Goal: Task Accomplishment & Management: Manage account settings

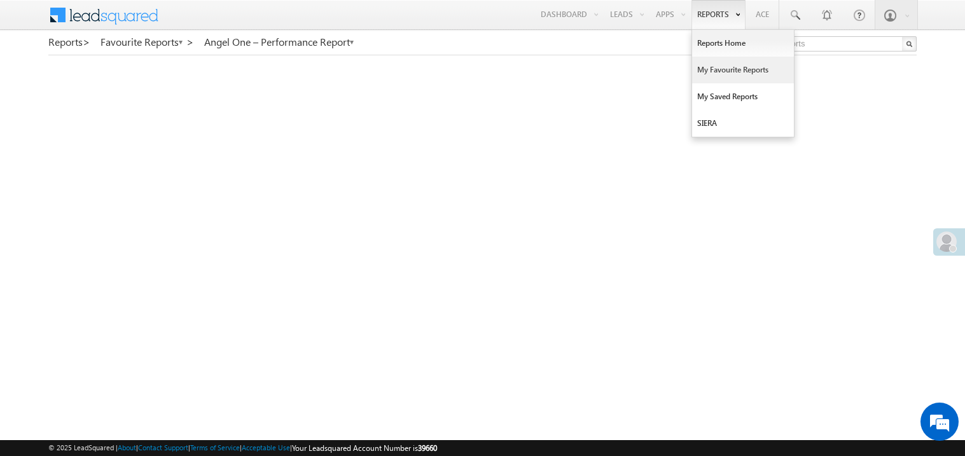
click at [718, 71] on link "My Favourite Reports" at bounding box center [743, 70] width 102 height 27
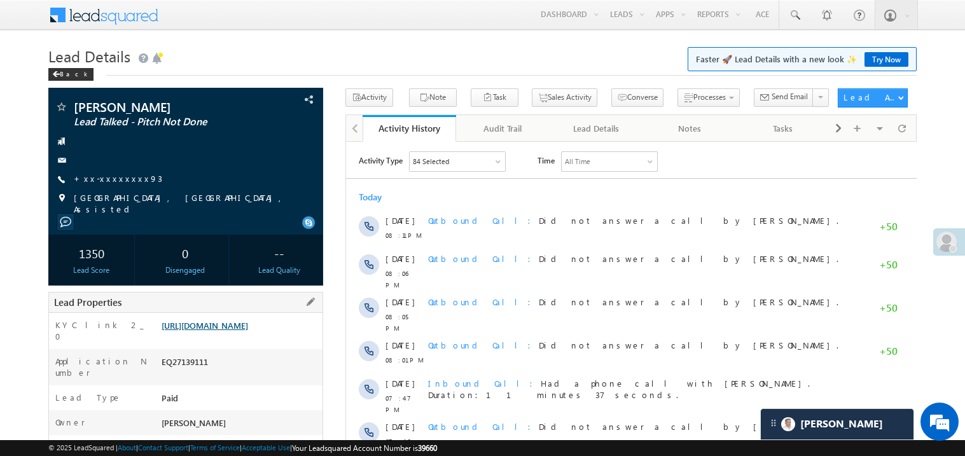
click at [237, 331] on link "https://angelbroking1-pk3em7sa.customui-test.leadsquared.com?leadId=e790fcf7-58…" at bounding box center [205, 325] width 87 height 11
click at [248, 331] on link "https://angelbroking1-pk3em7sa.customui-test.leadsquared.com?leadId=e790fcf7-58…" at bounding box center [205, 325] width 87 height 11
click at [248, 330] on link "https://angelbroking1-pk3em7sa.customui-test.leadsquared.com?leadId=e790fcf7-58…" at bounding box center [205, 325] width 87 height 11
click at [220, 330] on link "https://angelbroking1-pk3em7sa.customui-test.leadsquared.com?leadId=e790fcf7-58…" at bounding box center [205, 325] width 87 height 11
click at [248, 331] on link "https://angelbroking1-pk3em7sa.customui-test.leadsquared.com?leadId=e790fcf7-58…" at bounding box center [205, 325] width 87 height 11
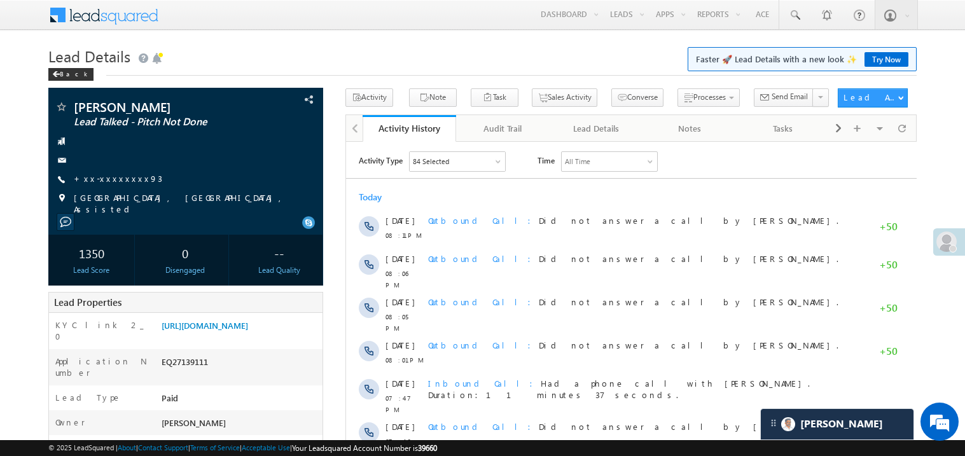
click at [348, 13] on div "Menu Madhavi Sumit Sumit .Madh avi@a ngelb rokin g.com Angel Broki" at bounding box center [482, 15] width 869 height 31
click at [234, 331] on link "https://angelbroking1-pk3em7sa.customui-test.leadsquared.com?leadId=e790fcf7-58…" at bounding box center [205, 325] width 87 height 11
click at [224, 331] on link "https://angelbroking1-pk3em7sa.customui-test.leadsquared.com?leadId=e790fcf7-58…" at bounding box center [205, 325] width 87 height 11
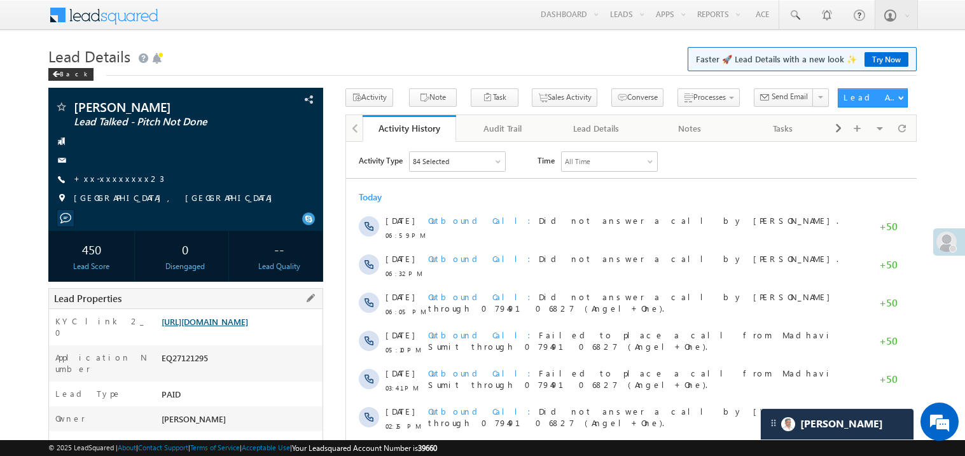
click at [246, 327] on link "https://angelbroking1-pk3em7sa.customui-test.leadsquared.com?leadId=04d4819d-d4…" at bounding box center [205, 321] width 87 height 11
click at [248, 327] on link "https://angelbroking1-pk3em7sa.customui-test.leadsquared.com?leadId=04d4819d-d4…" at bounding box center [205, 321] width 87 height 11
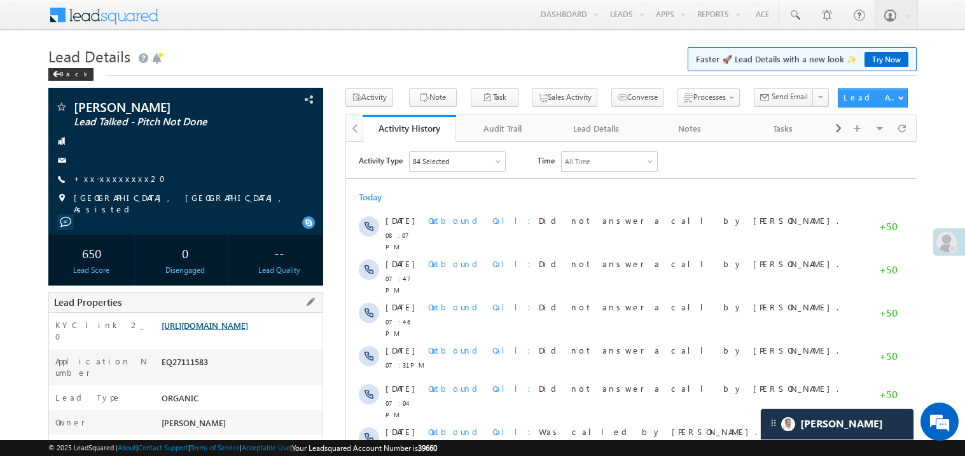
click at [248, 331] on link "https://angelbroking1-pk3em7sa.customui-test.leadsquared.com?leadId=4f89566e-76…" at bounding box center [205, 325] width 87 height 11
click at [235, 330] on link "https://angelbroking1-pk3em7sa.customui-test.leadsquared.com?leadId=4f89566e-76…" at bounding box center [205, 325] width 87 height 11
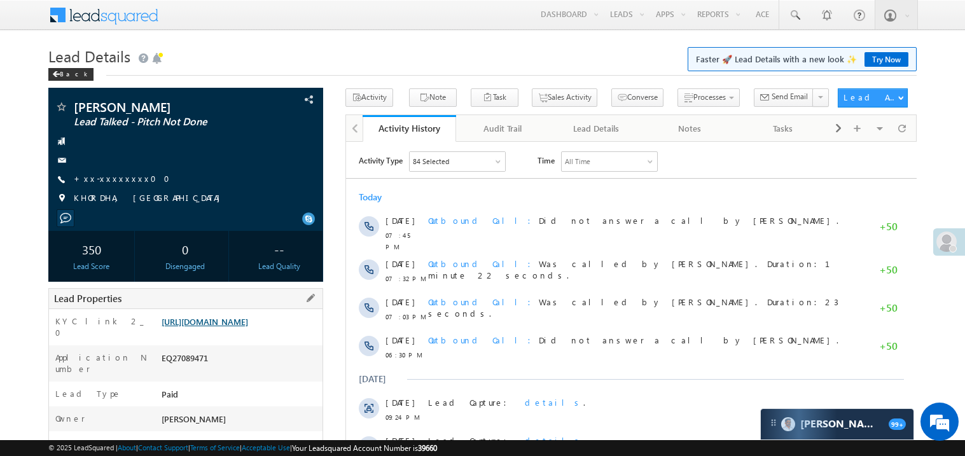
click at [248, 327] on link "https://angelbroking1-pk3em7sa.customui-test.leadsquared.com?leadId=1eff0a4a-a2…" at bounding box center [205, 321] width 87 height 11
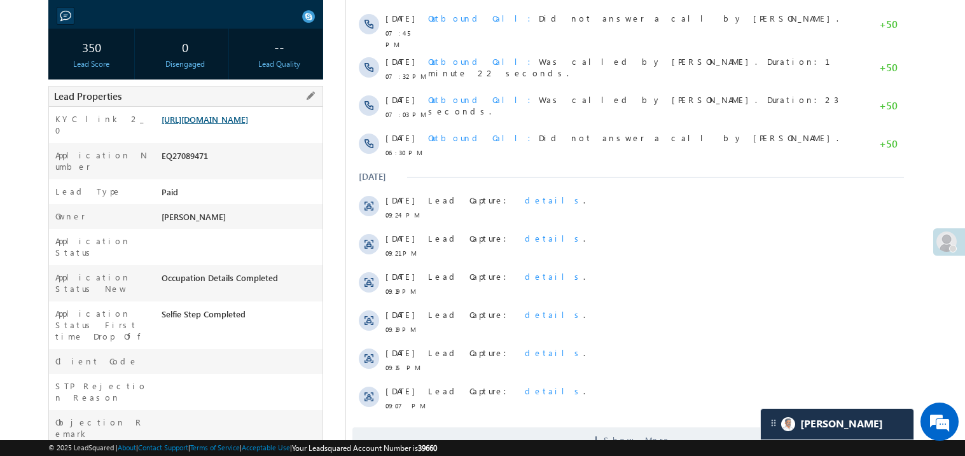
scroll to position [203, 0]
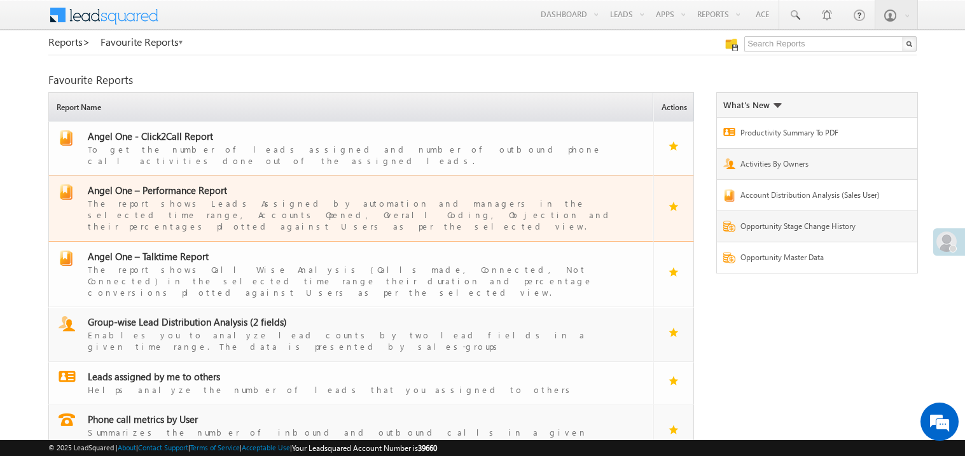
click at [169, 185] on span "Angel One – Performance Report" at bounding box center [157, 190] width 139 height 13
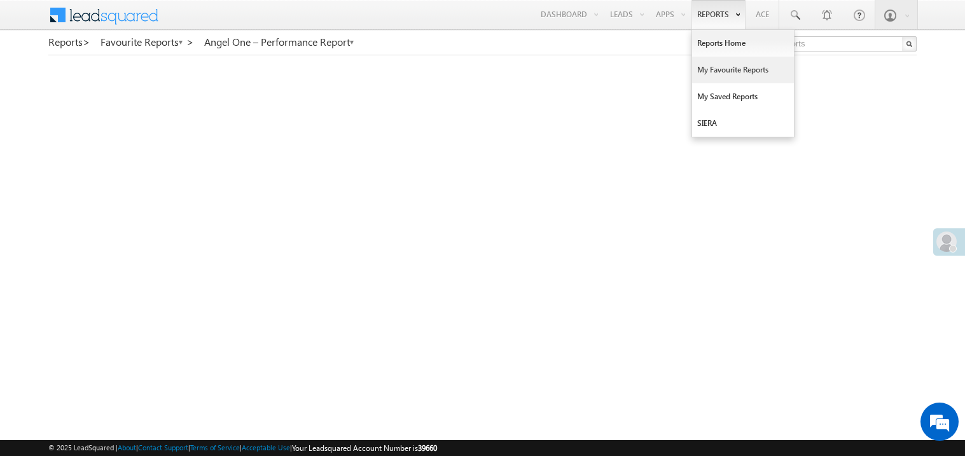
click at [714, 67] on link "My Favourite Reports" at bounding box center [743, 70] width 102 height 27
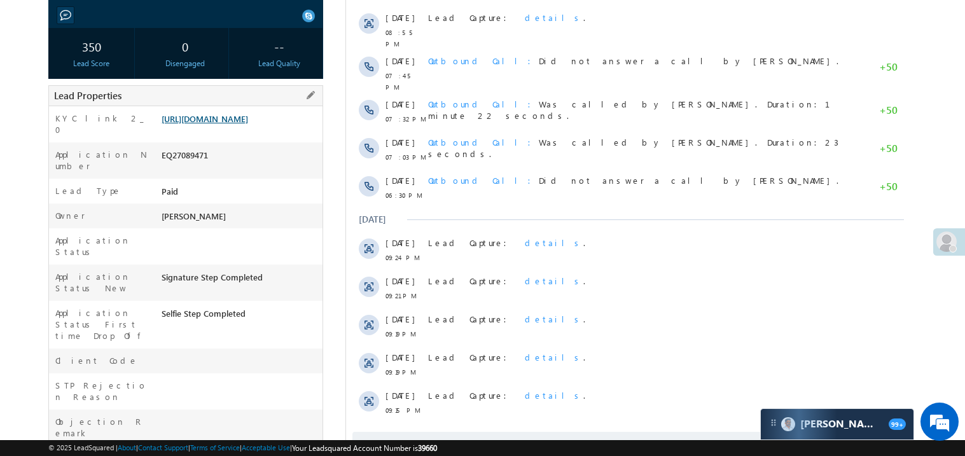
click at [219, 124] on link "[URL][DOMAIN_NAME]" at bounding box center [205, 118] width 87 height 11
click at [576, 137] on span "Outbound Call Was called by Madhavi Sumit. Duration:23 seconds." at bounding box center [633, 148] width 410 height 22
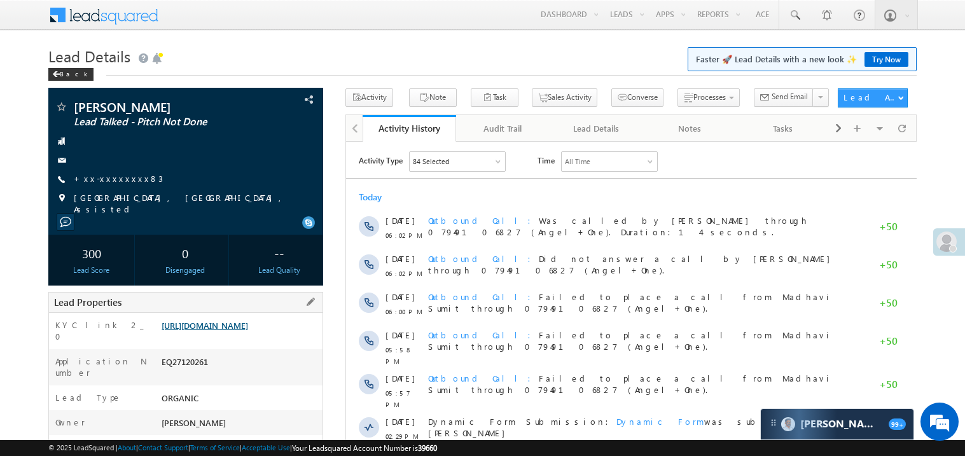
click at [248, 331] on link "https://angelbroking1-pk3em7sa.customui-test.leadsquared.com?leadId=40cf3ac8-d9…" at bounding box center [205, 325] width 87 height 11
click at [243, 331] on link "https://angelbroking1-pk3em7sa.customui-test.leadsquared.com?leadId=40cf3ac8-d9…" at bounding box center [205, 325] width 87 height 11
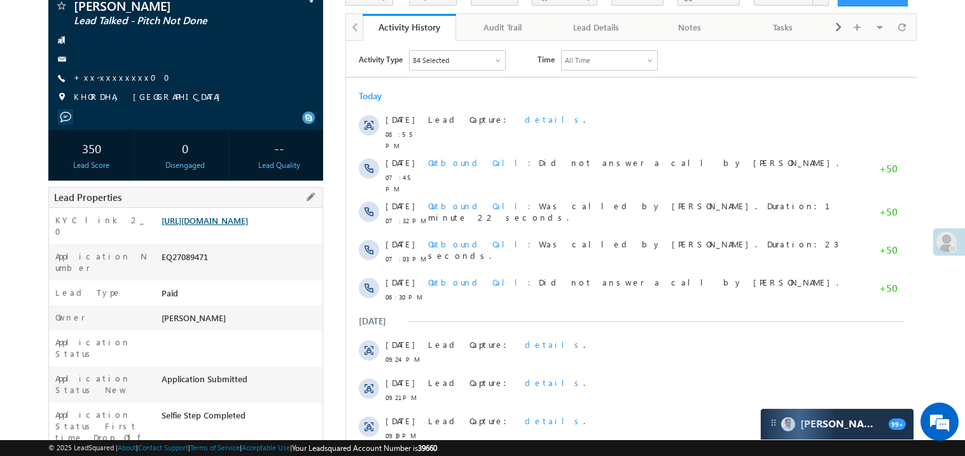
click at [248, 226] on link "https://angelbroking1-pk3em7sa.customui-test.leadsquared.com?leadId=1eff0a4a-a2…" at bounding box center [205, 220] width 87 height 11
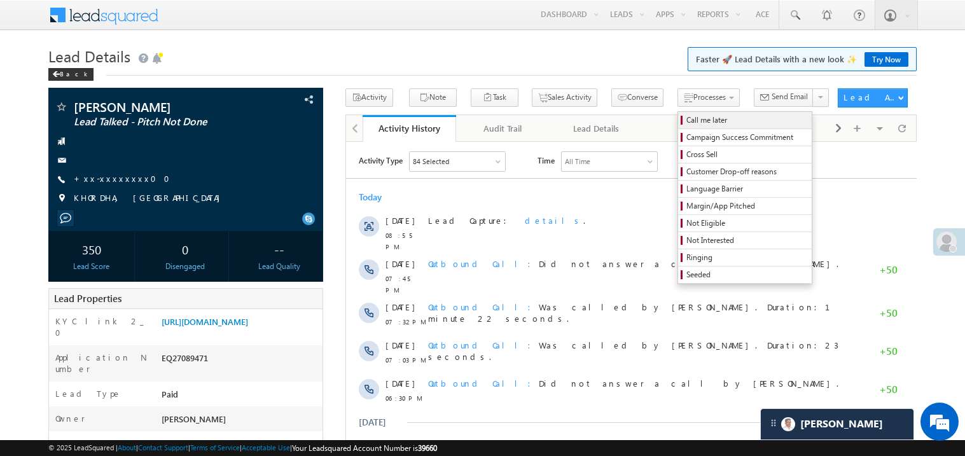
click at [687, 122] on span "Call me later" at bounding box center [747, 120] width 121 height 11
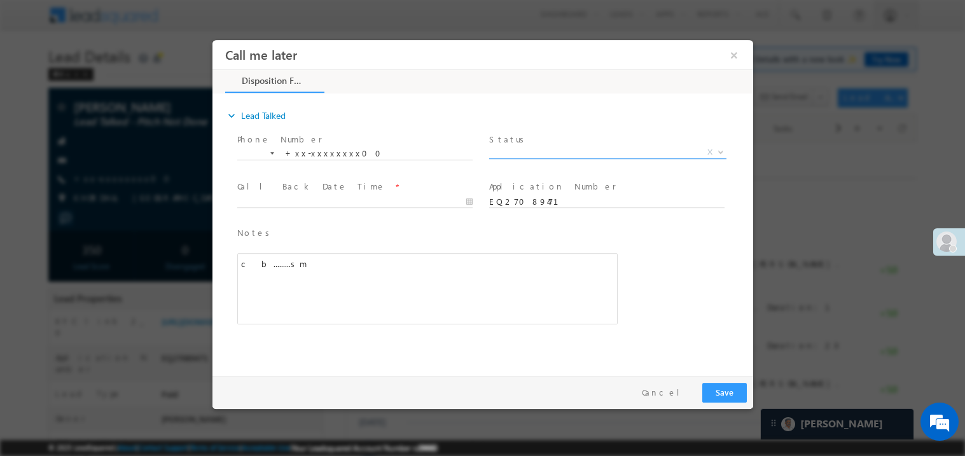
click at [517, 151] on span "X" at bounding box center [607, 152] width 237 height 13
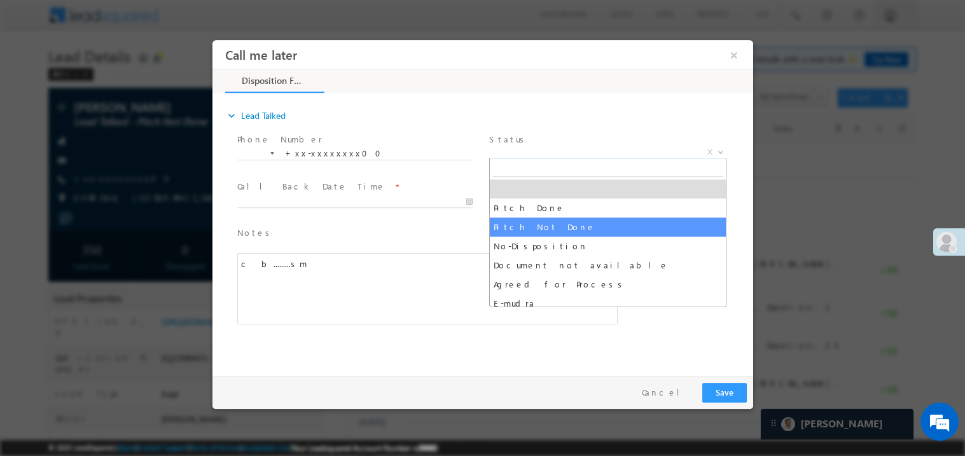
select select "Pitch Not Done"
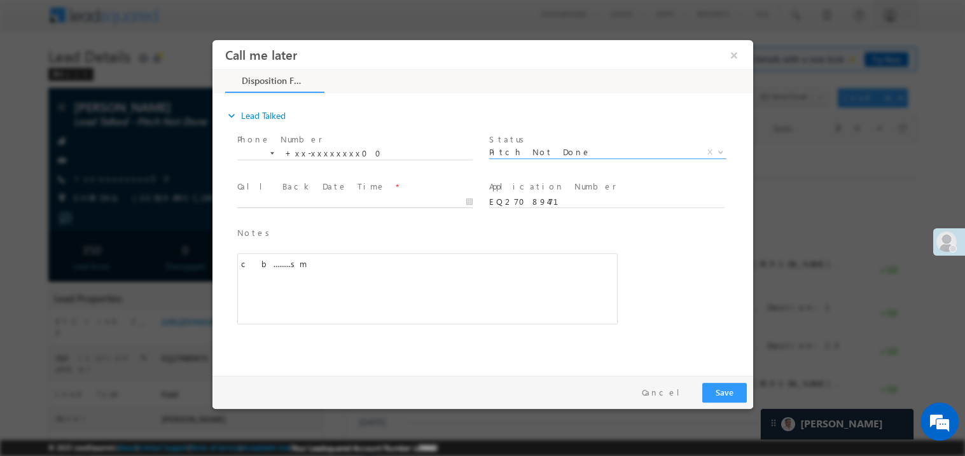
click at [276, 197] on body "Call me later ×" at bounding box center [482, 204] width 541 height 330
type input "08/13/25 9:15 PM"
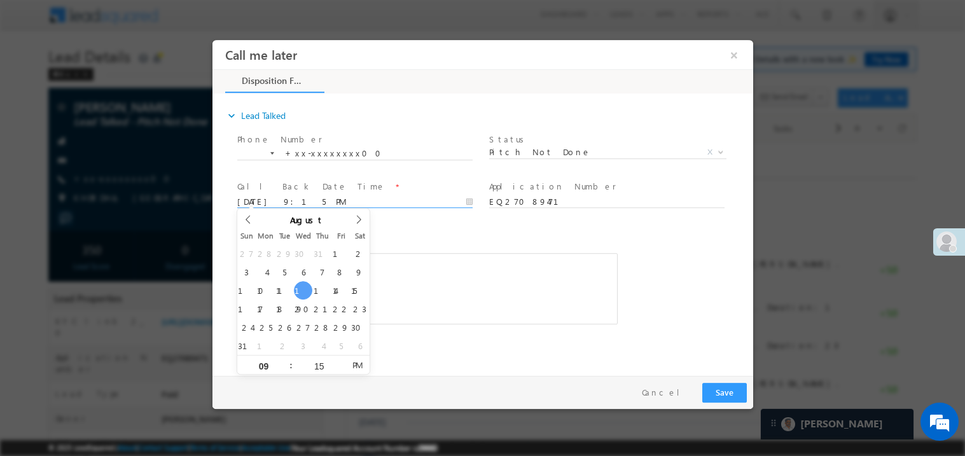
click at [500, 283] on div "c b.........sm" at bounding box center [427, 288] width 381 height 71
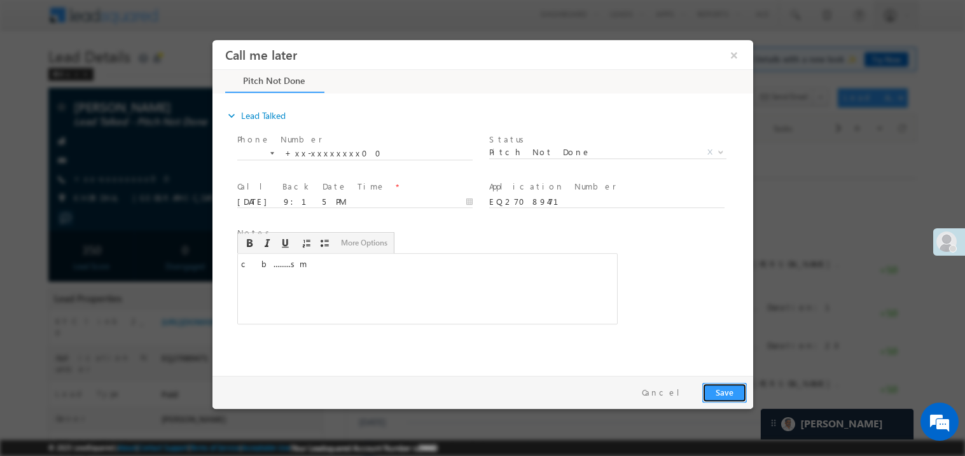
click at [725, 387] on button "Save" at bounding box center [724, 392] width 45 height 20
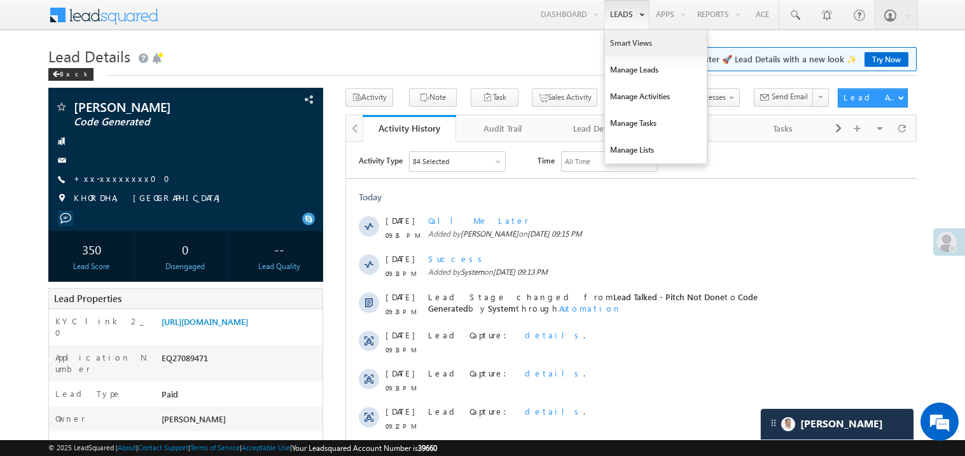
click at [613, 41] on link "Smart Views" at bounding box center [656, 43] width 102 height 27
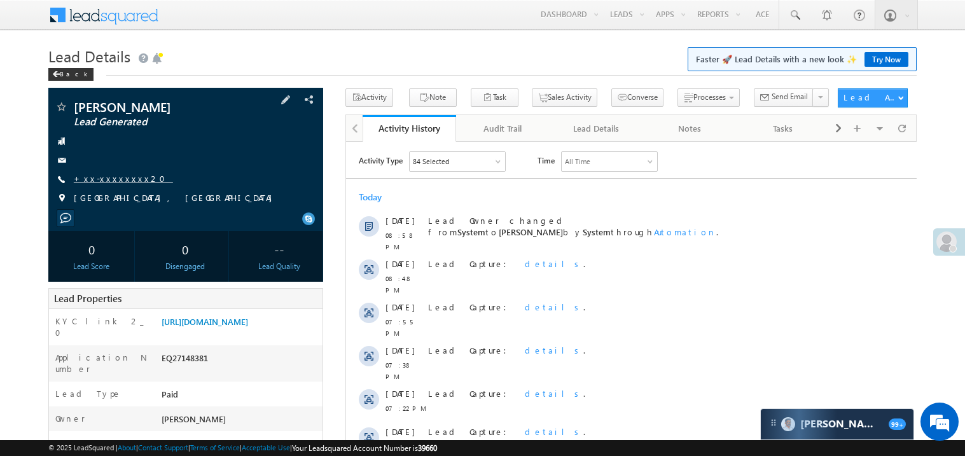
click at [116, 178] on link "+xx-xxxxxxxx20" at bounding box center [123, 178] width 99 height 11
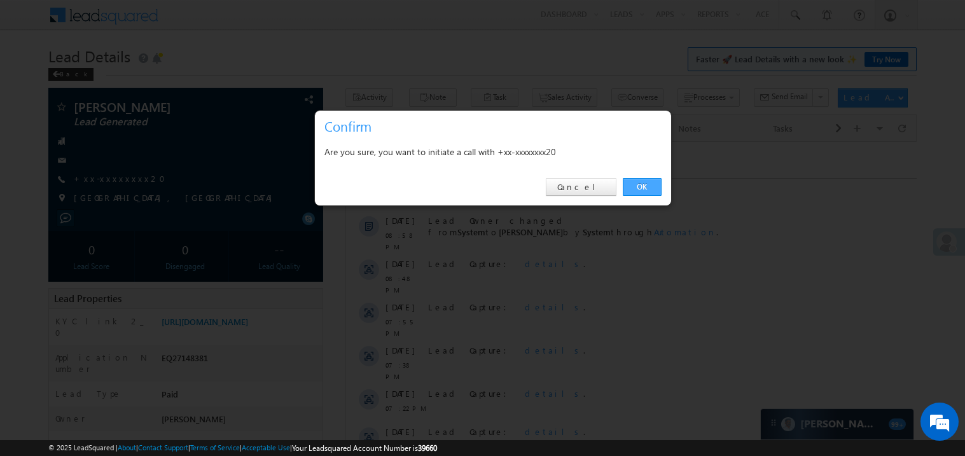
click at [633, 186] on link "OK" at bounding box center [642, 187] width 39 height 18
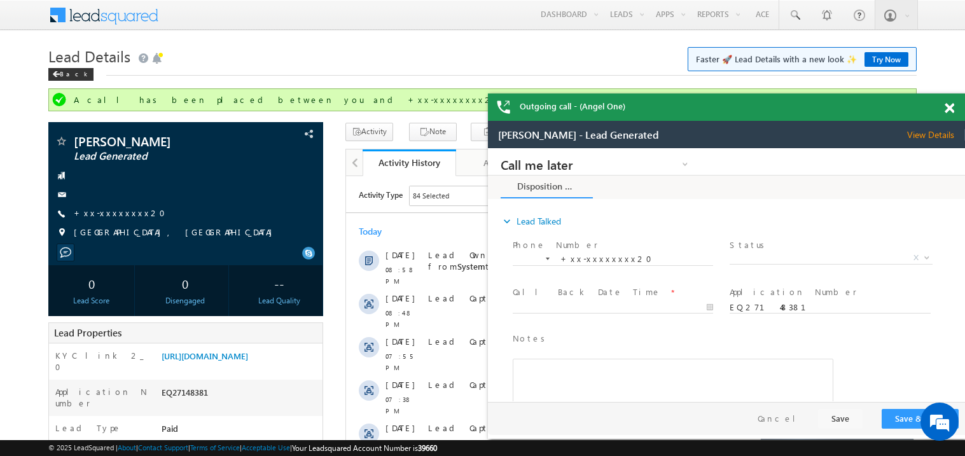
click at [953, 103] on span at bounding box center [950, 108] width 10 height 11
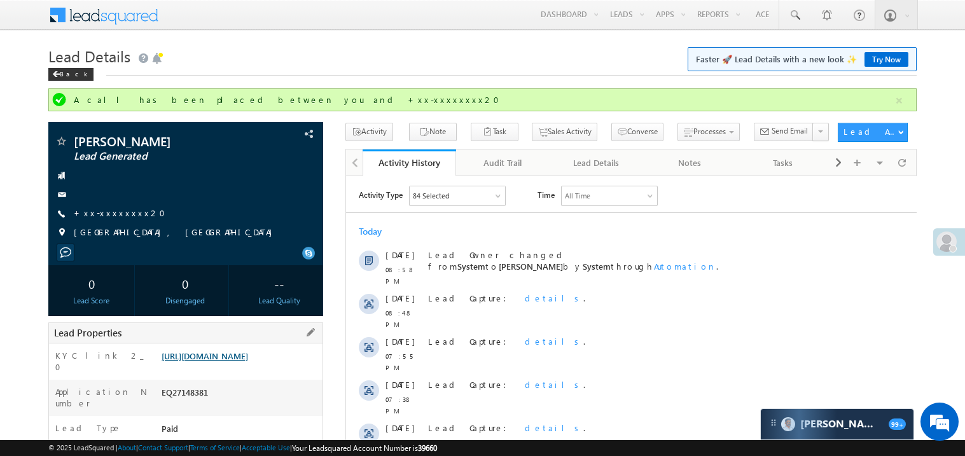
click at [232, 361] on link "https://angelbroking1-pk3em7sa.customui-test.leadsquared.com?leadId=9ac80fca-11…" at bounding box center [205, 356] width 87 height 11
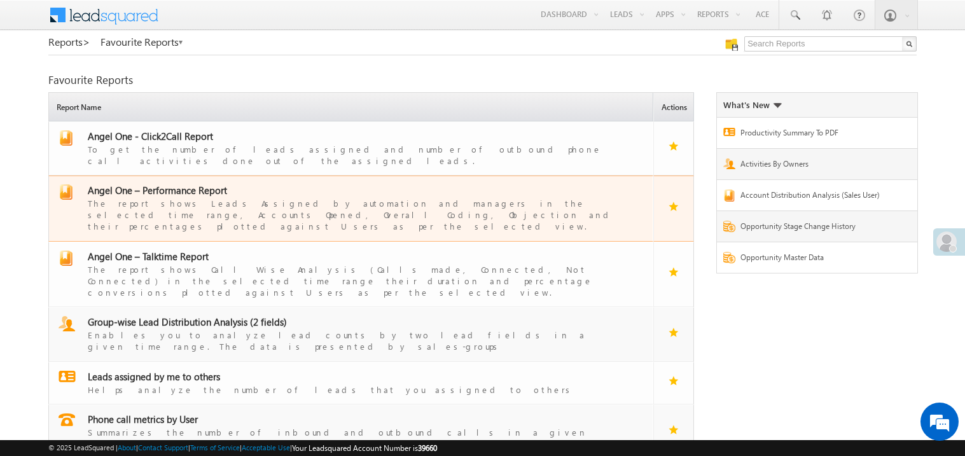
click at [172, 184] on span "Angel One – Performance Report" at bounding box center [157, 190] width 139 height 13
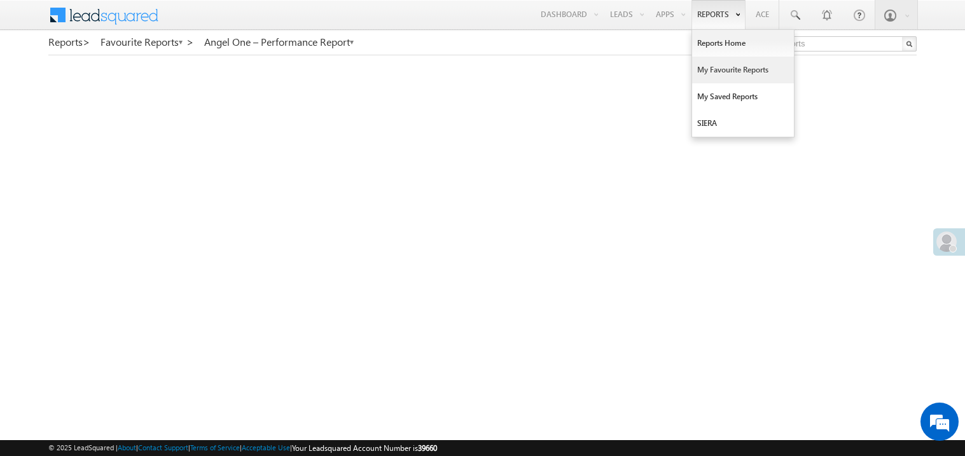
click at [706, 65] on link "My Favourite Reports" at bounding box center [743, 70] width 102 height 27
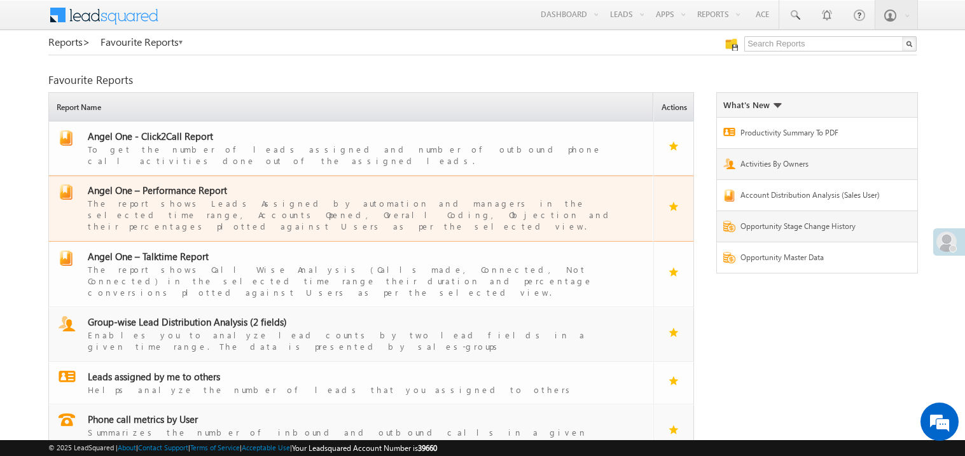
click at [179, 184] on span "Angel One – Performance Report" at bounding box center [157, 190] width 139 height 13
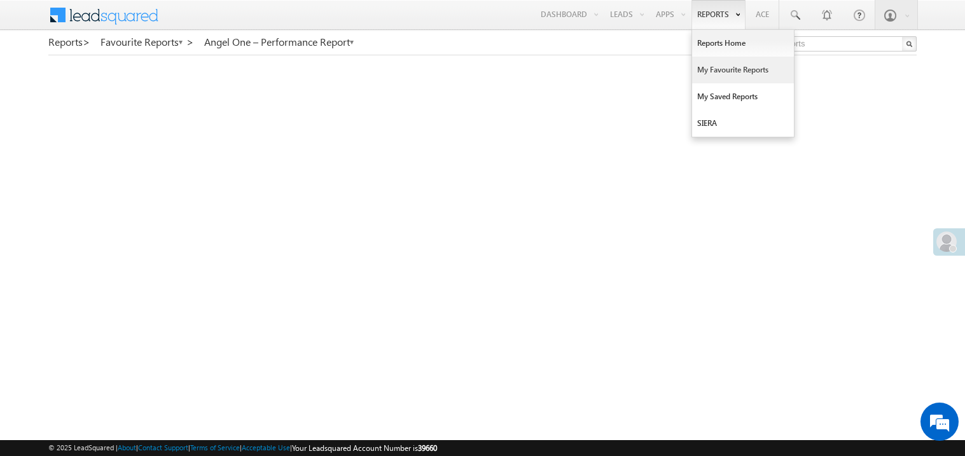
click at [717, 71] on link "My Favourite Reports" at bounding box center [743, 70] width 102 height 27
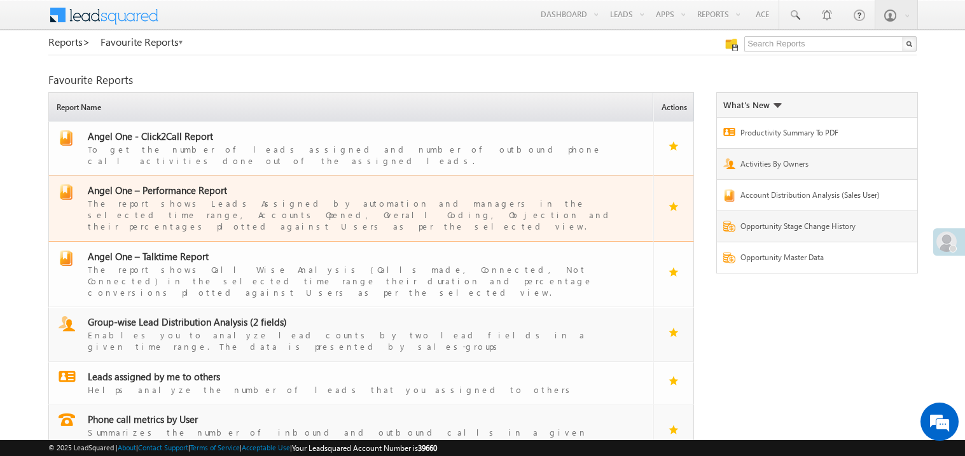
click at [185, 184] on span "Angel One – Performance Report" at bounding box center [157, 190] width 139 height 13
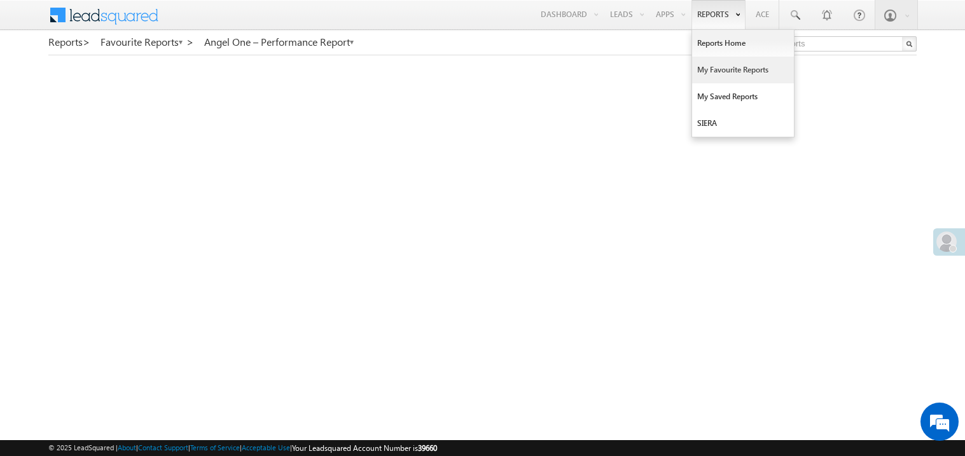
click at [708, 69] on link "My Favourite Reports" at bounding box center [743, 70] width 102 height 27
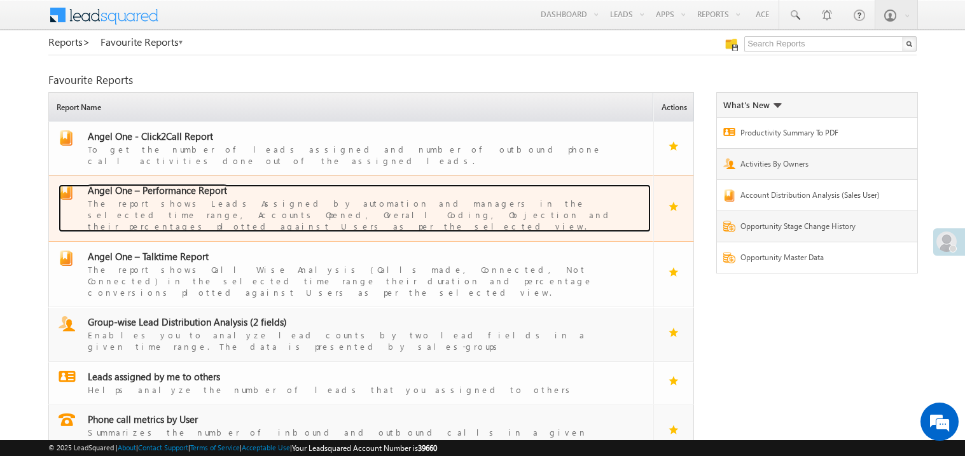
click at [162, 184] on span "Angel One – Performance Report" at bounding box center [157, 190] width 139 height 13
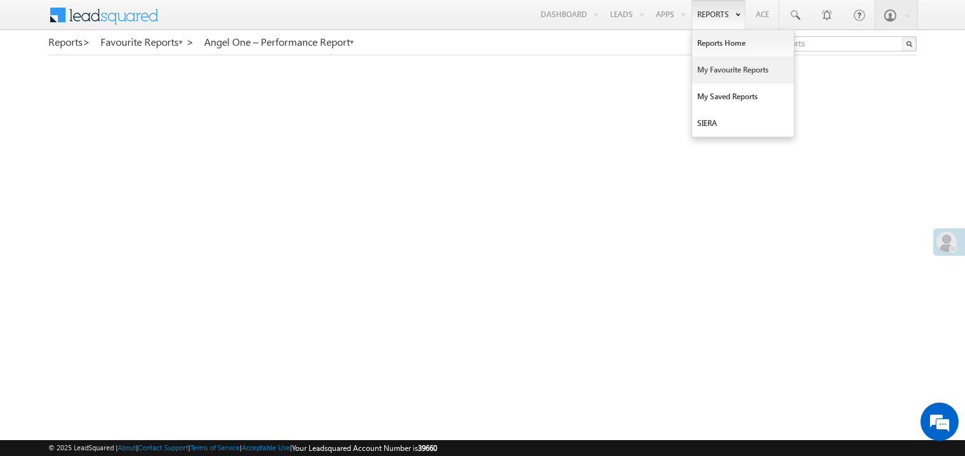
click at [708, 64] on link "My Favourite Reports" at bounding box center [743, 70] width 102 height 27
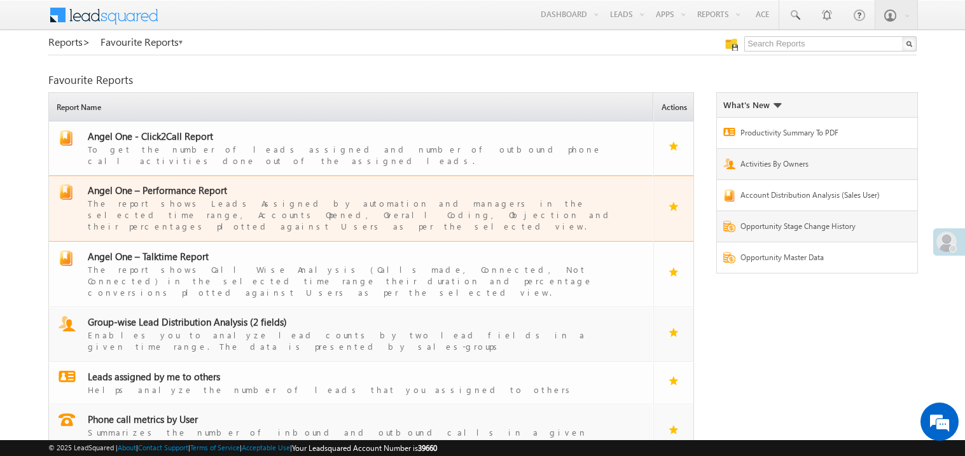
click at [174, 184] on span "Angel One – Performance Report" at bounding box center [157, 190] width 139 height 13
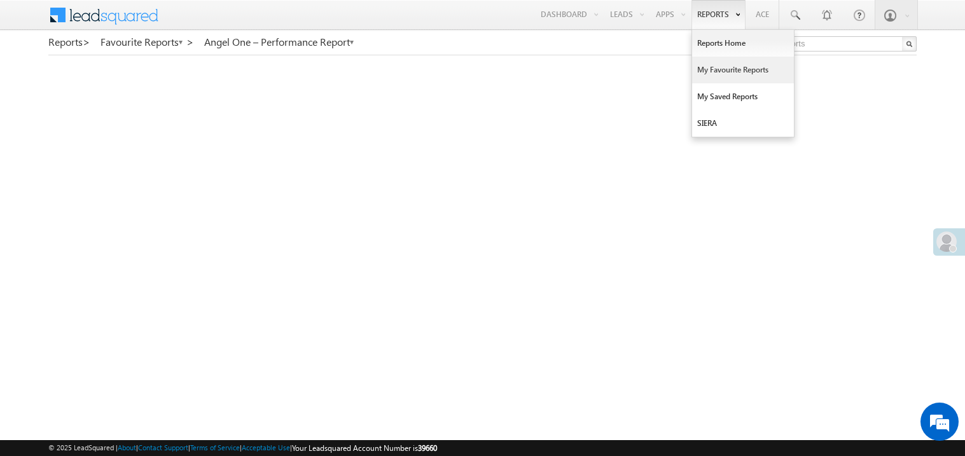
click at [713, 66] on link "My Favourite Reports" at bounding box center [743, 70] width 102 height 27
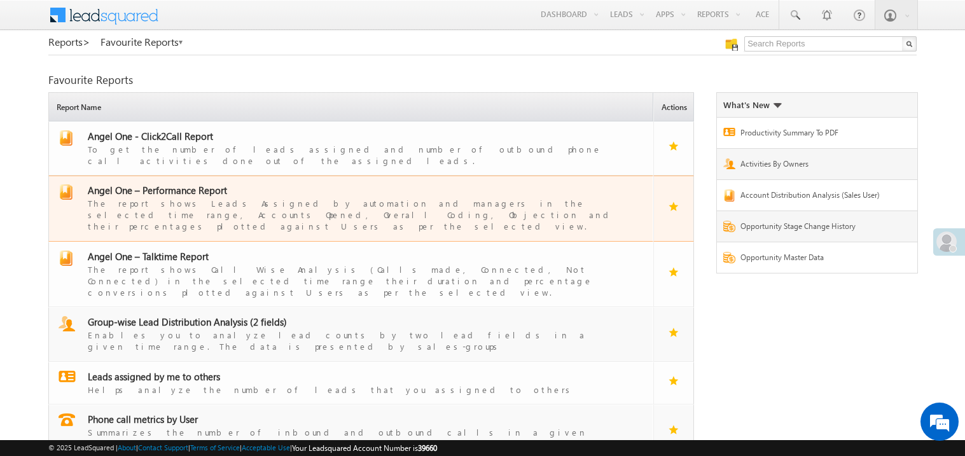
click at [178, 184] on span "Angel One – Performance Report" at bounding box center [157, 190] width 139 height 13
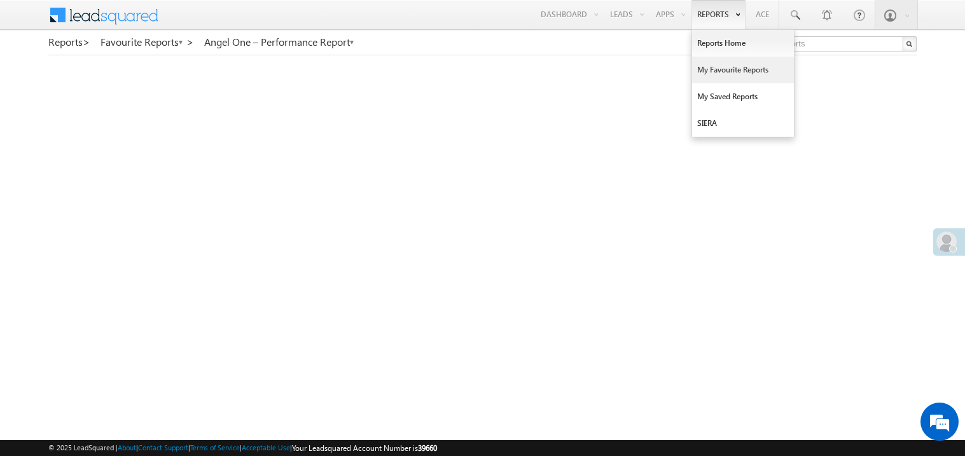
click at [709, 71] on link "My Favourite Reports" at bounding box center [743, 70] width 102 height 27
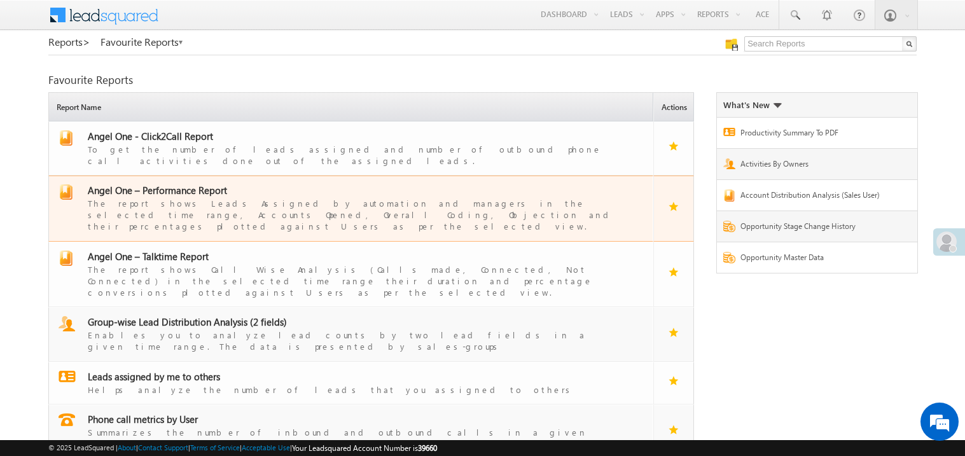
click at [176, 184] on span "Angel One – Performance Report" at bounding box center [157, 190] width 139 height 13
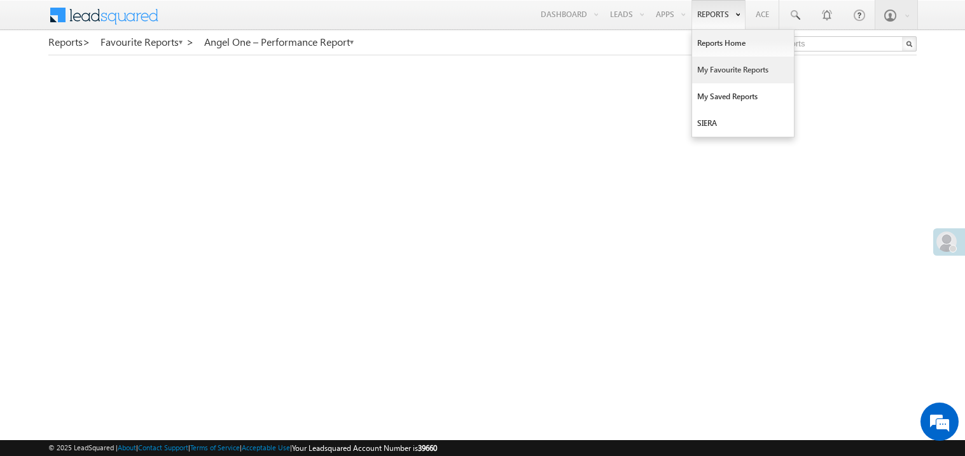
click at [717, 74] on link "My Favourite Reports" at bounding box center [743, 70] width 102 height 27
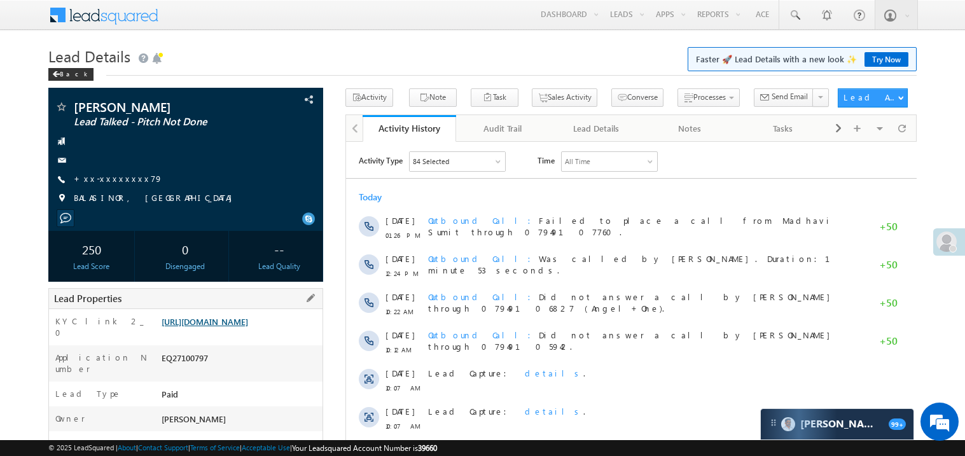
click at [228, 327] on link "[URL][DOMAIN_NAME]" at bounding box center [205, 321] width 87 height 11
click at [113, 179] on link "+xx-xxxxxxxx79" at bounding box center [118, 178] width 89 height 11
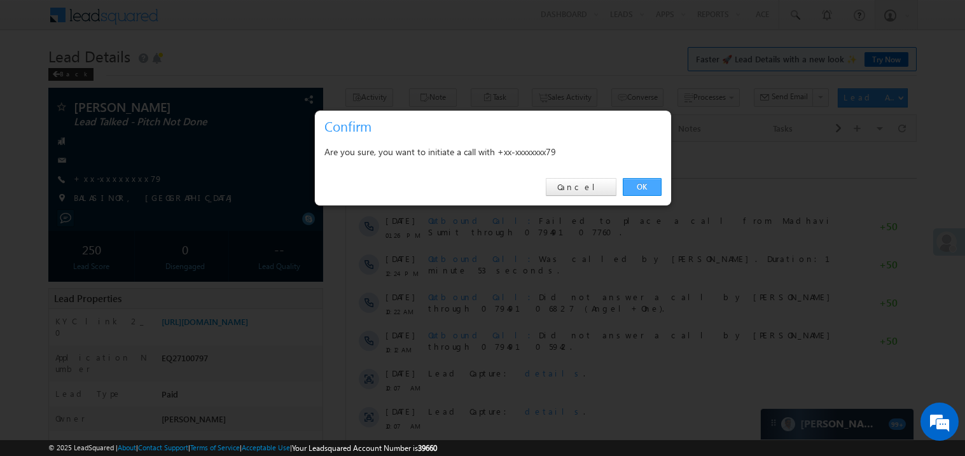
click at [641, 186] on link "OK" at bounding box center [642, 187] width 39 height 18
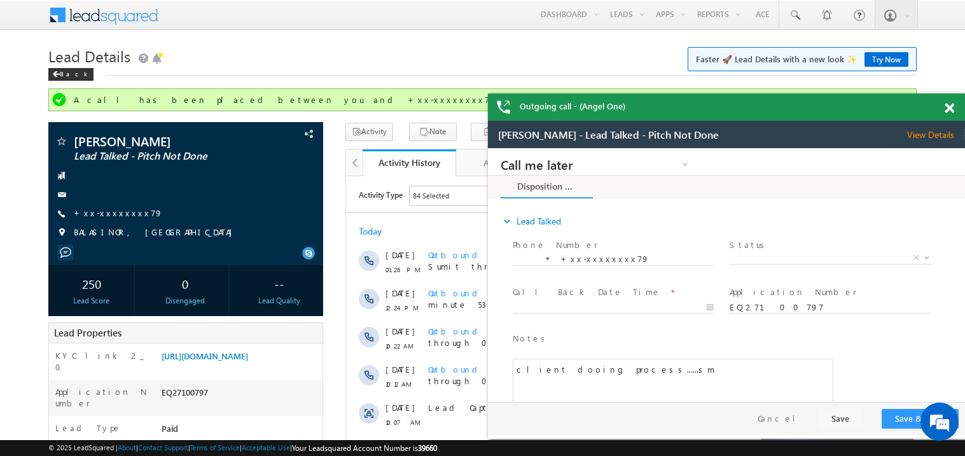
click at [956, 109] on div at bounding box center [956, 106] width 17 height 25
click at [948, 109] on span at bounding box center [950, 108] width 10 height 11
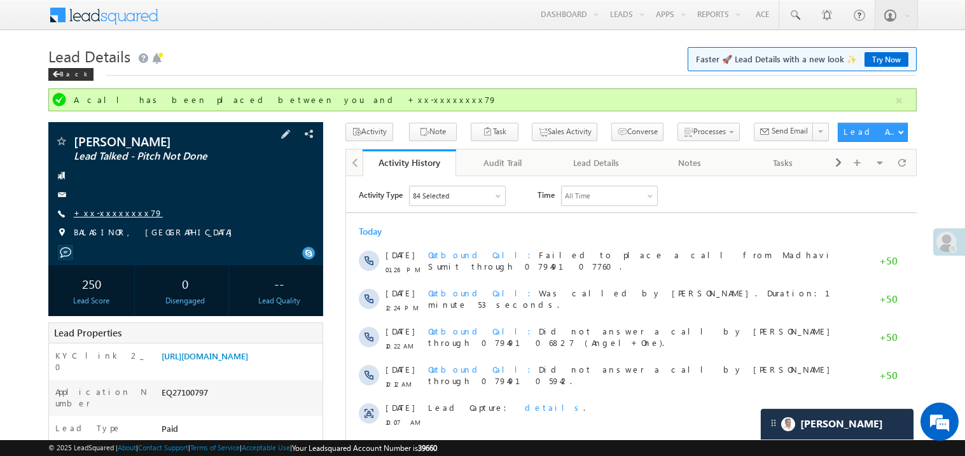
click at [118, 213] on link "+xx-xxxxxxxx79" at bounding box center [118, 212] width 89 height 11
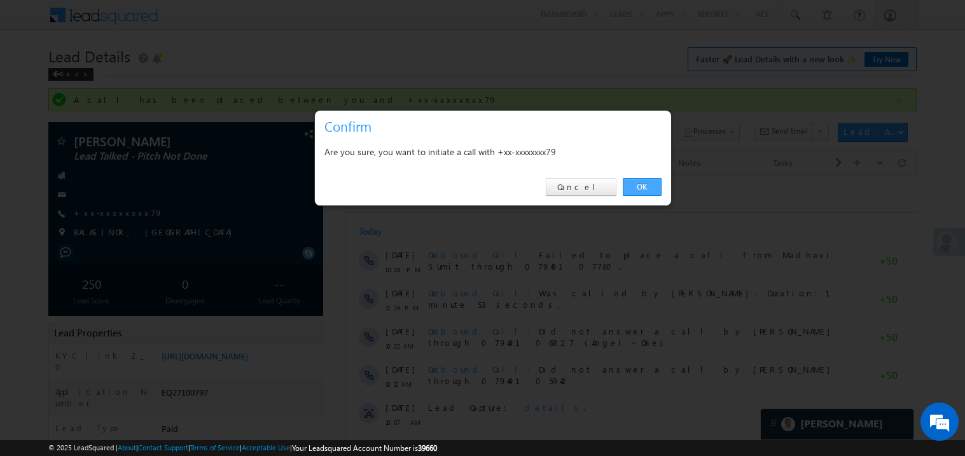
click at [643, 183] on link "OK" at bounding box center [642, 187] width 39 height 18
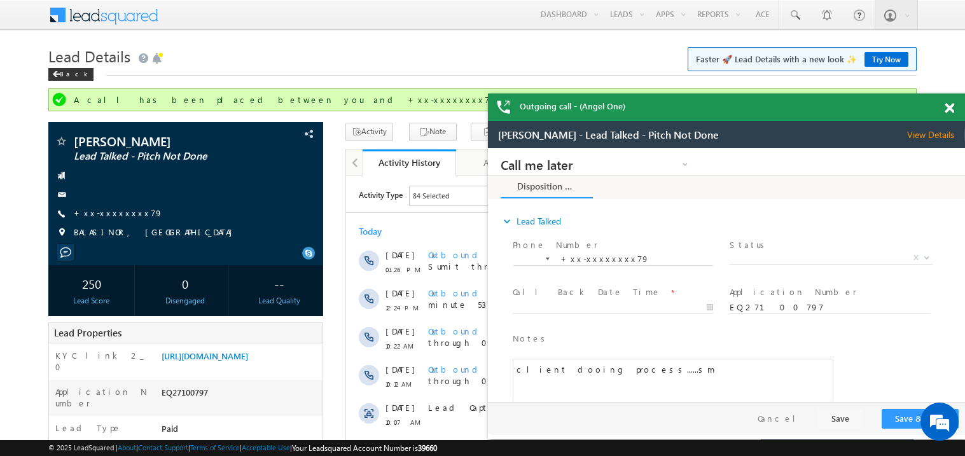
click at [947, 104] on span at bounding box center [950, 108] width 10 height 11
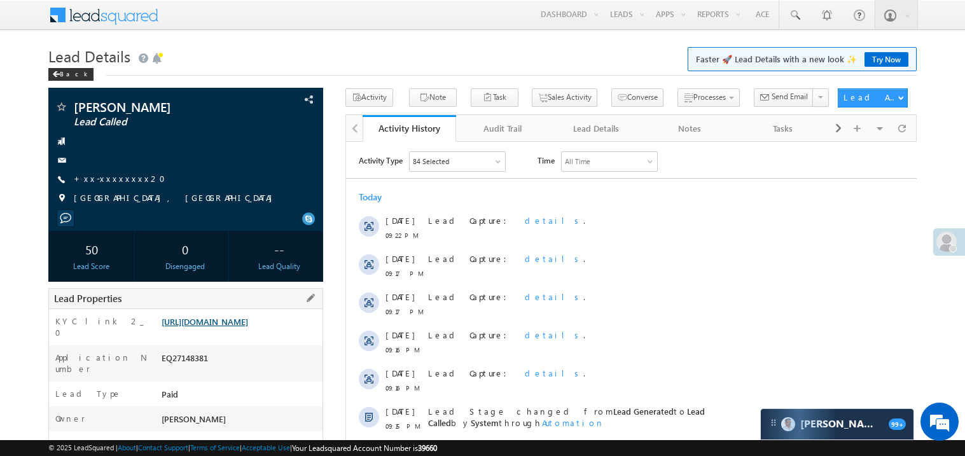
click at [242, 327] on link "[URL][DOMAIN_NAME]" at bounding box center [205, 321] width 87 height 11
click at [112, 180] on link "+xx-xxxxxxxx20" at bounding box center [123, 178] width 99 height 11
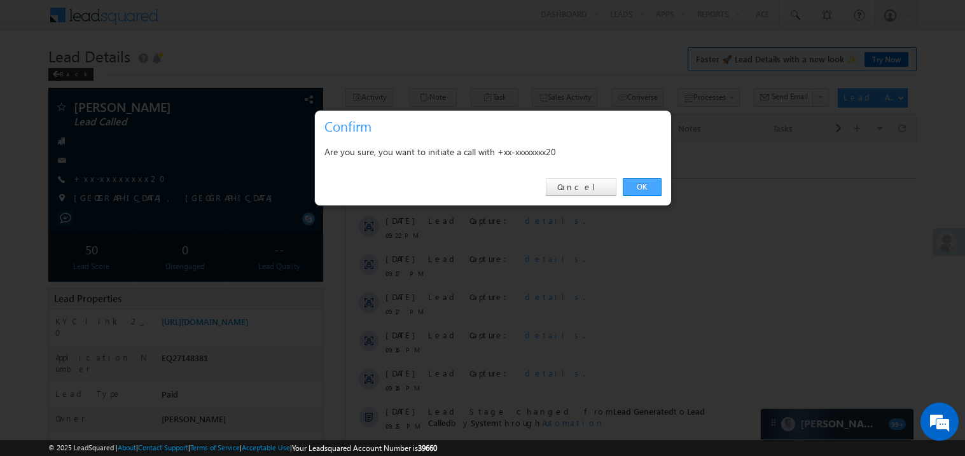
click at [643, 186] on link "OK" at bounding box center [642, 187] width 39 height 18
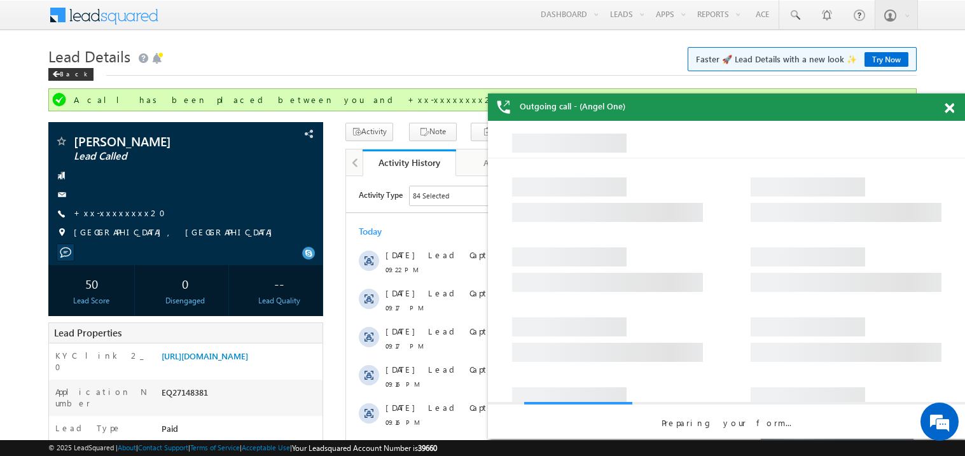
click at [950, 106] on span at bounding box center [950, 108] width 10 height 11
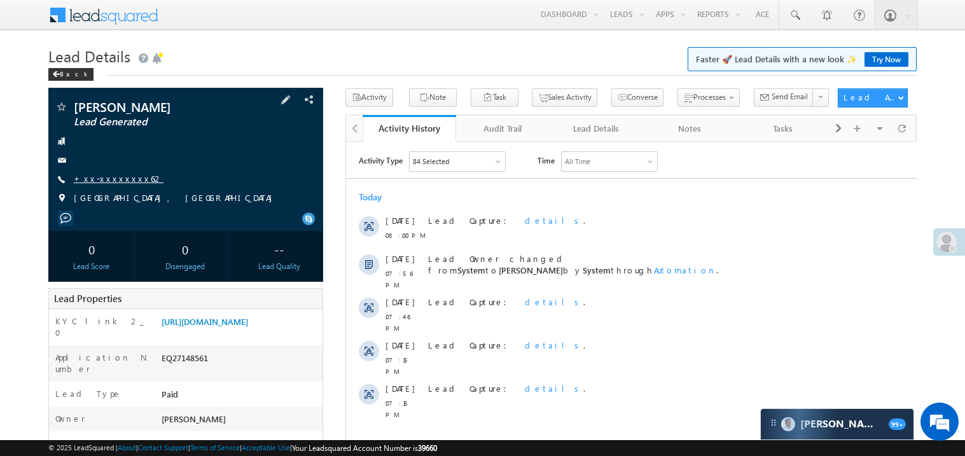
click at [119, 179] on link "+xx-xxxxxxxx62" at bounding box center [119, 178] width 90 height 11
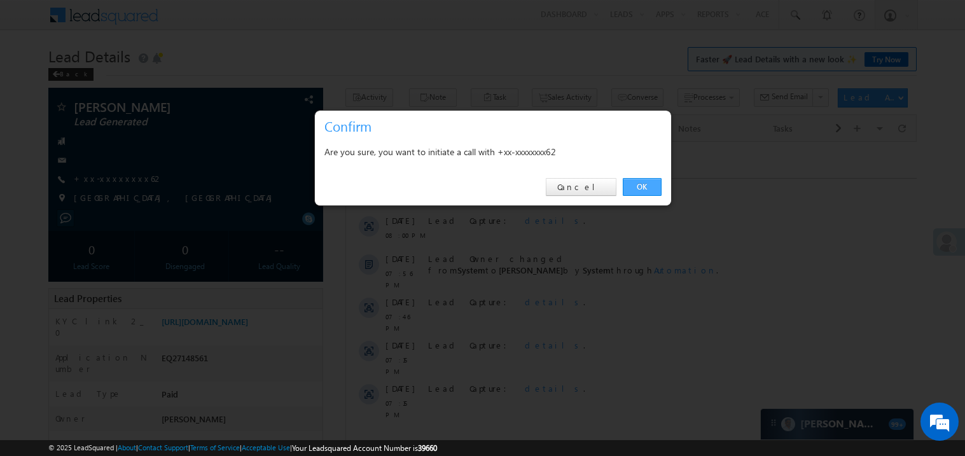
click at [644, 186] on link "OK" at bounding box center [642, 187] width 39 height 18
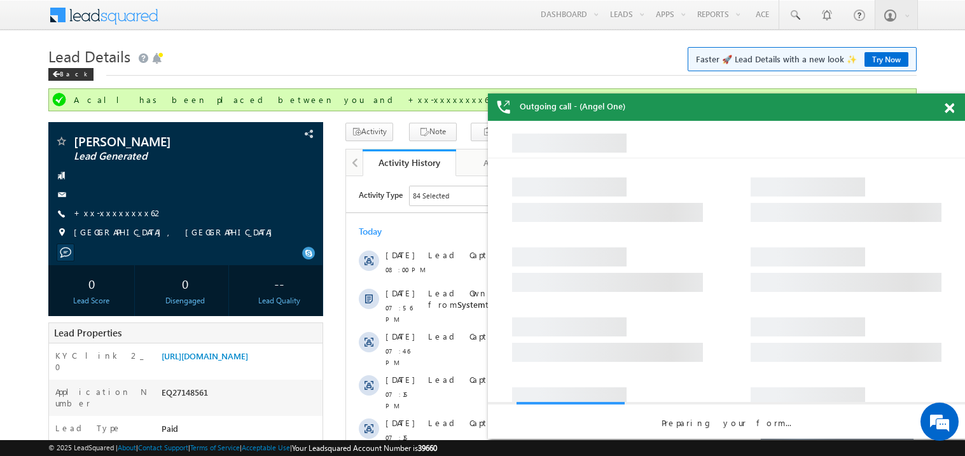
click at [952, 109] on span at bounding box center [950, 108] width 10 height 11
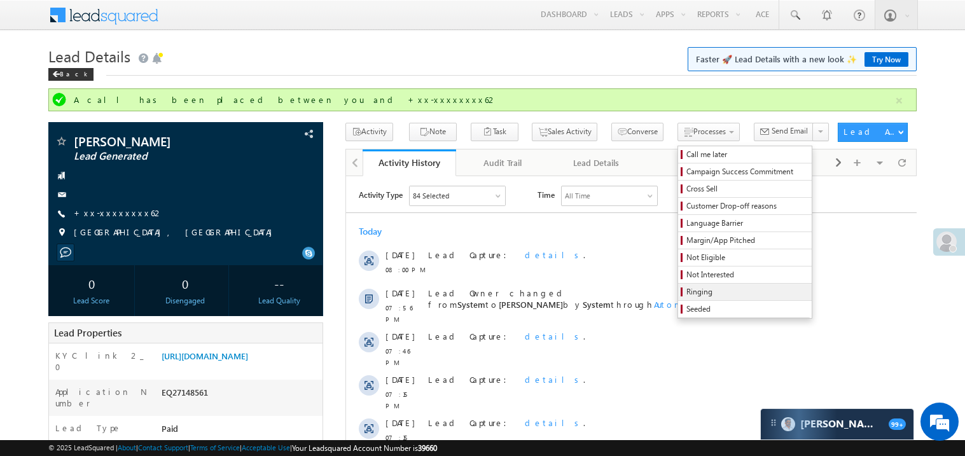
click at [687, 295] on span "Ringing" at bounding box center [747, 291] width 121 height 11
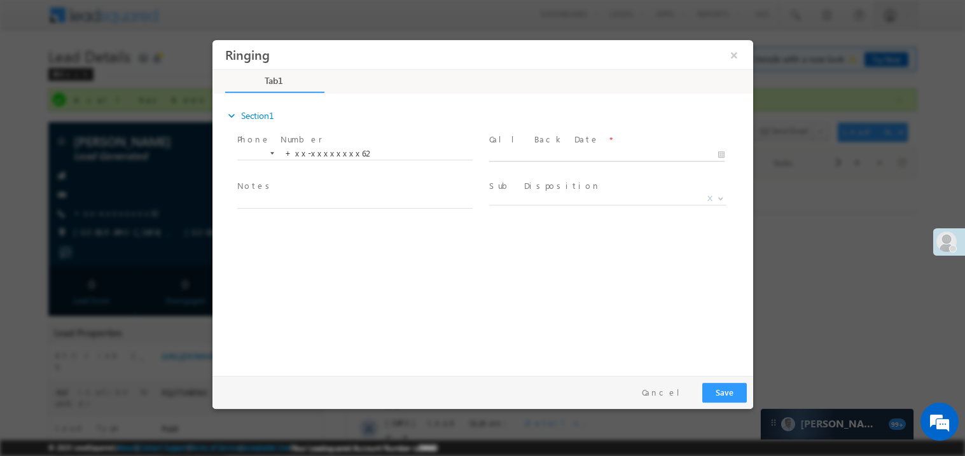
click at [529, 148] on input "text" at bounding box center [606, 154] width 235 height 13
type input "08/13/25 9:37 PM"
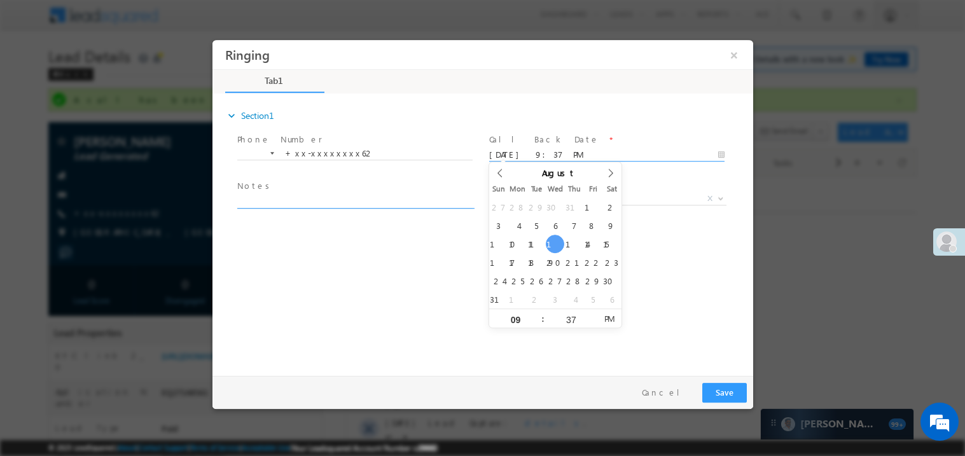
click at [295, 193] on textarea at bounding box center [354, 200] width 235 height 15
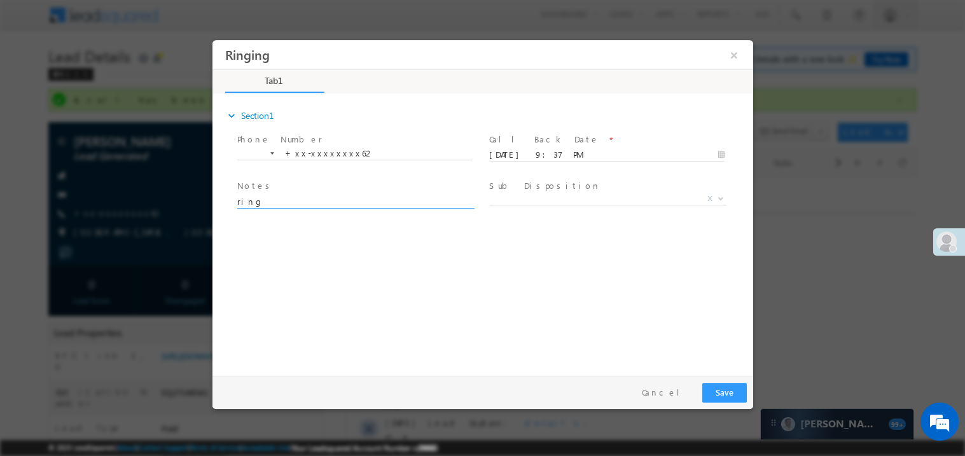
type textarea "ring"
click at [724, 384] on button "Save" at bounding box center [724, 392] width 45 height 20
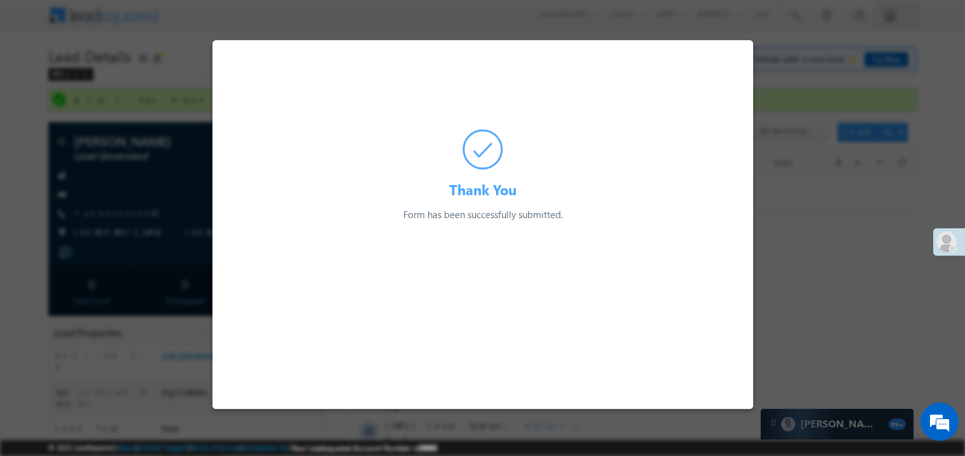
click at [739, 221] on html "Thank You Form has been successfully submitted. Preparing your form... August 2…" at bounding box center [482, 130] width 541 height 182
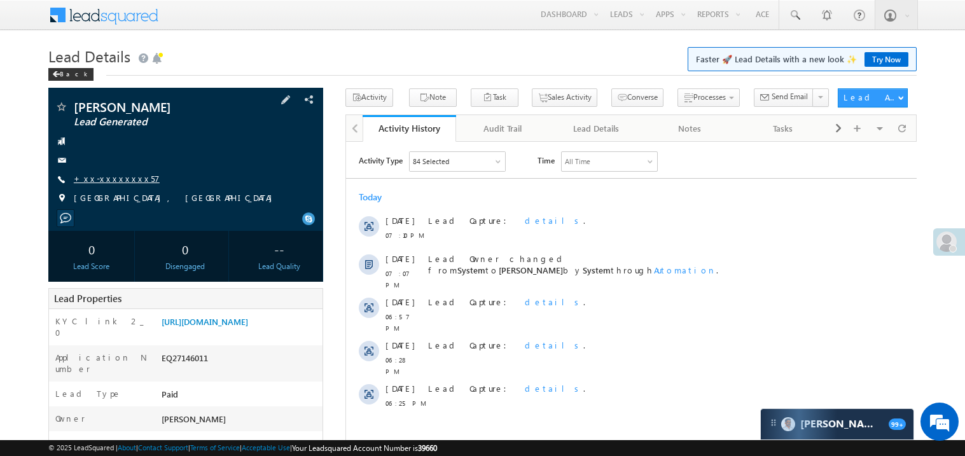
click at [115, 181] on link "+xx-xxxxxxxx57" at bounding box center [117, 178] width 86 height 11
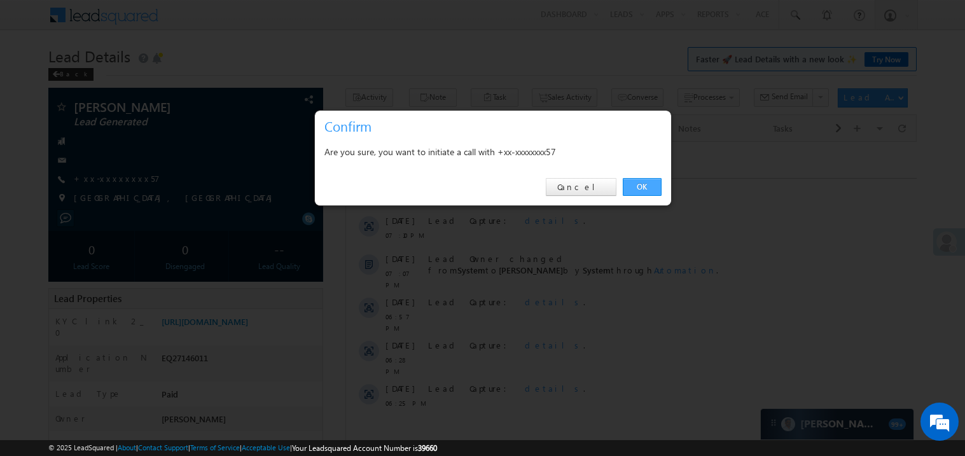
click at [642, 186] on link "OK" at bounding box center [642, 187] width 39 height 18
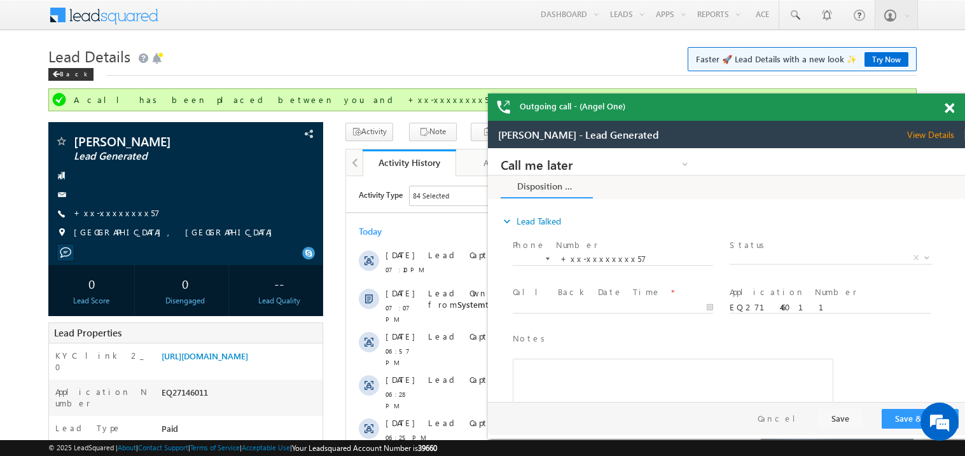
click at [953, 111] on span at bounding box center [950, 108] width 10 height 11
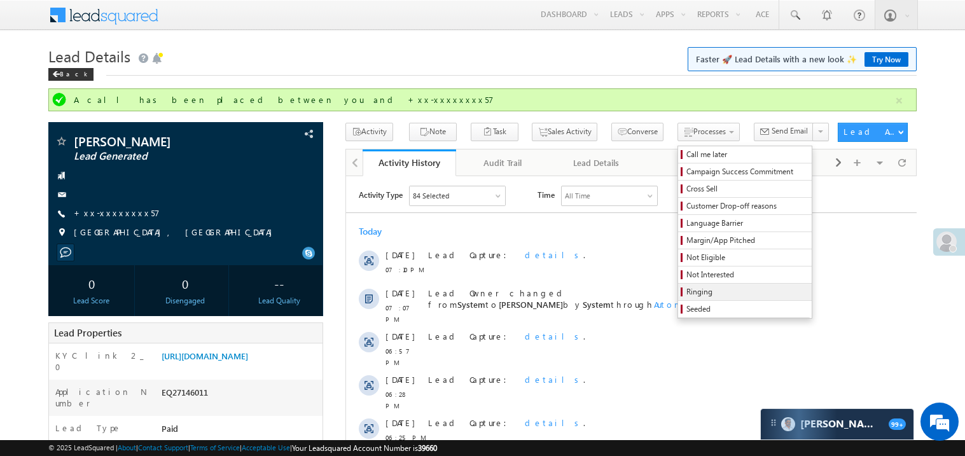
click at [687, 291] on span "Ringing" at bounding box center [747, 291] width 121 height 11
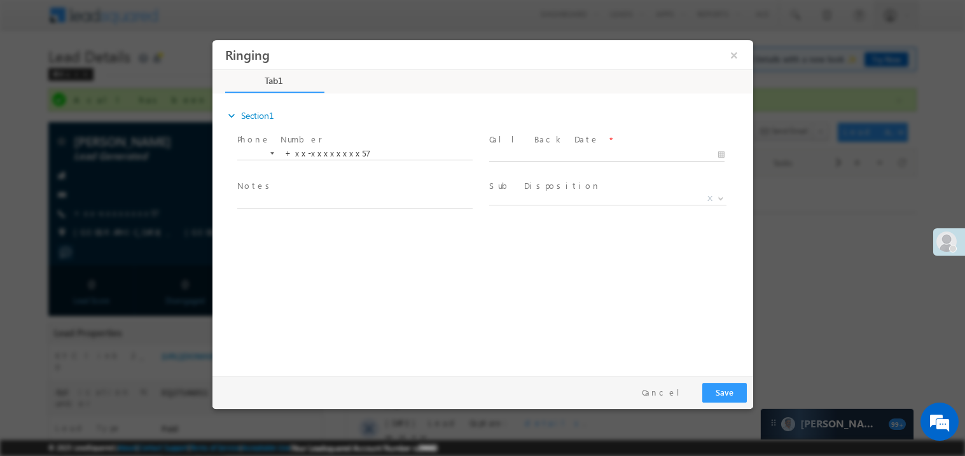
click at [555, 157] on body "Ringing ×" at bounding box center [482, 204] width 541 height 330
type input "08/13/25 9:37 PM"
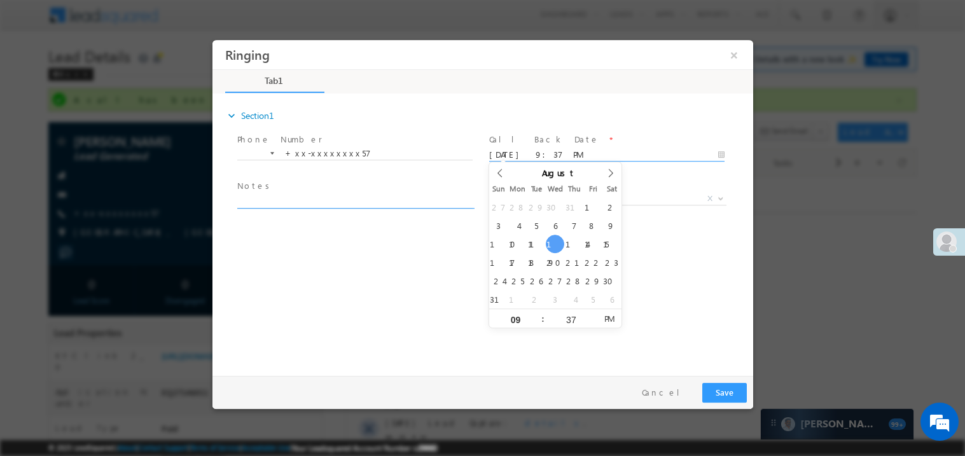
click at [314, 208] on span at bounding box center [354, 214] width 235 height 14
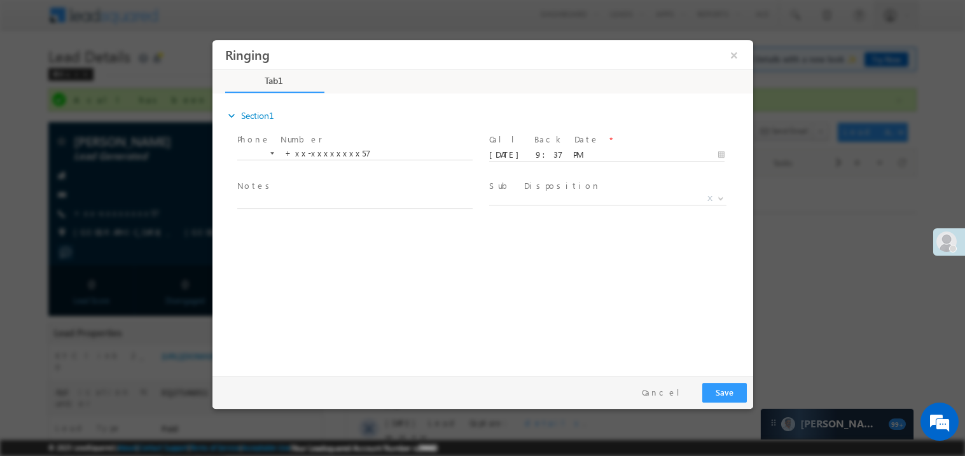
click at [320, 199] on textarea at bounding box center [354, 200] width 235 height 15
type textarea "ring"
click at [715, 390] on button "Save" at bounding box center [724, 392] width 45 height 20
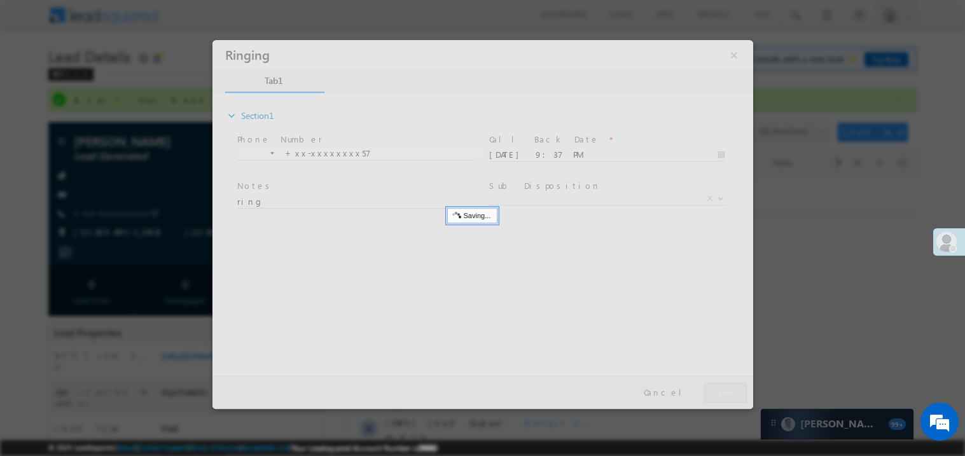
click at [715, 390] on div at bounding box center [482, 223] width 541 height 369
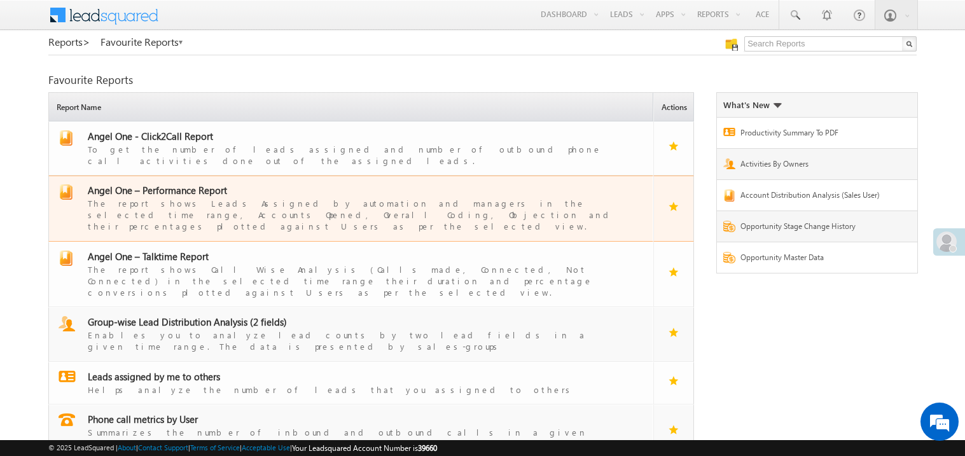
click at [169, 184] on span "Angel One – Performance Report" at bounding box center [157, 190] width 139 height 13
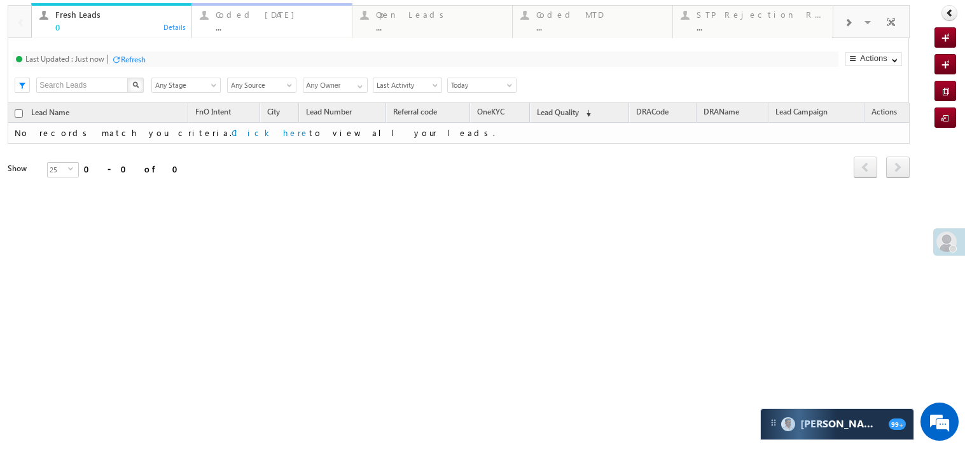
click at [258, 32] on link "Coded [DATE] ... Details" at bounding box center [272, 20] width 161 height 34
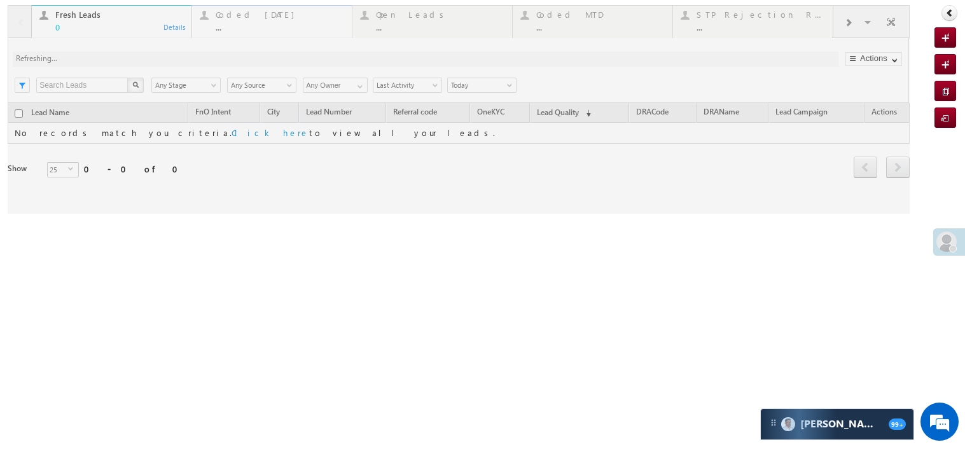
click at [258, 32] on div at bounding box center [459, 109] width 902 height 209
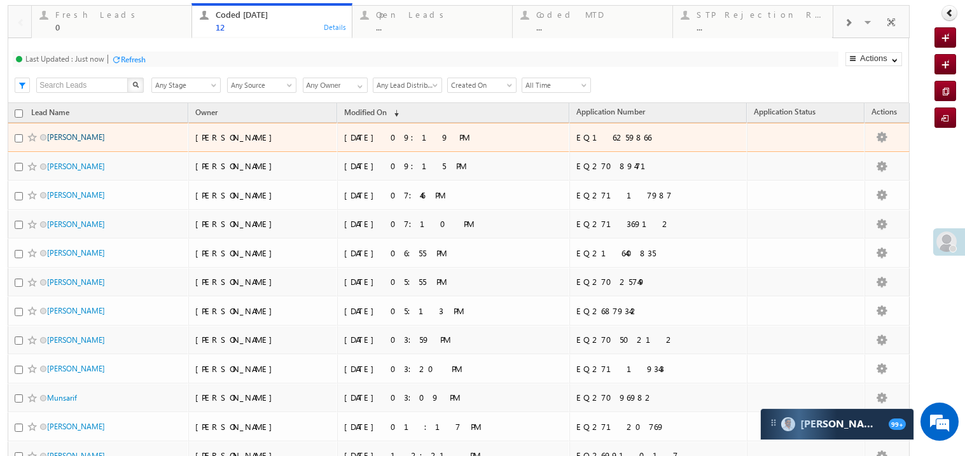
click at [73, 142] on link "[PERSON_NAME]" at bounding box center [76, 137] width 58 height 10
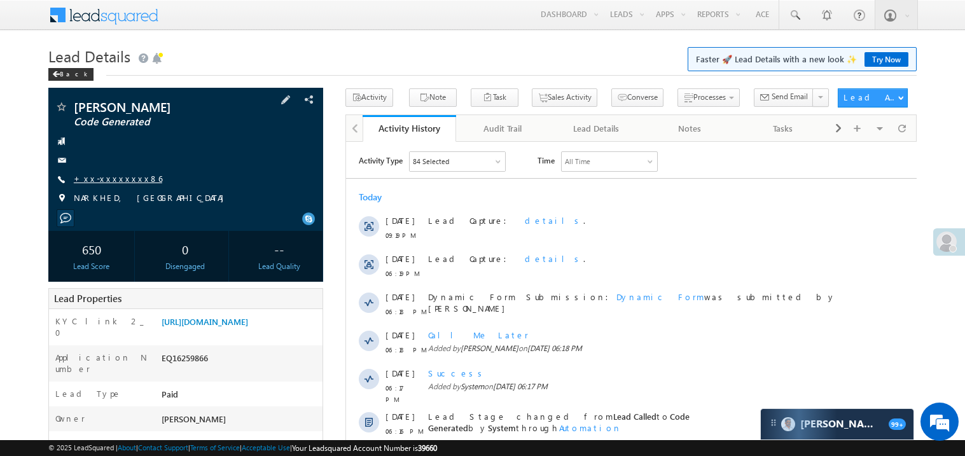
click at [107, 183] on link "+xx-xxxxxxxx86" at bounding box center [118, 178] width 88 height 11
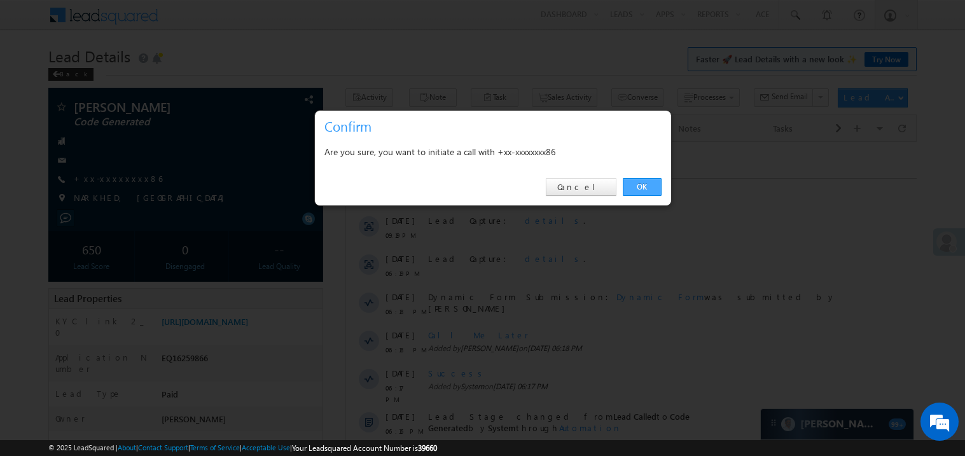
click at [646, 181] on link "OK" at bounding box center [642, 187] width 39 height 18
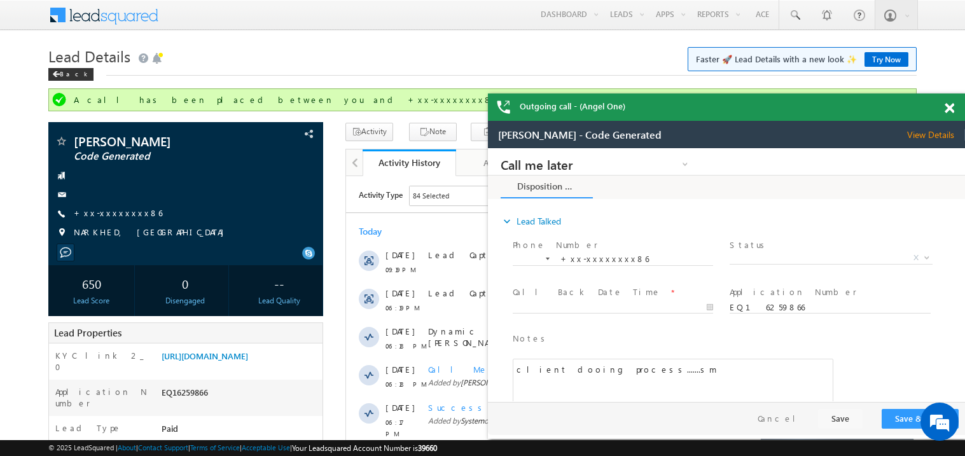
click at [954, 107] on span at bounding box center [950, 108] width 10 height 11
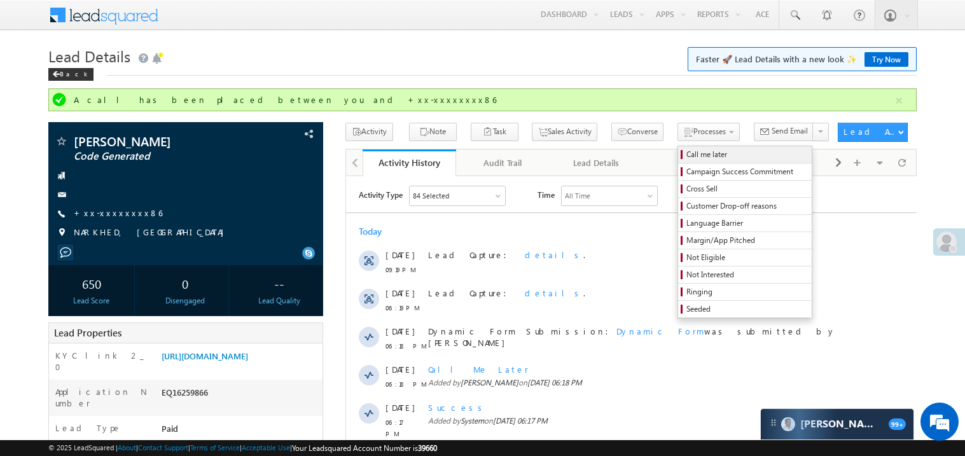
click at [687, 155] on span "Call me later" at bounding box center [747, 154] width 121 height 11
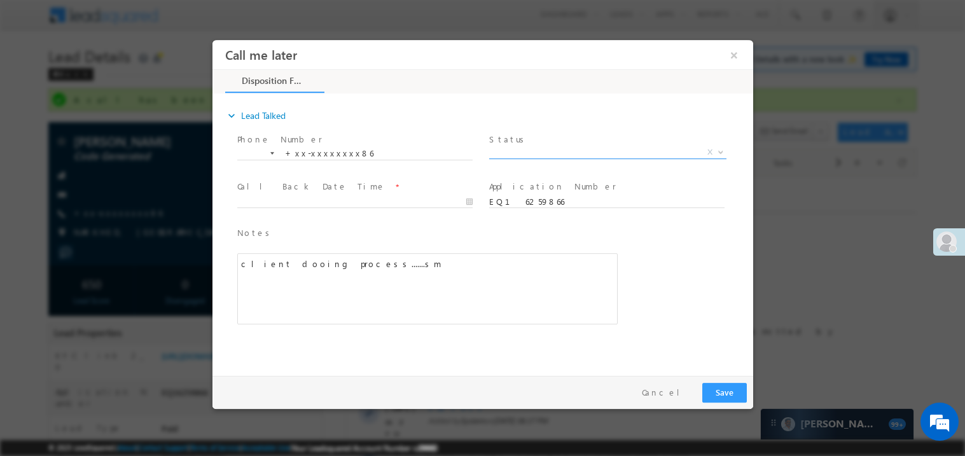
click at [540, 155] on span "X" at bounding box center [607, 152] width 237 height 13
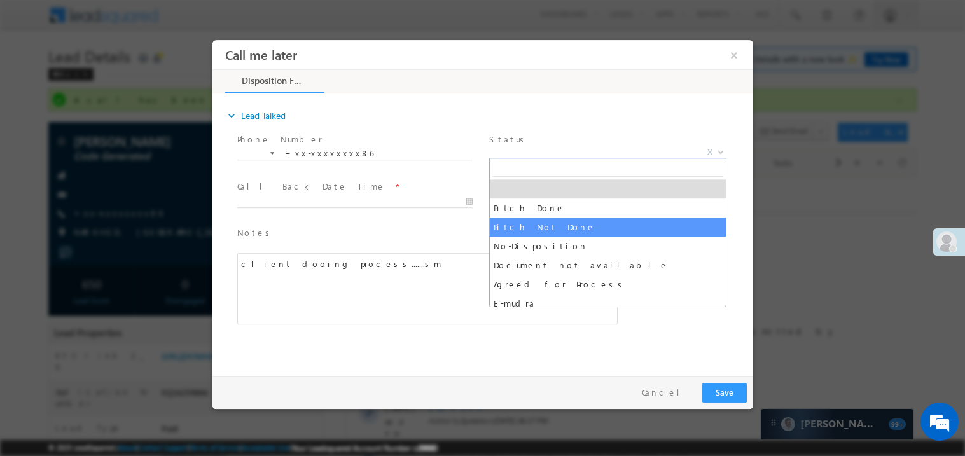
select select "Pitch Not Done"
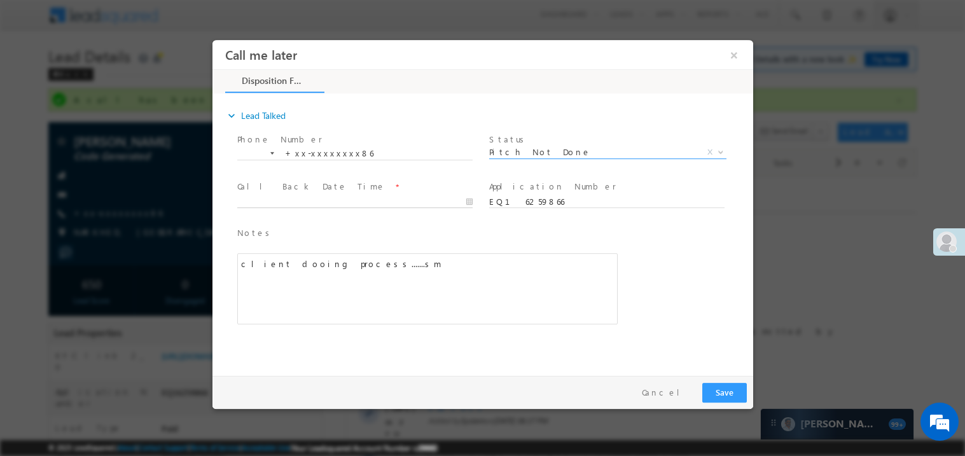
click at [272, 197] on body "Call me later ×" at bounding box center [482, 204] width 541 height 330
type input "08/13/25 9:41 PM"
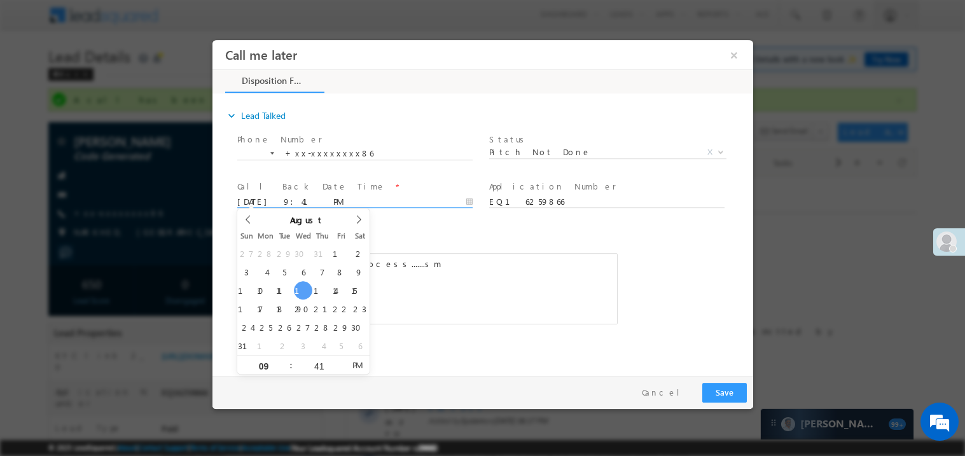
click at [435, 243] on div "Notes * client dooing process.......sm Editor toolbars Basic Styles Bold Italic…" at bounding box center [427, 275] width 381 height 99
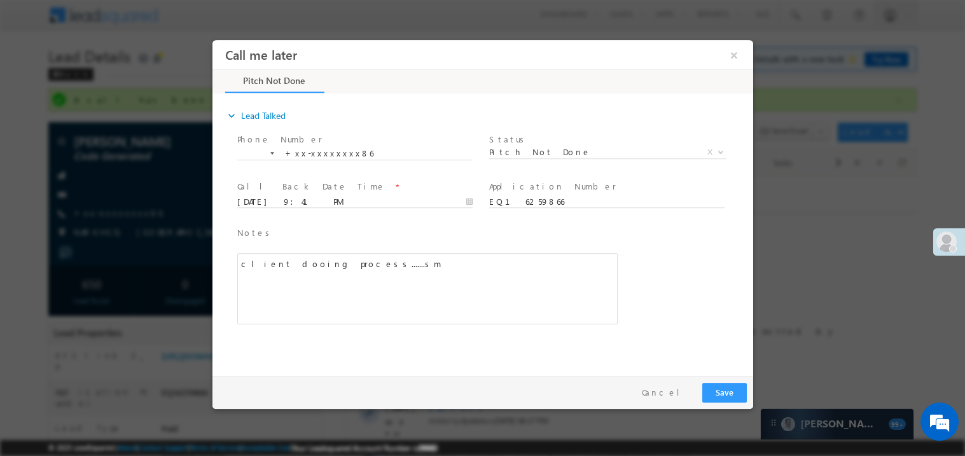
click at [476, 286] on div "client dooing process.......sm" at bounding box center [427, 288] width 381 height 71
click at [729, 391] on button "Save" at bounding box center [724, 392] width 45 height 20
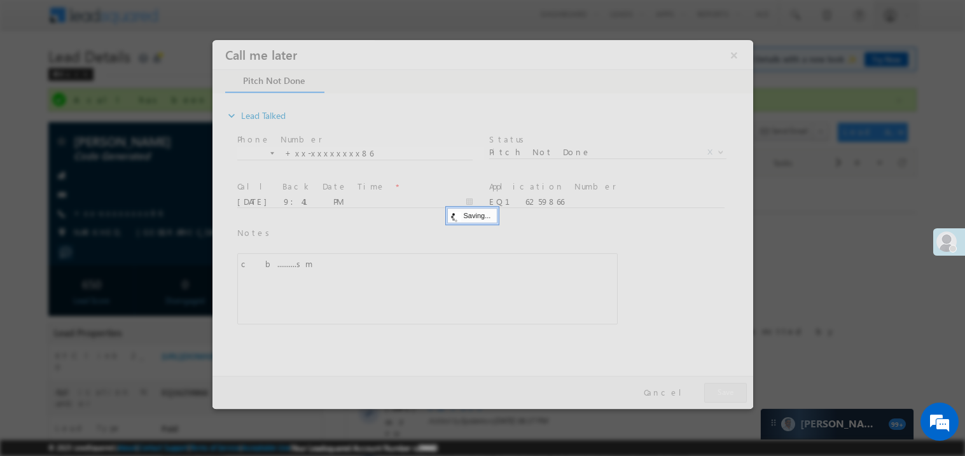
click at [729, 391] on div at bounding box center [482, 223] width 541 height 369
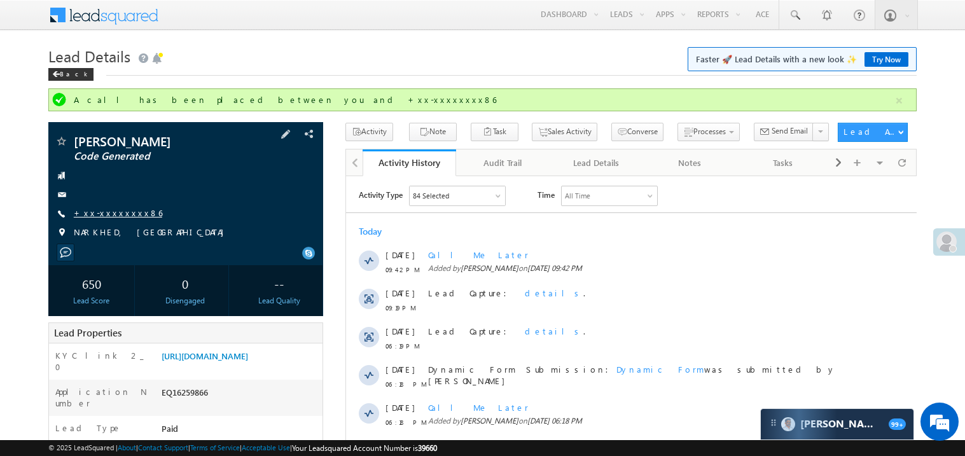
click at [118, 215] on link "+xx-xxxxxxxx86" at bounding box center [118, 212] width 88 height 11
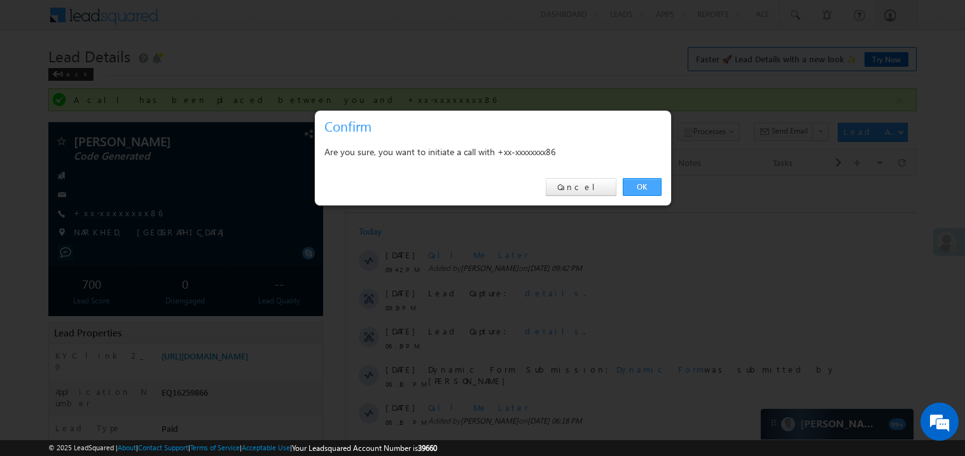
click at [638, 188] on link "OK" at bounding box center [642, 187] width 39 height 18
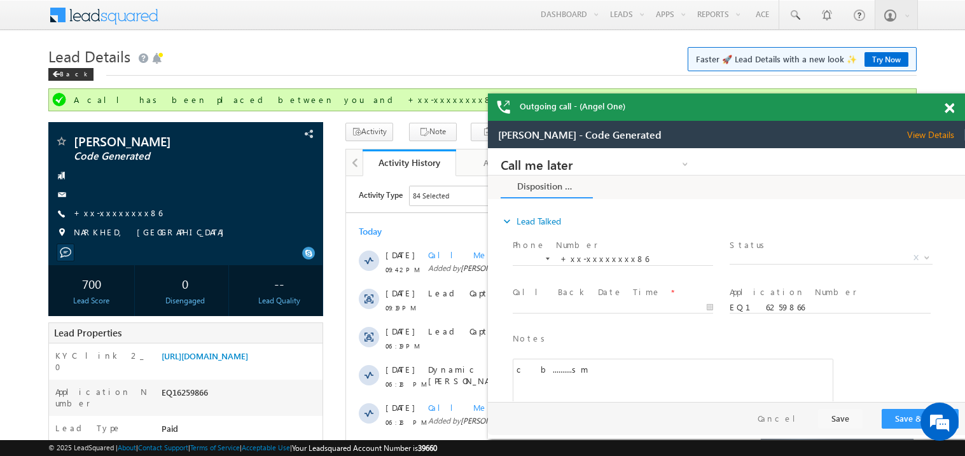
click at [953, 111] on span at bounding box center [950, 108] width 10 height 11
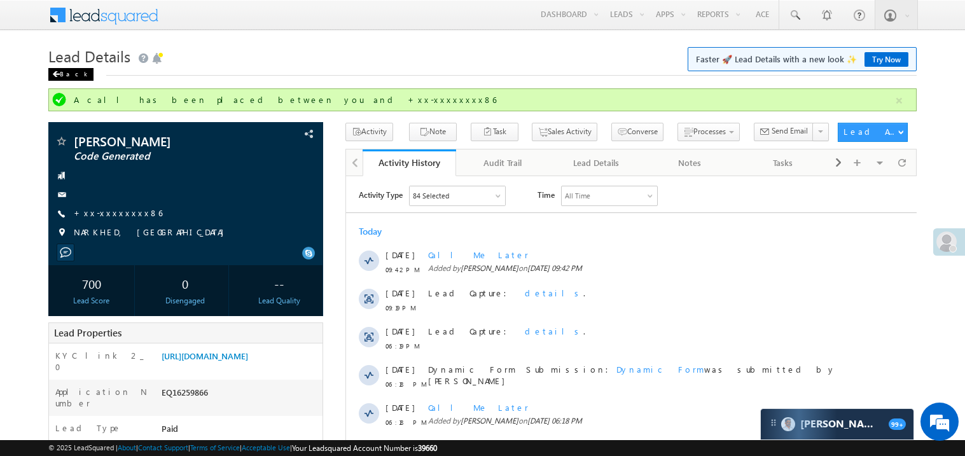
click at [58, 75] on span at bounding box center [56, 74] width 8 height 6
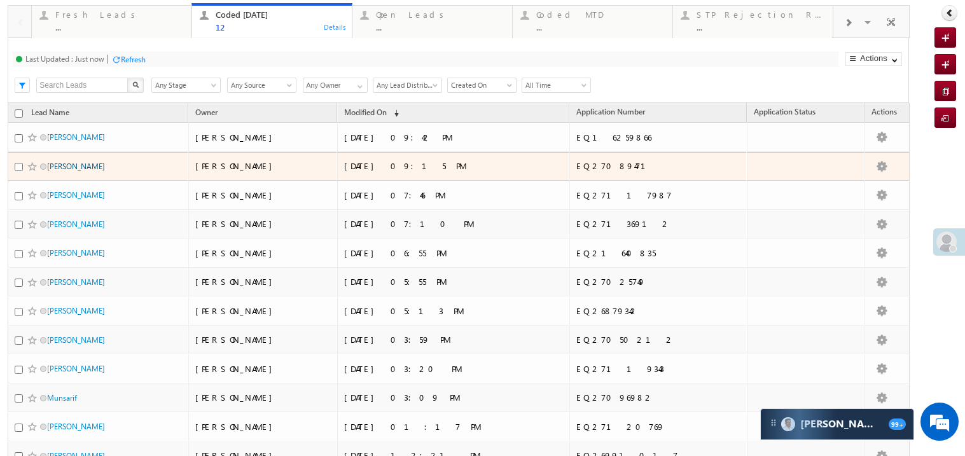
click at [81, 171] on link "[PERSON_NAME]" at bounding box center [76, 167] width 58 height 10
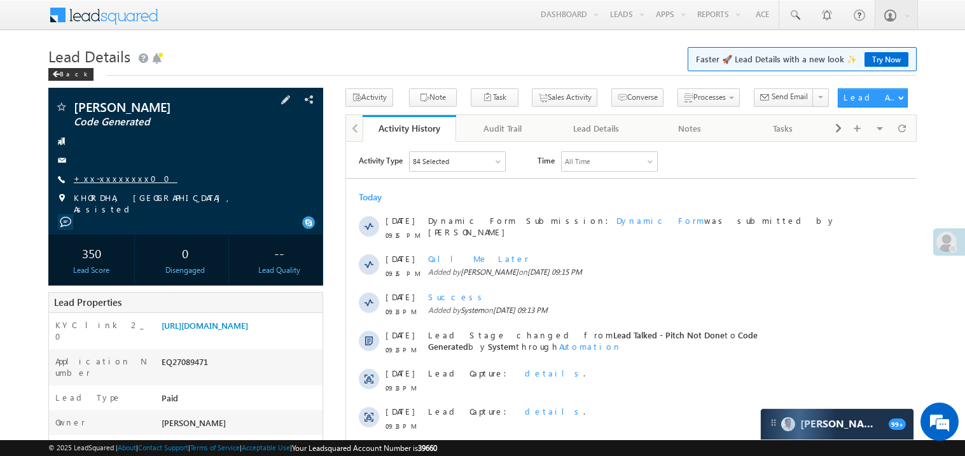
click at [113, 182] on link "+xx-xxxxxxxx00" at bounding box center [126, 178] width 104 height 11
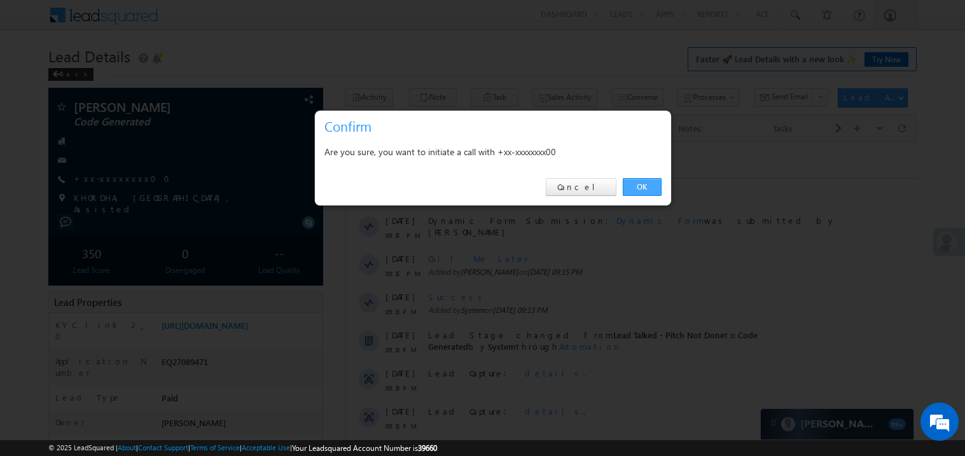
click at [646, 186] on link "OK" at bounding box center [642, 187] width 39 height 18
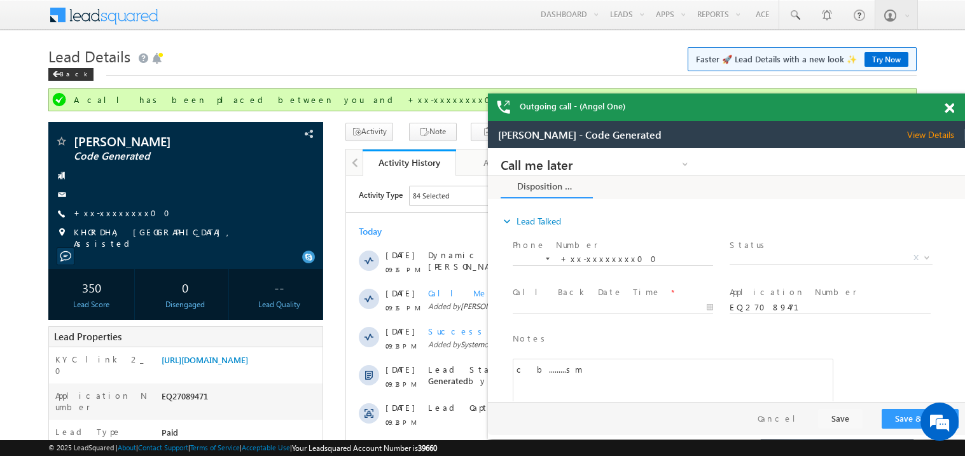
click at [952, 104] on span at bounding box center [950, 108] width 10 height 11
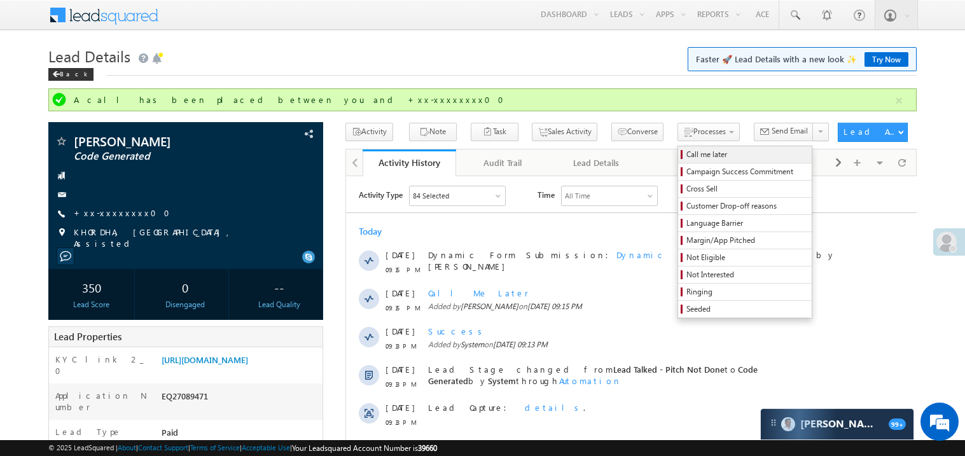
click at [687, 155] on span "Call me later" at bounding box center [747, 154] width 121 height 11
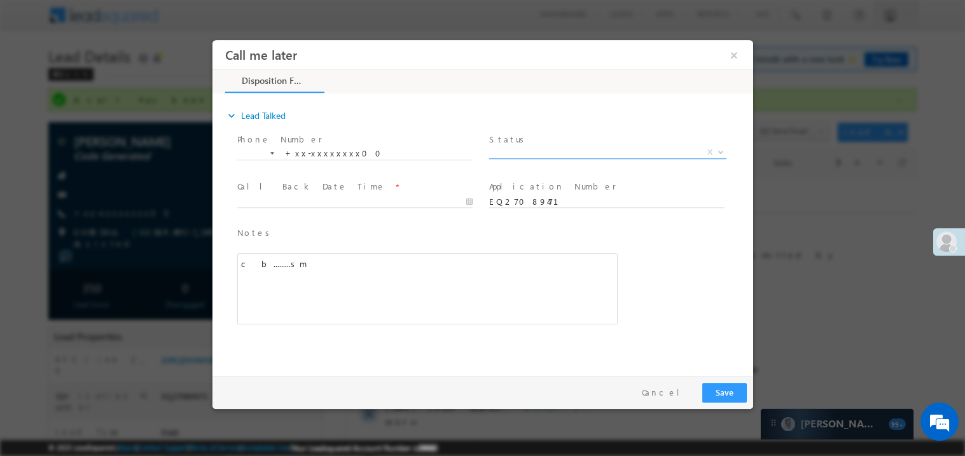
click at [513, 153] on span "X" at bounding box center [607, 152] width 237 height 13
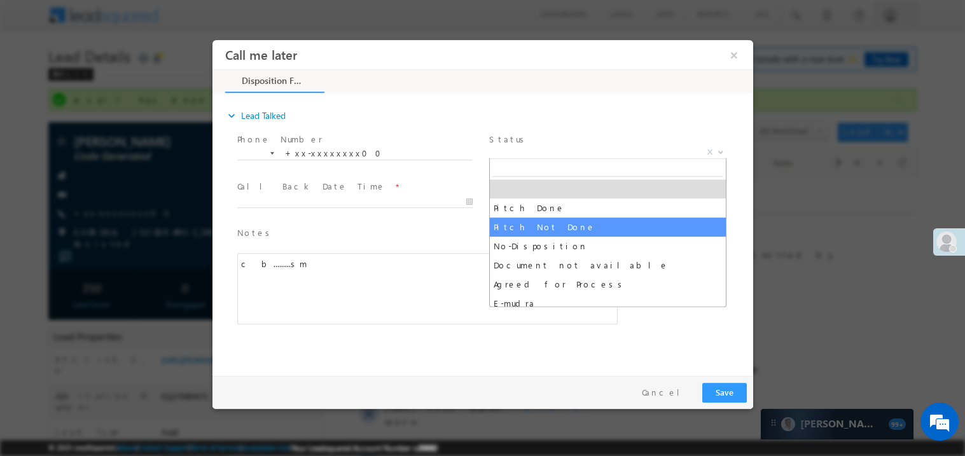
select select "Pitch Not Done"
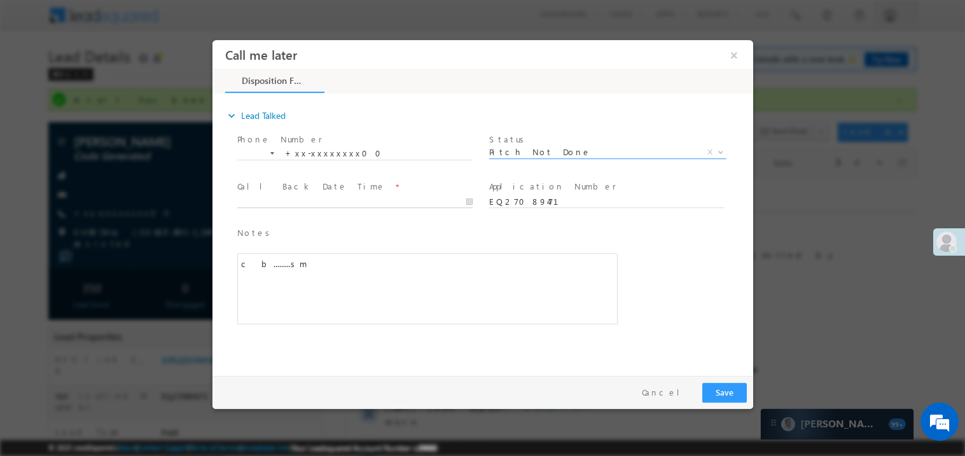
click at [272, 199] on body "Call me later ×" at bounding box center [482, 204] width 541 height 330
type input "08/13/25 9:43 PM"
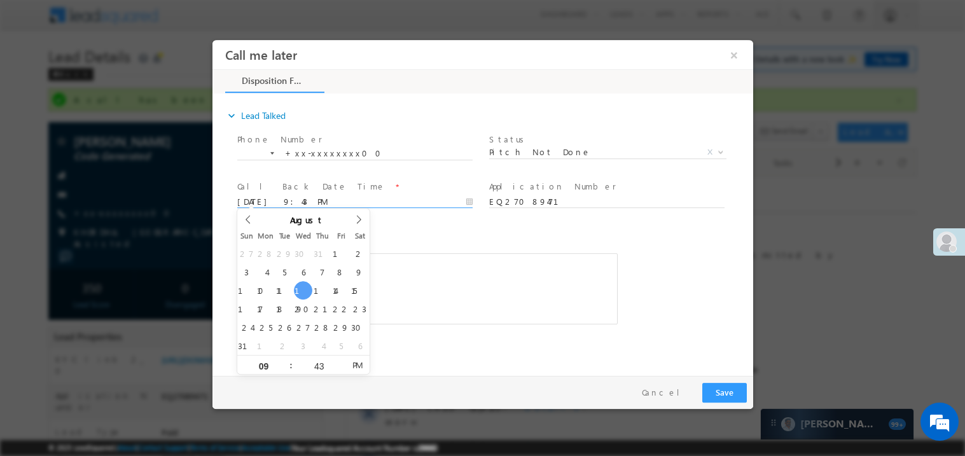
click at [478, 270] on div "c b.........sm" at bounding box center [427, 288] width 381 height 71
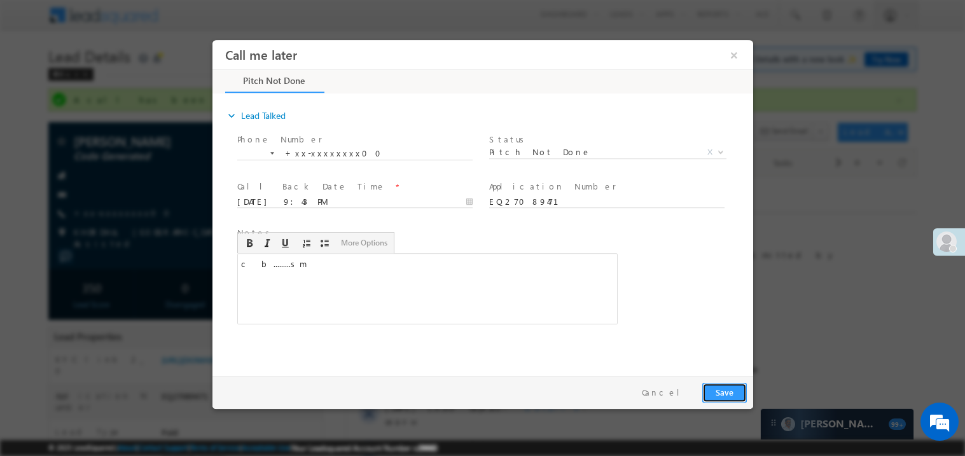
click at [743, 397] on button "Save" at bounding box center [724, 392] width 45 height 20
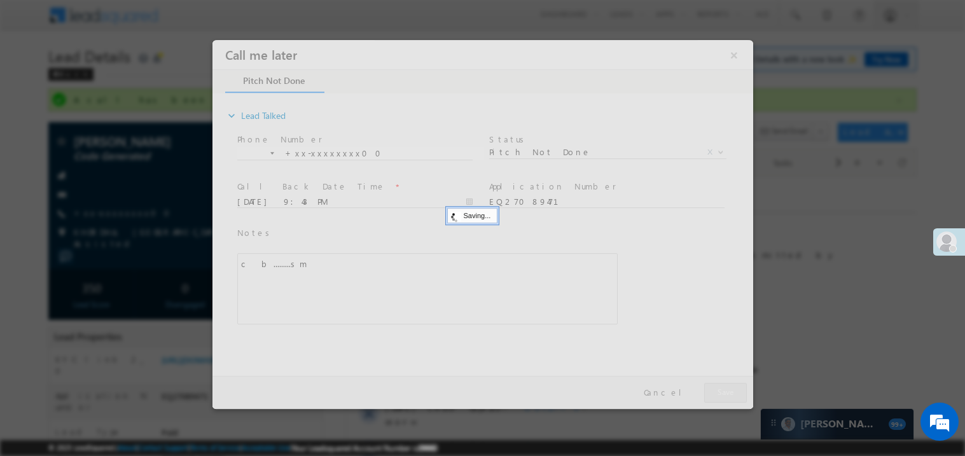
click at [743, 397] on div at bounding box center [482, 223] width 541 height 369
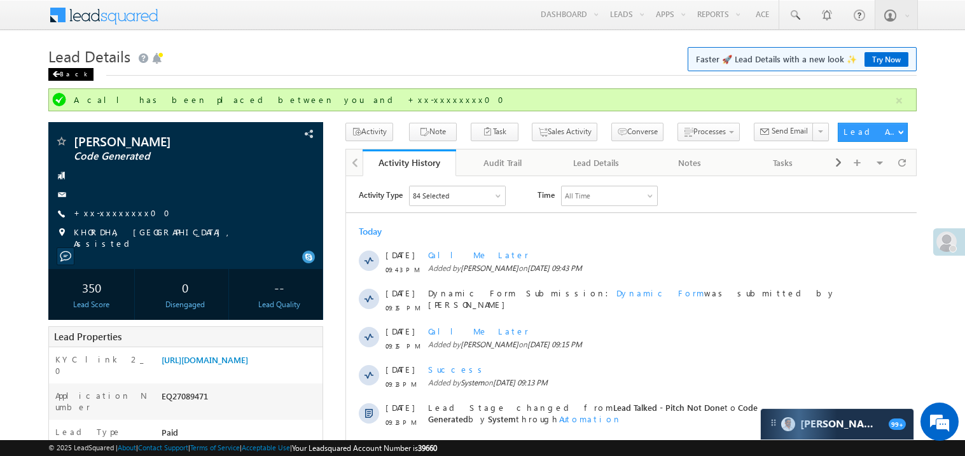
click at [55, 75] on span at bounding box center [56, 74] width 8 height 6
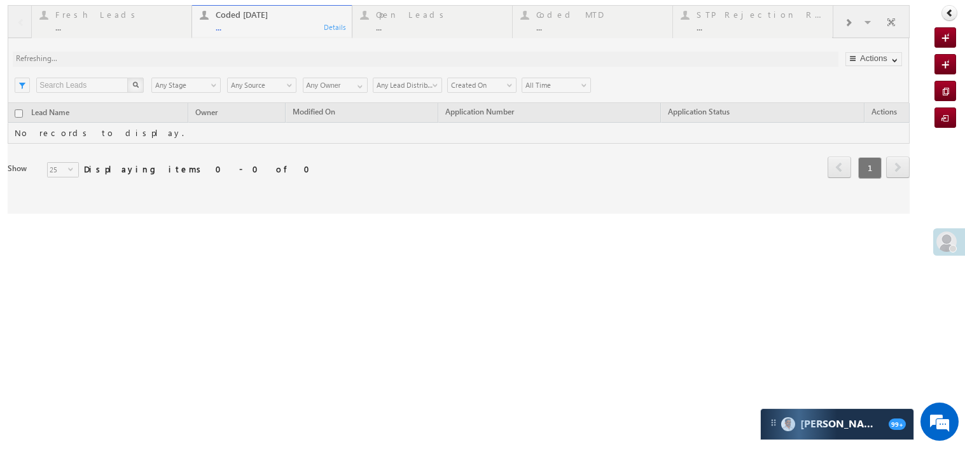
click at [263, 27] on div at bounding box center [459, 109] width 902 height 209
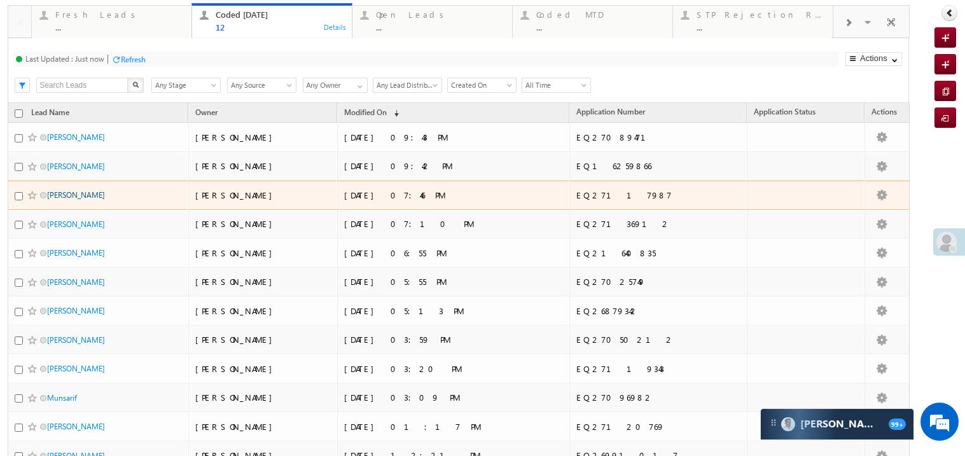
click at [66, 200] on link "[PERSON_NAME]" at bounding box center [76, 195] width 58 height 10
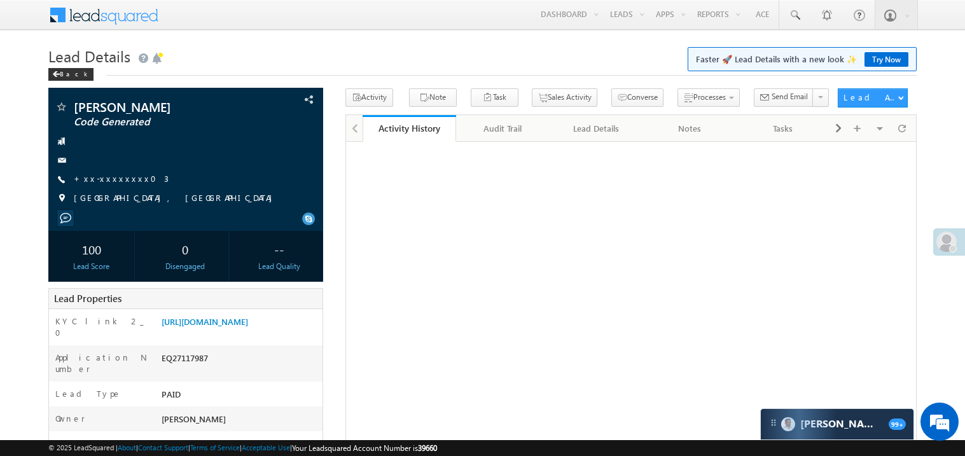
click at [114, 174] on link "+xx-xxxxxxxx03" at bounding box center [121, 178] width 95 height 11
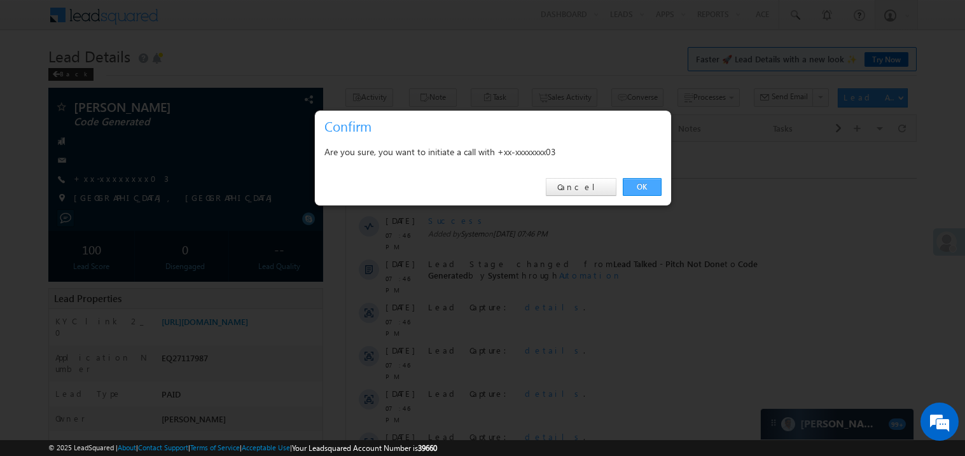
click at [636, 186] on link "OK" at bounding box center [642, 187] width 39 height 18
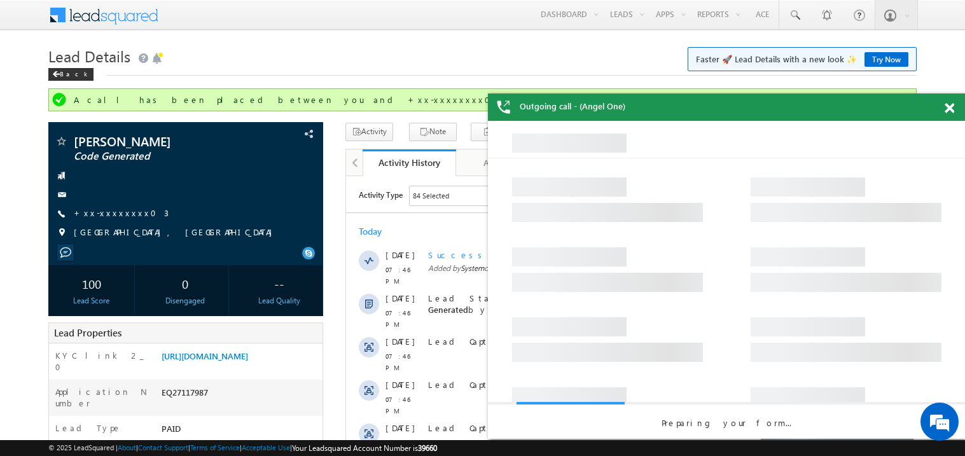
click at [952, 109] on span at bounding box center [950, 108] width 10 height 11
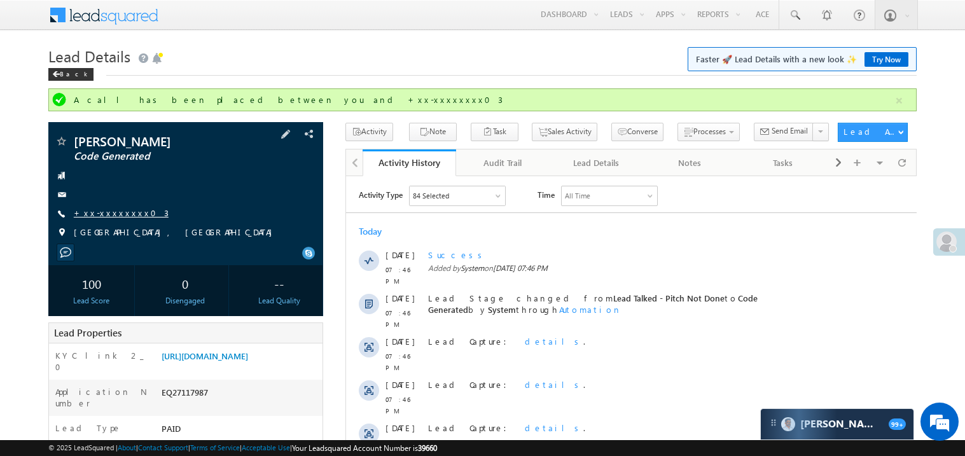
click at [112, 213] on link "+xx-xxxxxxxx03" at bounding box center [121, 212] width 95 height 11
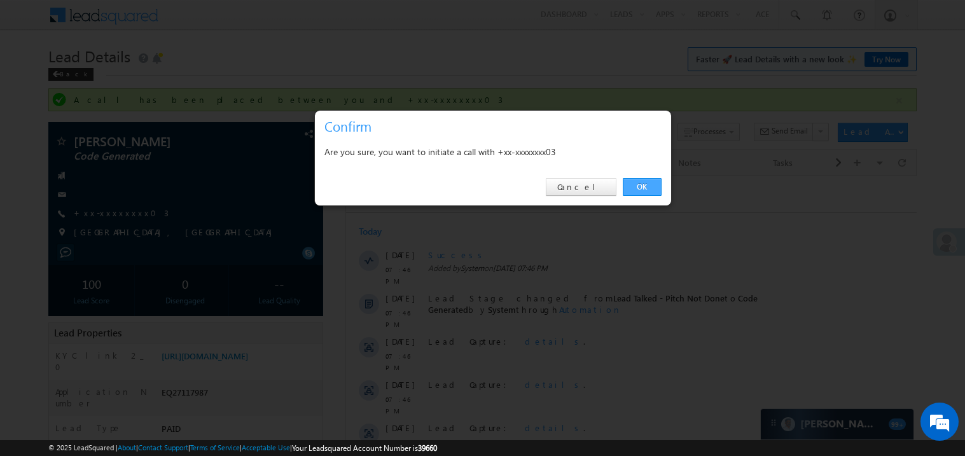
click at [644, 185] on link "OK" at bounding box center [642, 187] width 39 height 18
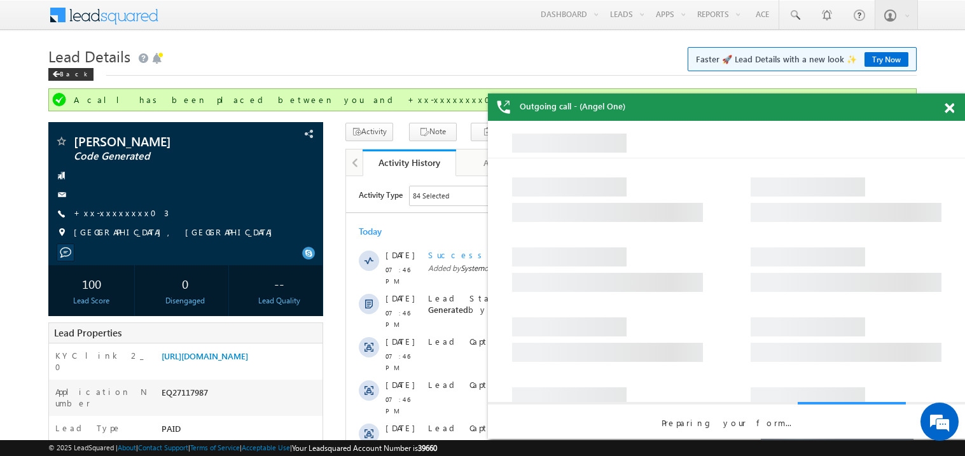
click at [953, 108] on span at bounding box center [950, 108] width 10 height 11
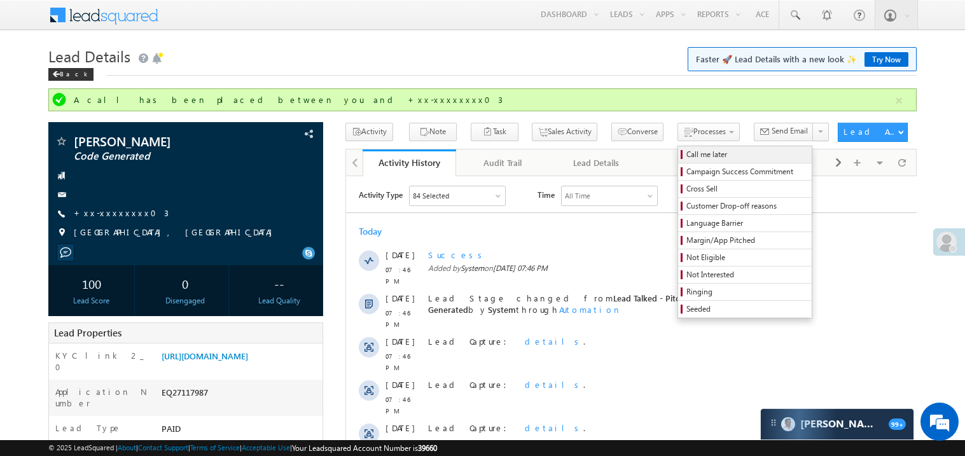
click at [687, 155] on span "Call me later" at bounding box center [747, 154] width 121 height 11
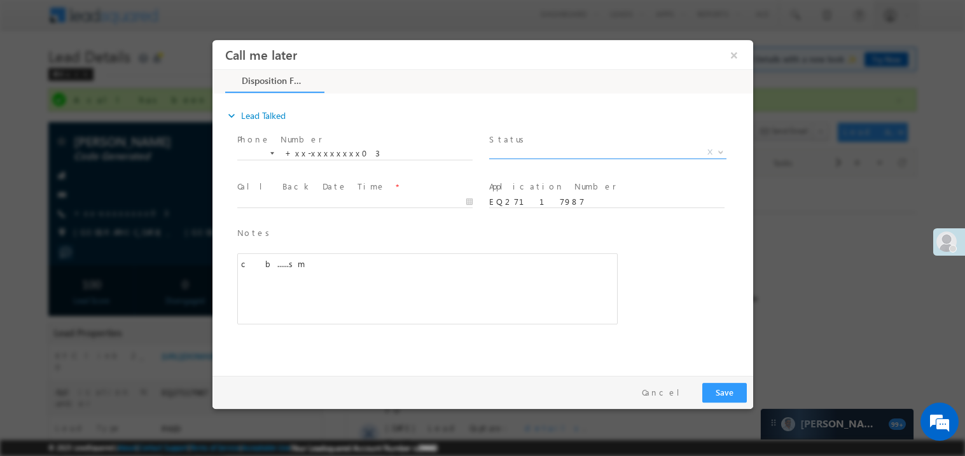
click at [514, 152] on span "X" at bounding box center [607, 152] width 237 height 13
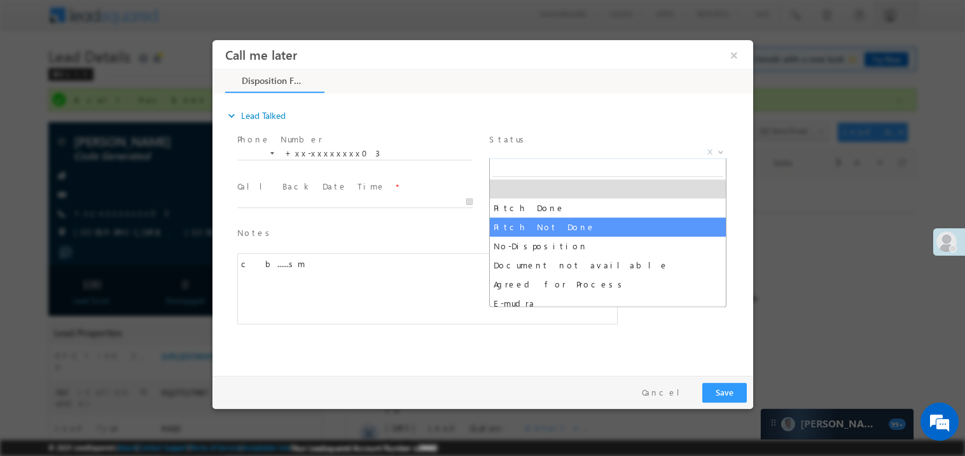
select select "Pitch Not Done"
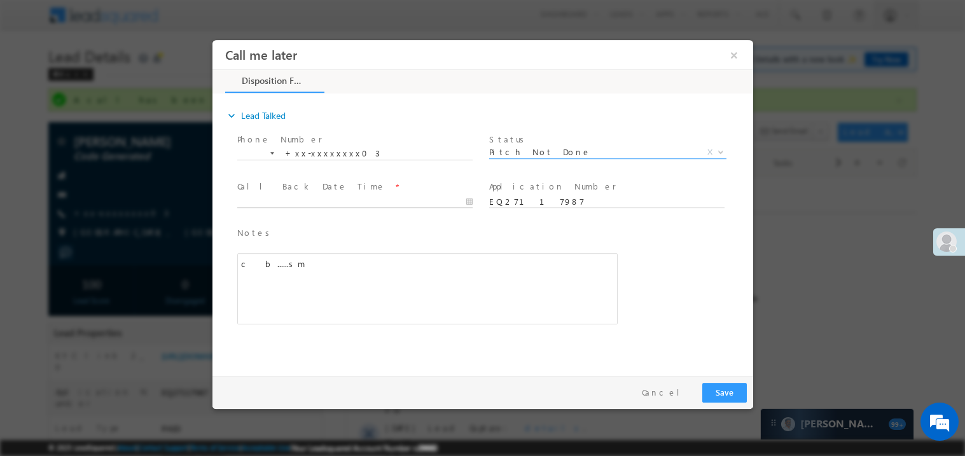
click at [288, 200] on body "Call me later ×" at bounding box center [482, 204] width 541 height 330
type input "08/13/25 9:45 PM"
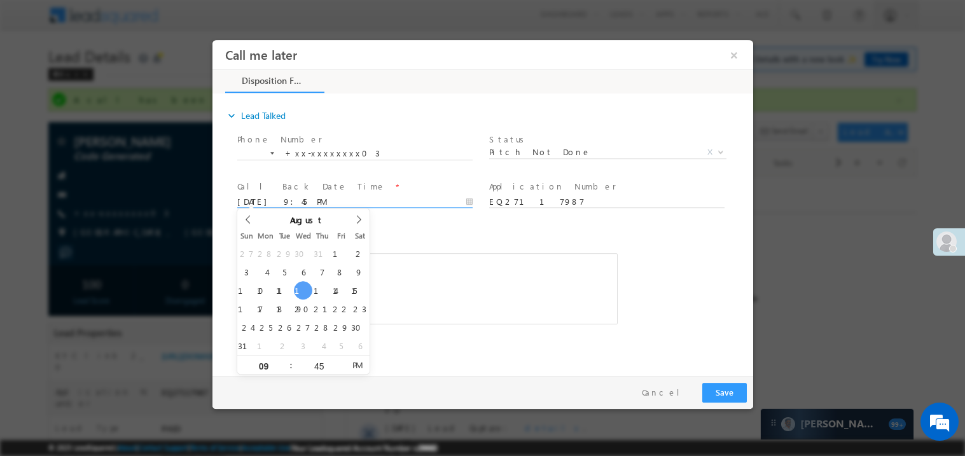
click at [431, 273] on div "c b......sm" at bounding box center [427, 288] width 381 height 71
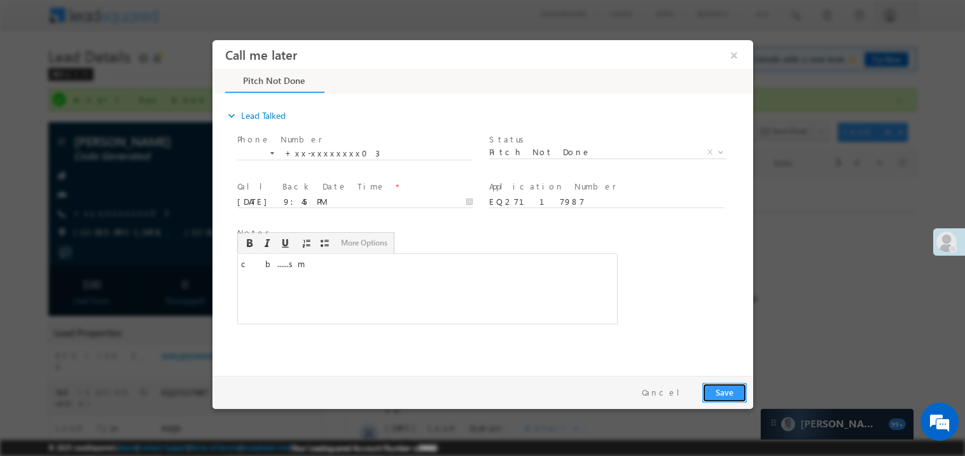
click at [728, 395] on button "Save" at bounding box center [724, 392] width 45 height 20
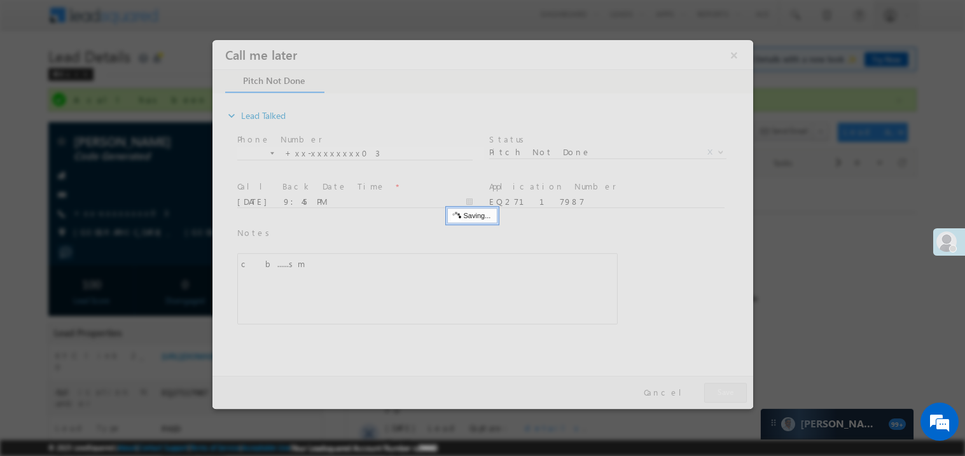
click at [728, 395] on div at bounding box center [482, 223] width 541 height 369
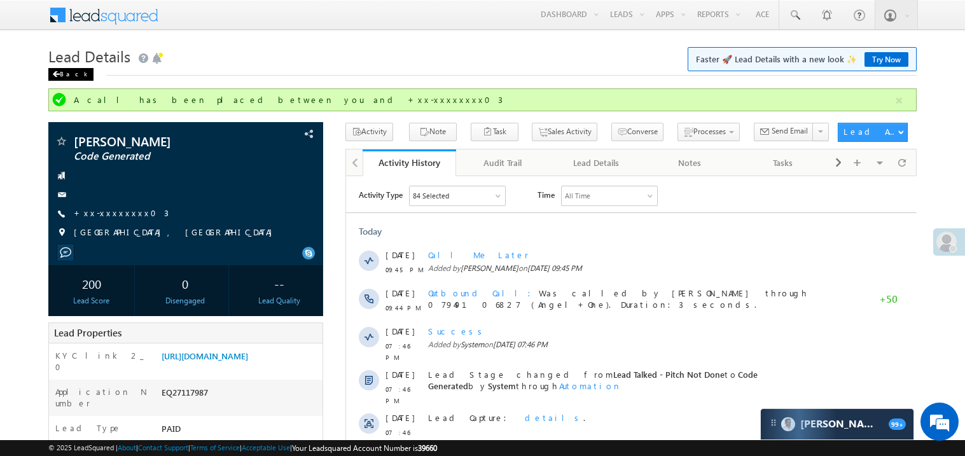
click at [55, 73] on span at bounding box center [56, 74] width 8 height 6
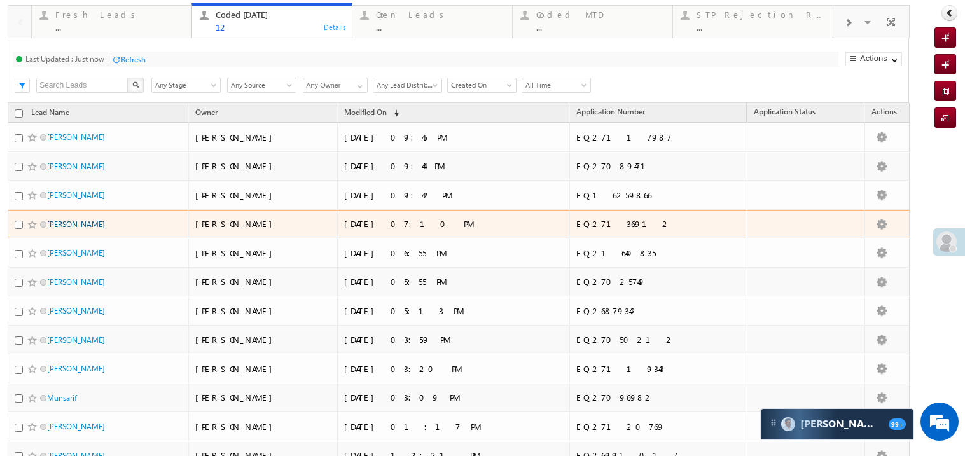
click at [66, 229] on link "[PERSON_NAME]" at bounding box center [76, 225] width 58 height 10
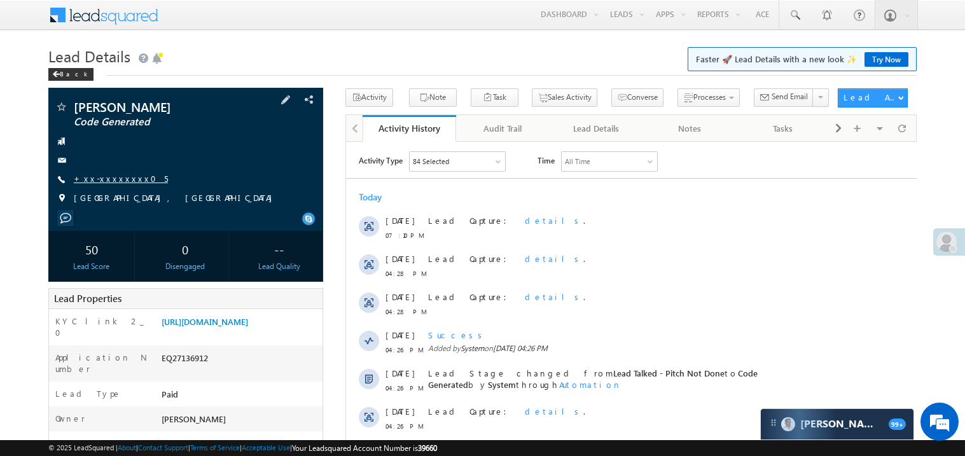
click at [109, 177] on link "+xx-xxxxxxxx05" at bounding box center [121, 178] width 94 height 11
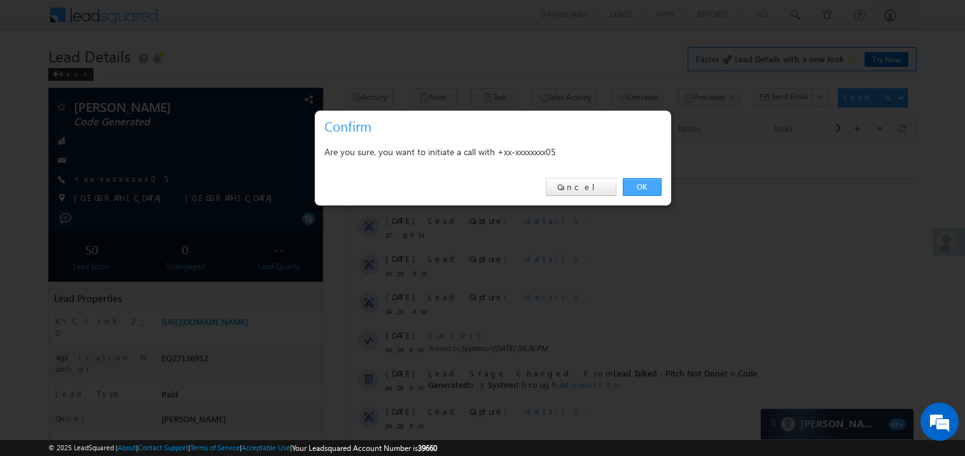
click at [641, 185] on link "OK" at bounding box center [642, 187] width 39 height 18
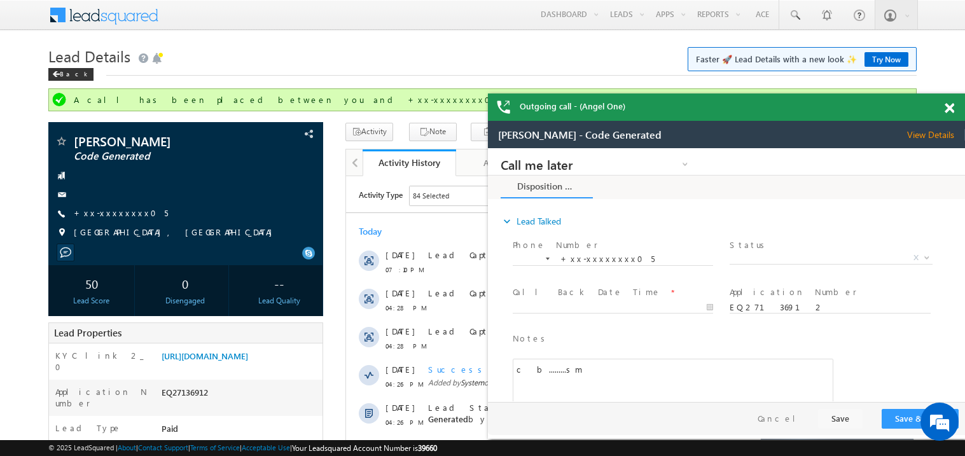
click at [954, 108] on span at bounding box center [950, 108] width 10 height 11
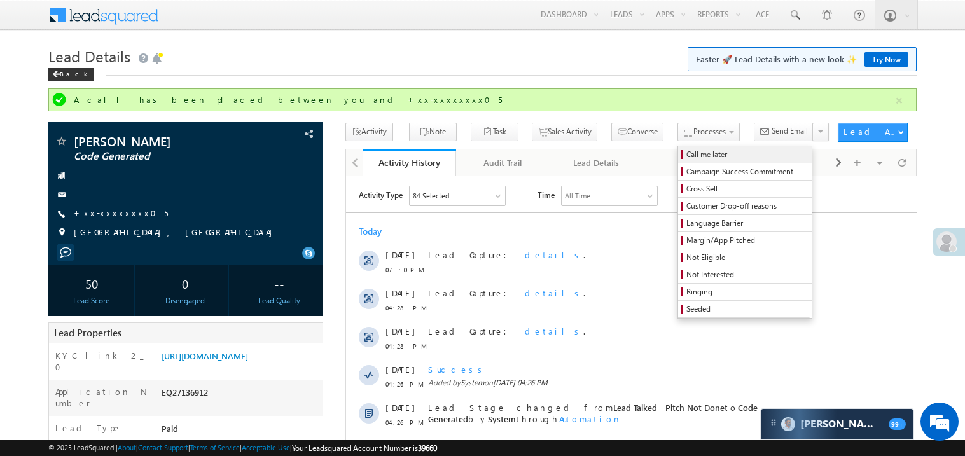
click at [687, 153] on span "Call me later" at bounding box center [747, 154] width 121 height 11
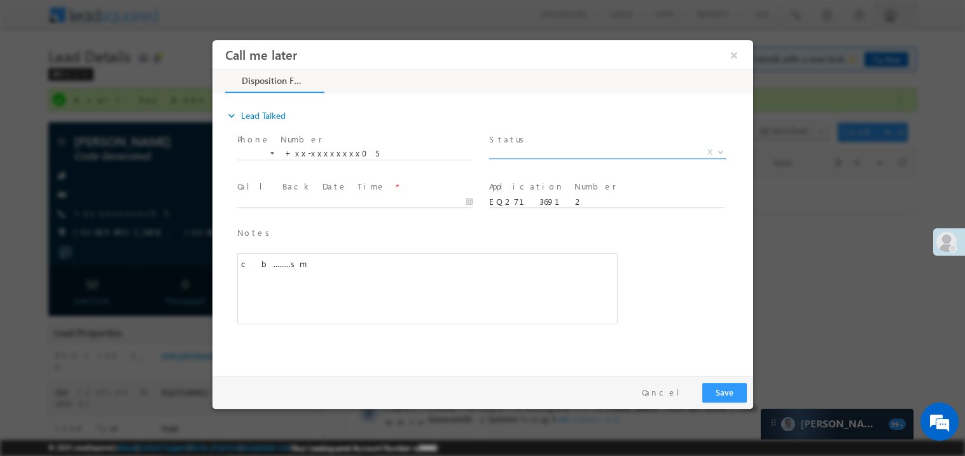
click at [546, 148] on span "X" at bounding box center [607, 152] width 237 height 13
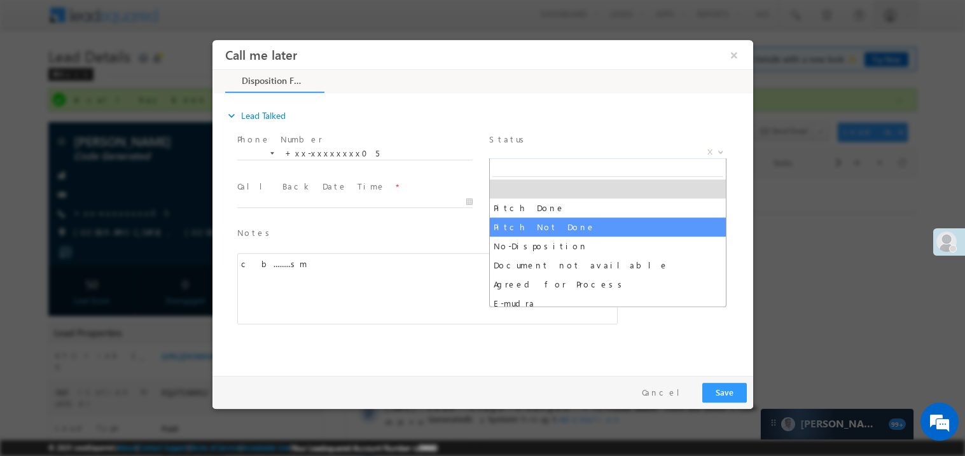
select select "Pitch Not Done"
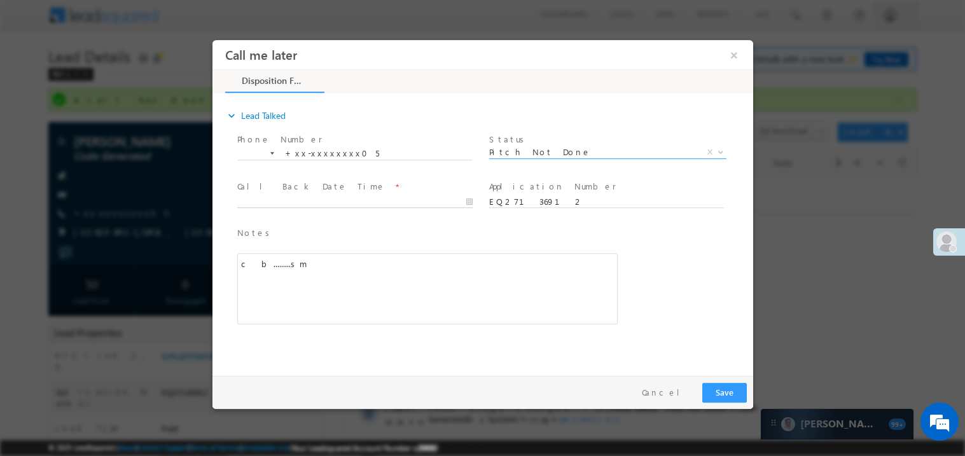
click at [270, 199] on body "Call me later ×" at bounding box center [482, 204] width 541 height 330
type input "08/13/25 9:47 PM"
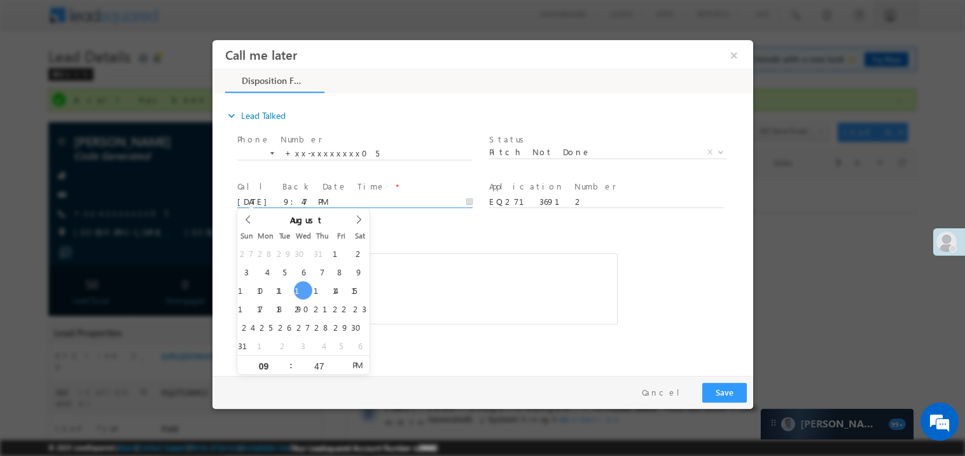
click at [448, 255] on div "c b.........sm" at bounding box center [427, 288] width 381 height 71
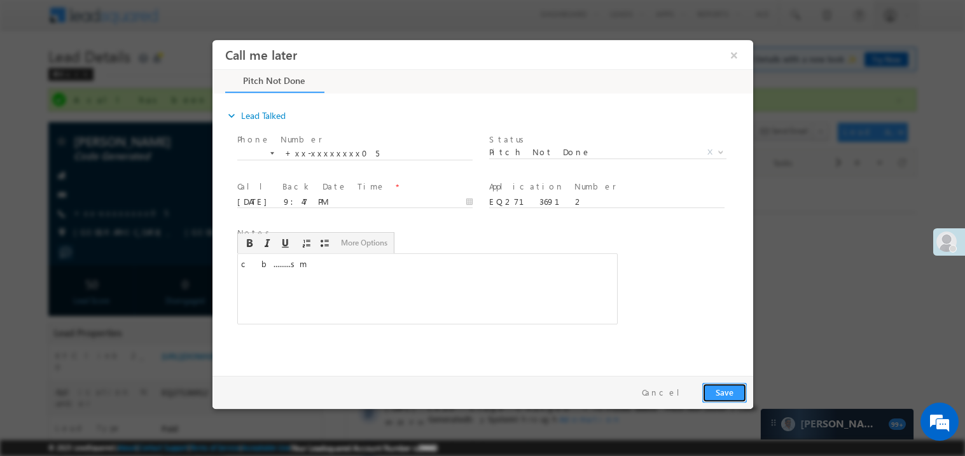
click at [720, 389] on button "Save" at bounding box center [724, 392] width 45 height 20
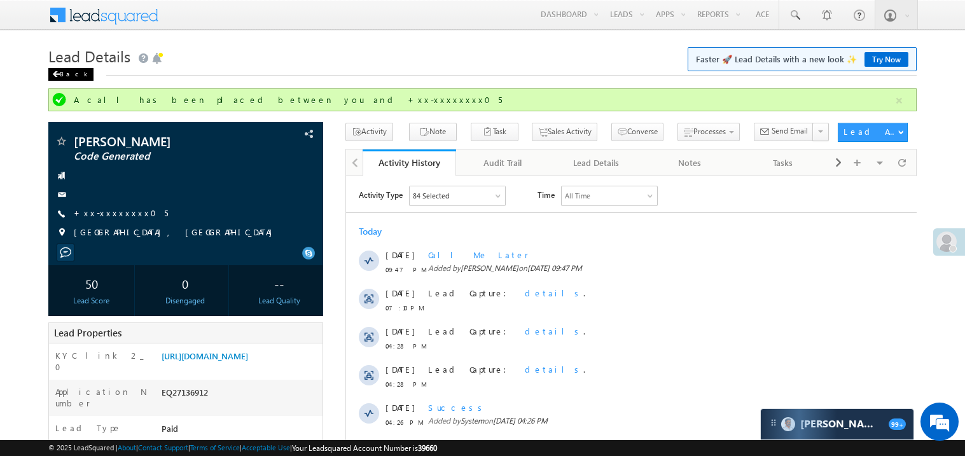
click at [55, 74] on span at bounding box center [56, 74] width 8 height 6
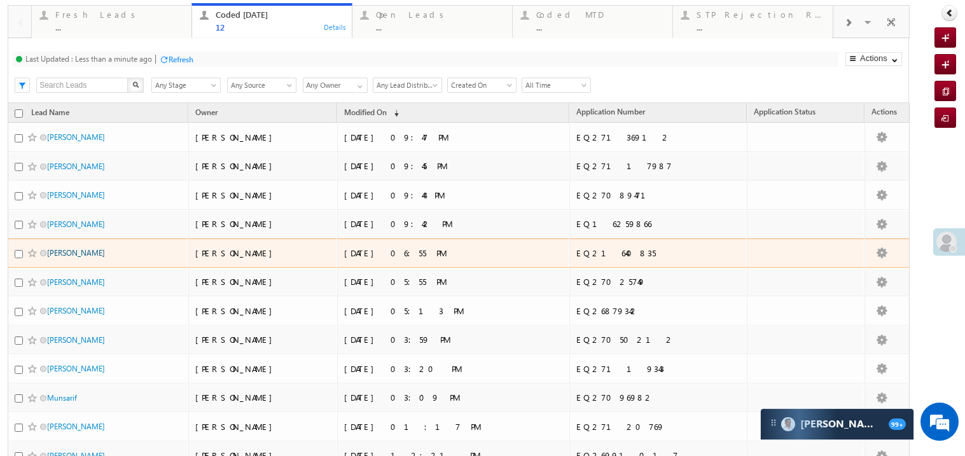
click at [74, 258] on link "[PERSON_NAME]" at bounding box center [76, 253] width 58 height 10
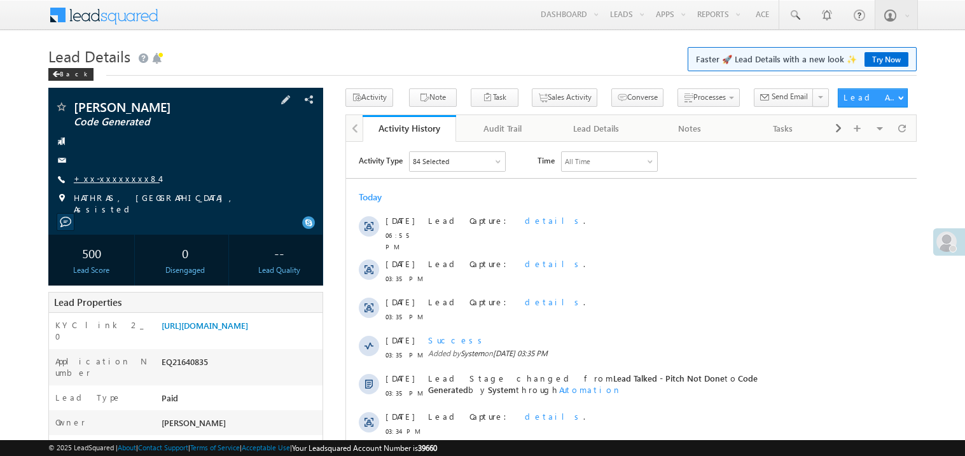
click at [110, 179] on link "+xx-xxxxxxxx84" at bounding box center [117, 178] width 86 height 11
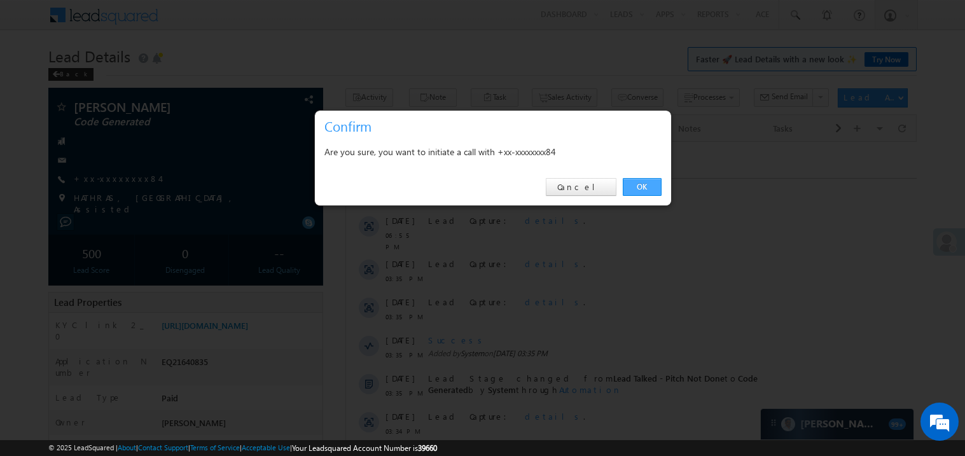
click at [643, 186] on link "OK" at bounding box center [642, 187] width 39 height 18
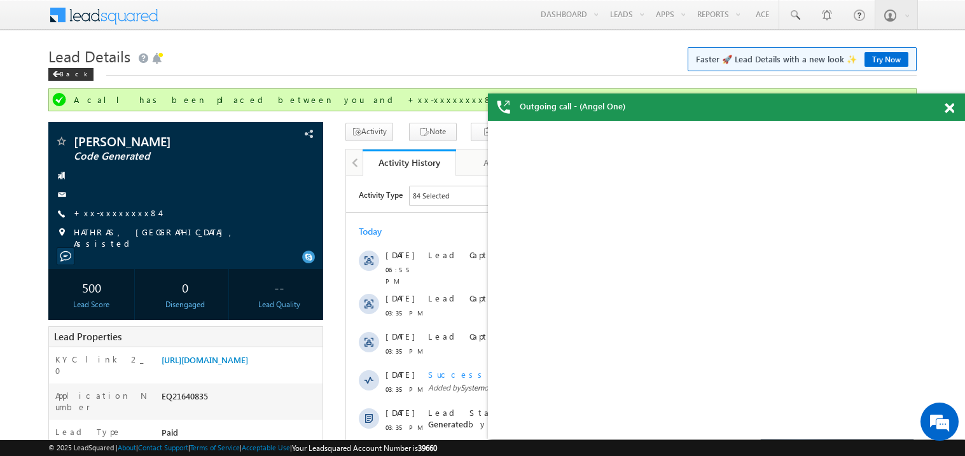
click at [955, 107] on div at bounding box center [956, 106] width 17 height 25
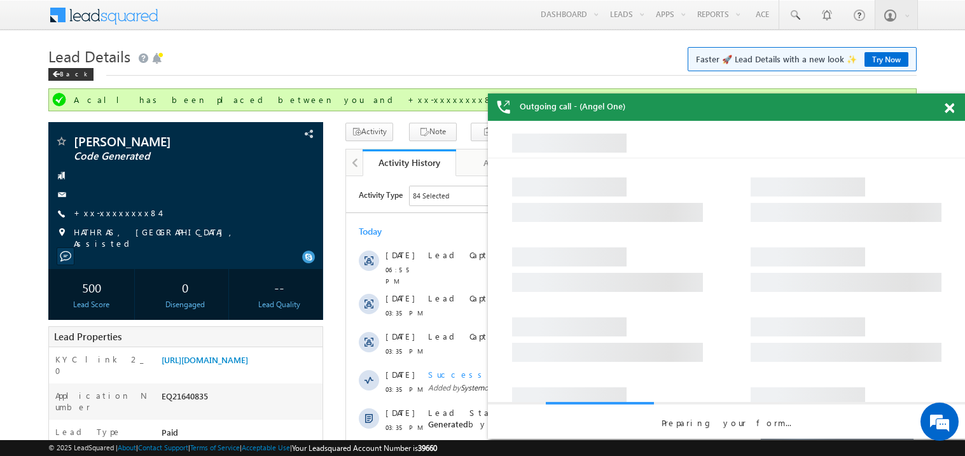
click at [953, 108] on span at bounding box center [950, 108] width 10 height 11
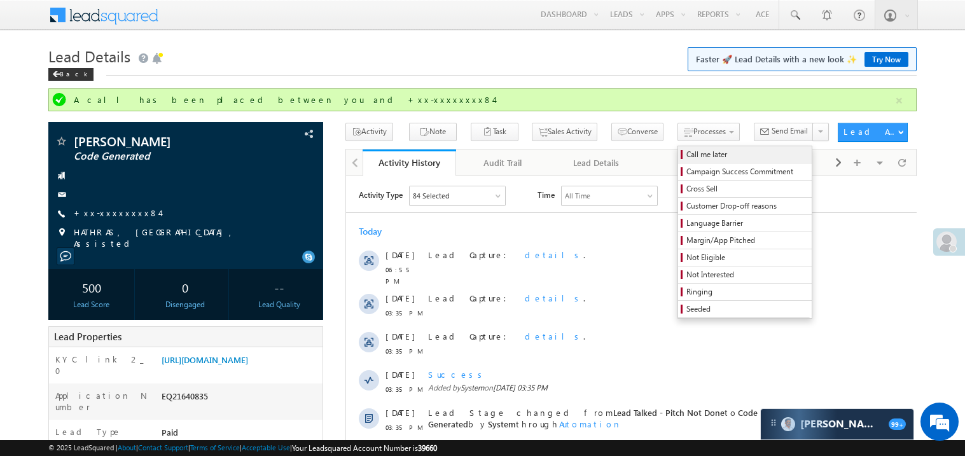
click at [687, 157] on span "Call me later" at bounding box center [747, 154] width 121 height 11
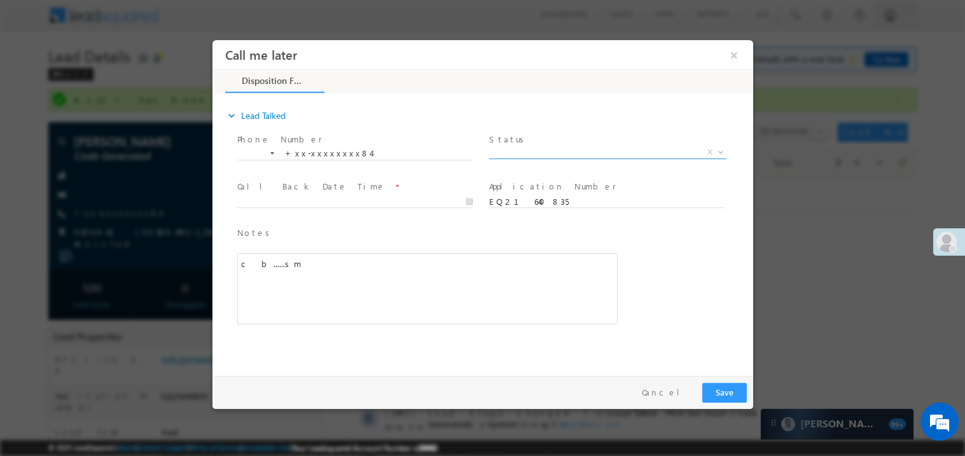
click at [528, 155] on span "X" at bounding box center [607, 152] width 237 height 13
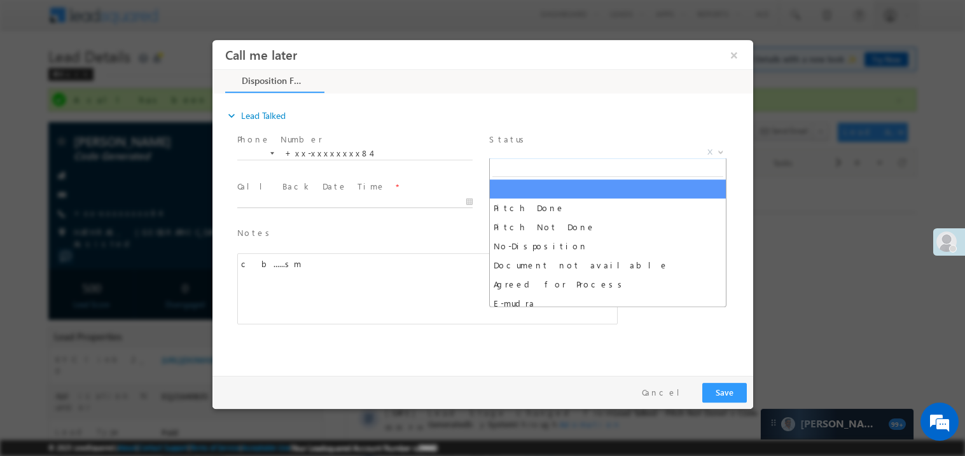
click at [297, 200] on body "Call me later ×" at bounding box center [482, 204] width 541 height 330
type input "08/13/25 9:50 PM"
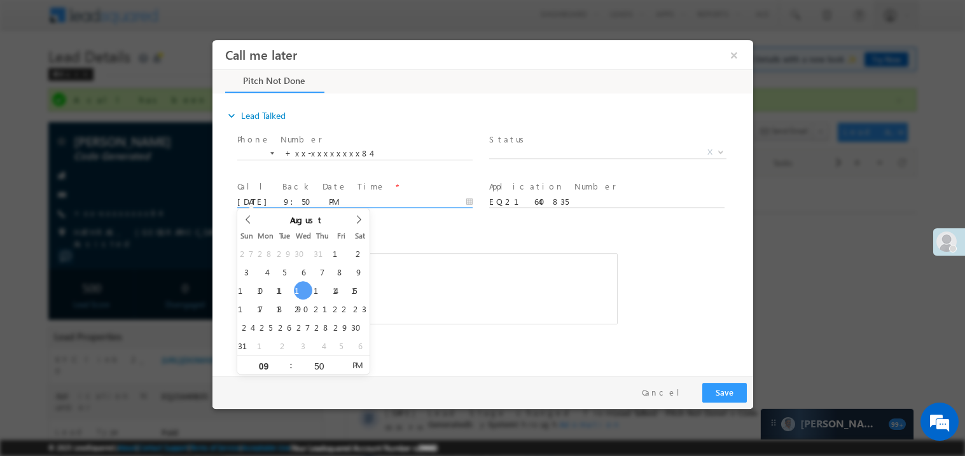
click at [389, 292] on div "c b......sm" at bounding box center [427, 288] width 381 height 71
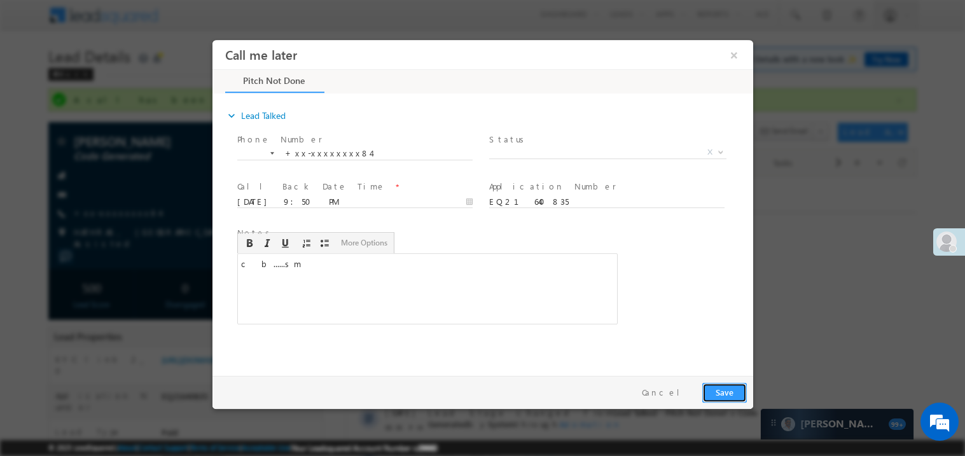
click at [729, 392] on button "Save" at bounding box center [724, 392] width 45 height 20
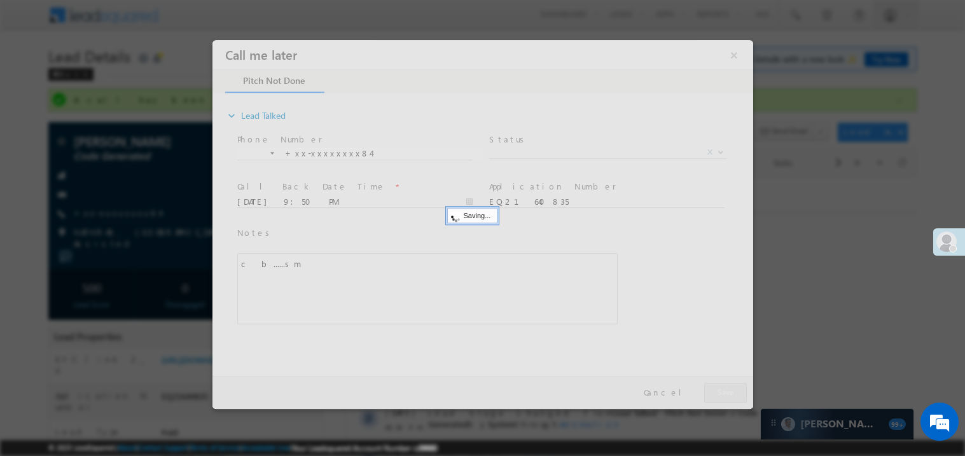
click at [729, 392] on div at bounding box center [482, 223] width 541 height 369
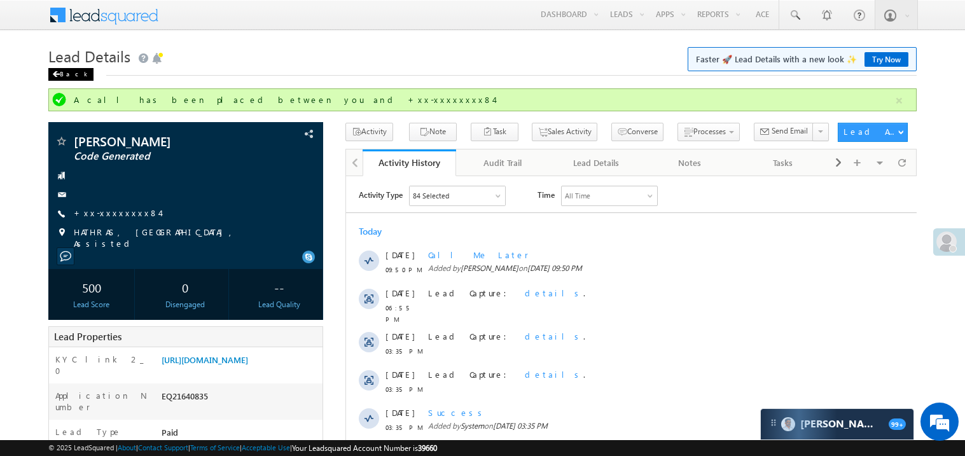
click at [57, 76] on span at bounding box center [56, 74] width 8 height 6
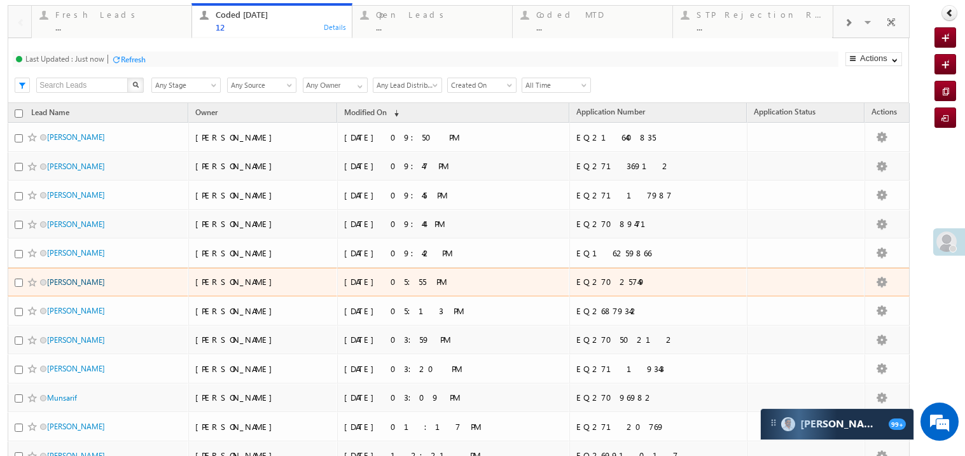
click at [81, 287] on link "Omkar banjare" at bounding box center [76, 282] width 58 height 10
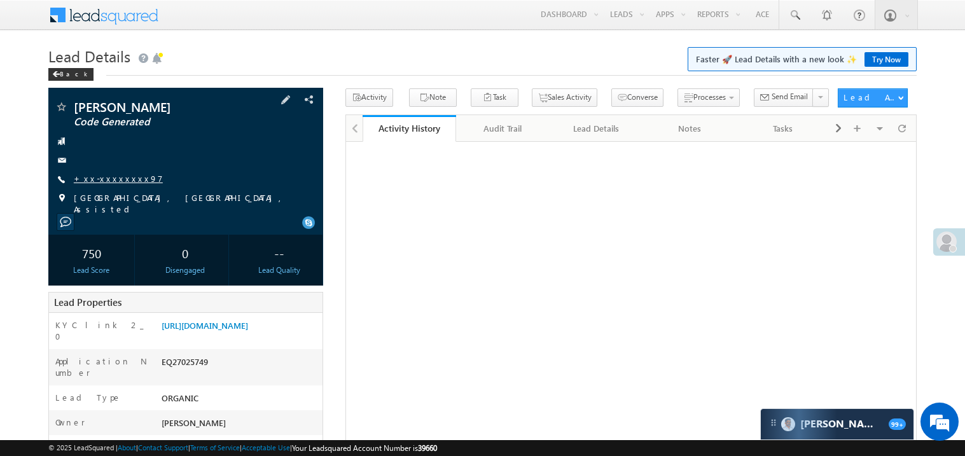
click at [116, 179] on link "+xx-xxxxxxxx97" at bounding box center [118, 178] width 89 height 11
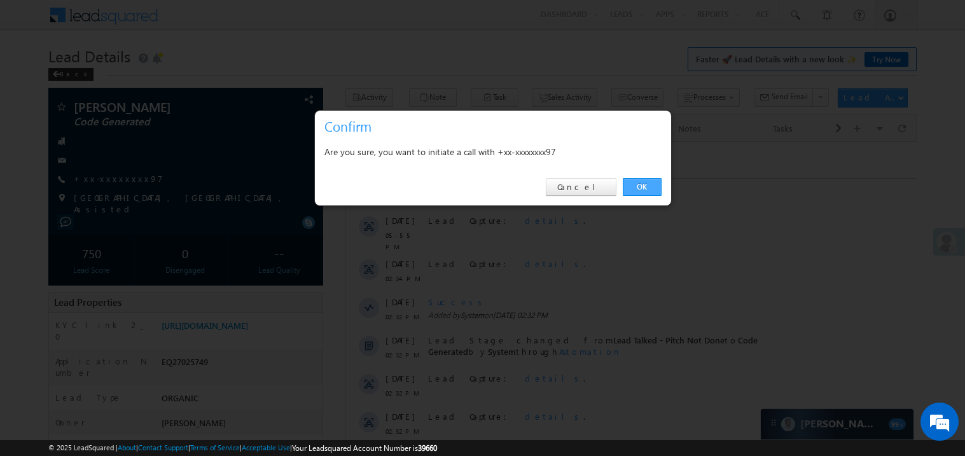
click at [638, 187] on link "OK" at bounding box center [642, 187] width 39 height 18
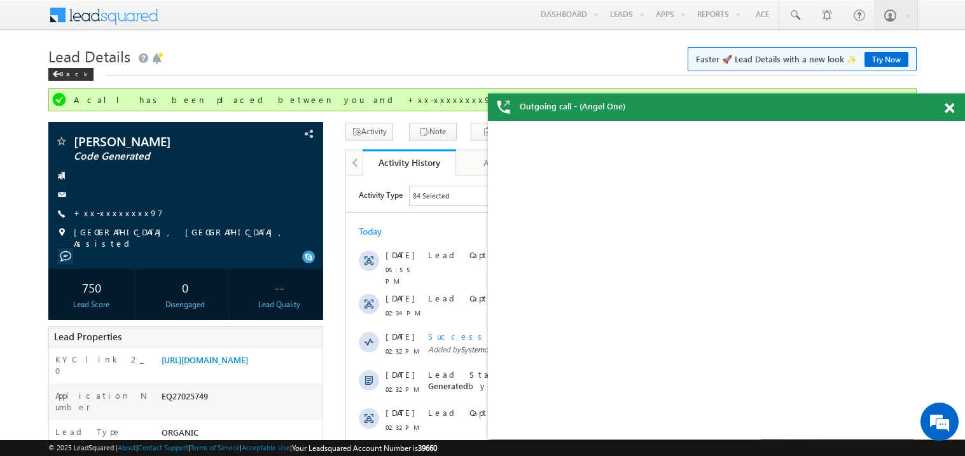
click at [948, 99] on div at bounding box center [956, 106] width 17 height 25
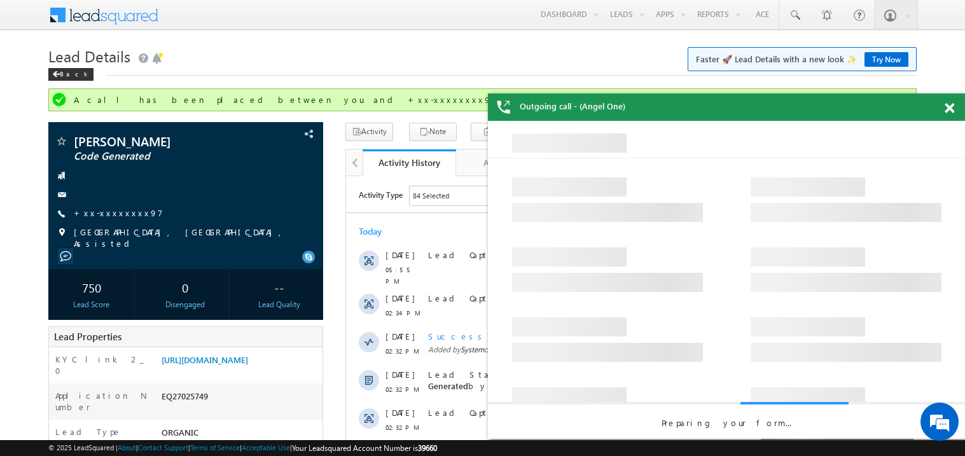
click at [948, 105] on span at bounding box center [950, 108] width 10 height 11
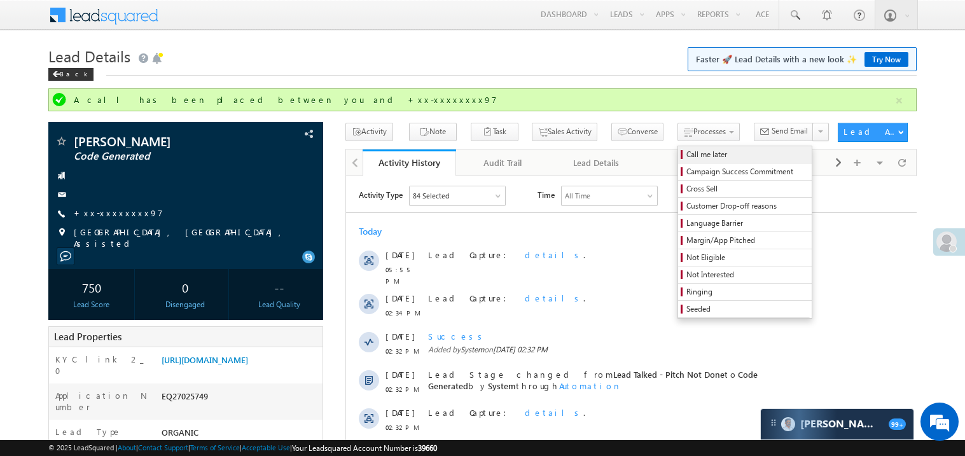
click at [687, 153] on span "Call me later" at bounding box center [747, 154] width 121 height 11
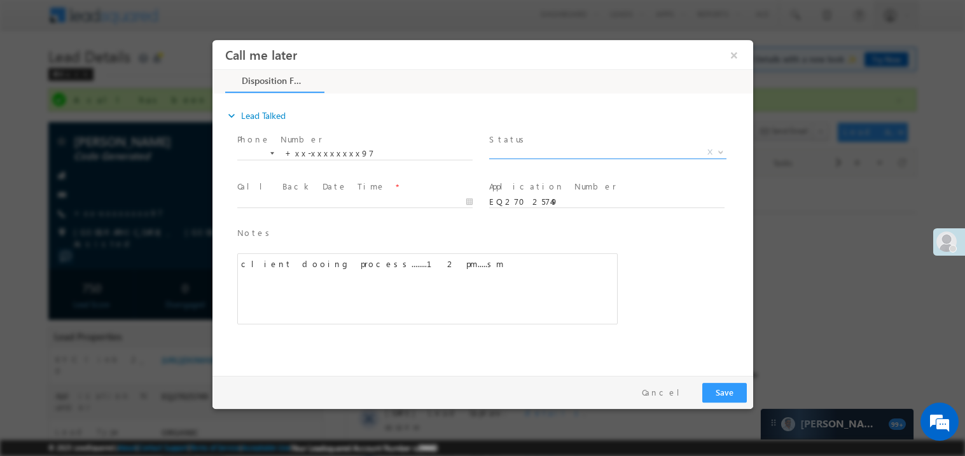
click at [511, 153] on span "X" at bounding box center [607, 152] width 237 height 13
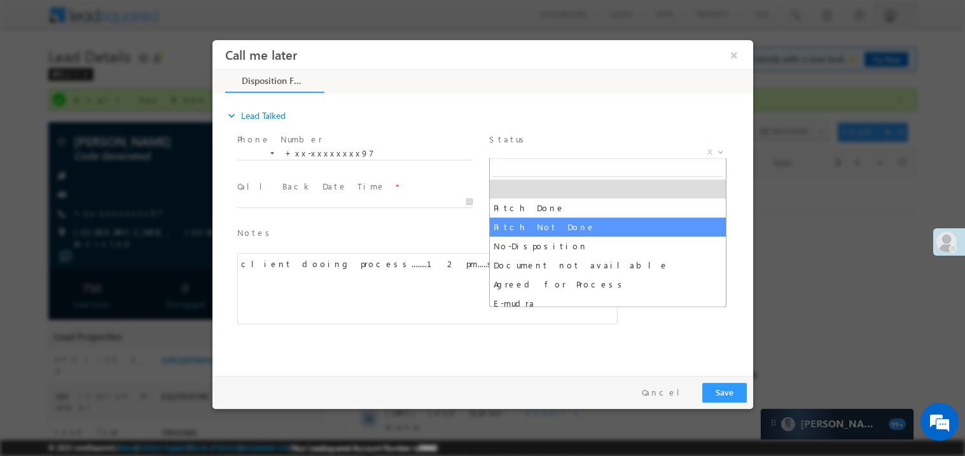
select select "Pitch Not Done"
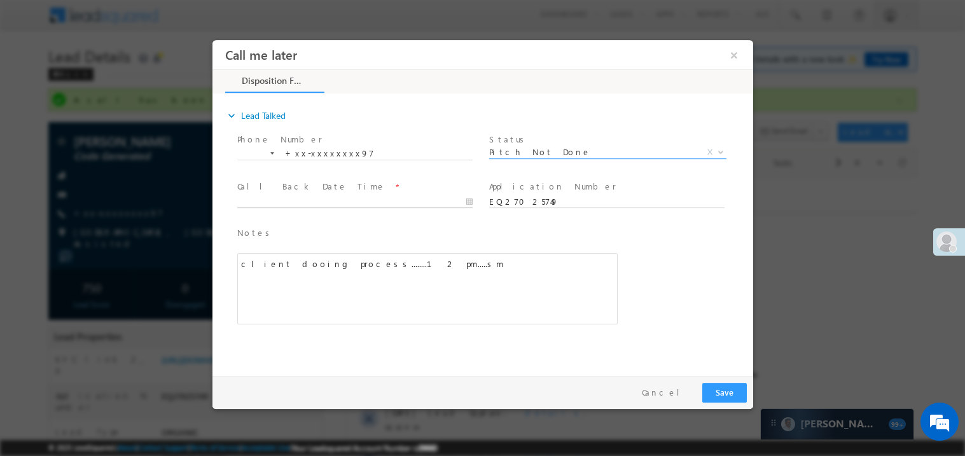
click at [349, 199] on body "Call me later ×" at bounding box center [482, 204] width 541 height 330
type input "08/13/25 9:51 PM"
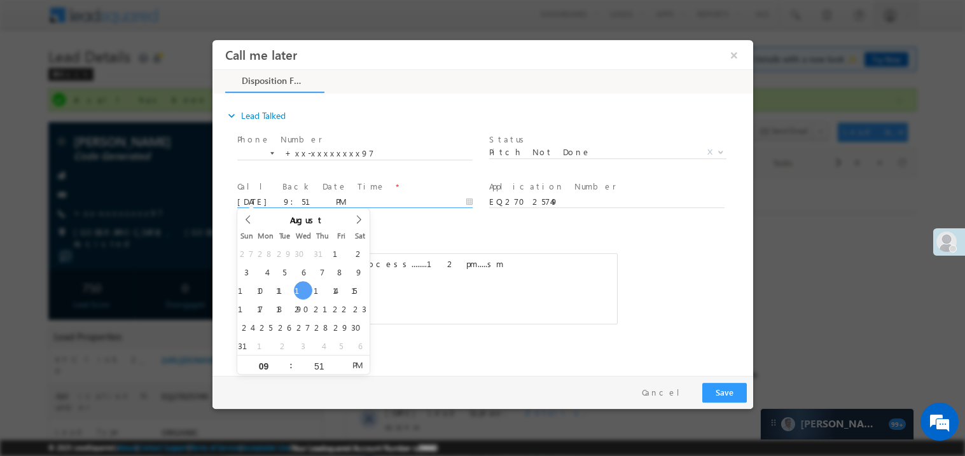
click at [437, 279] on div "client dooing process........12 pm.....sm" at bounding box center [427, 288] width 381 height 71
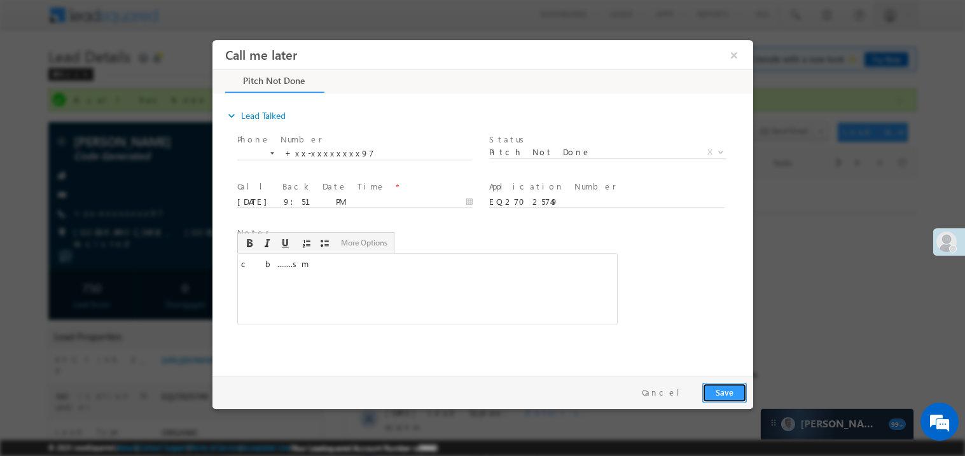
click at [718, 390] on button "Save" at bounding box center [724, 392] width 45 height 20
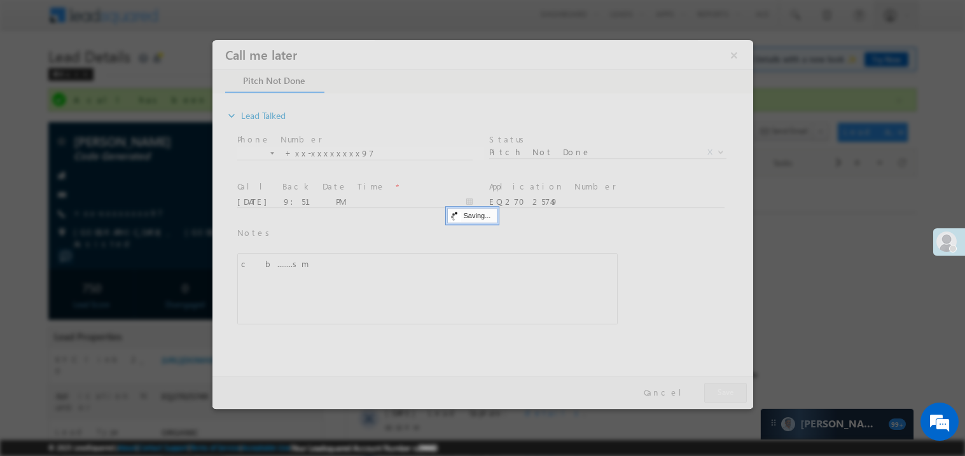
click at [718, 390] on div at bounding box center [482, 223] width 541 height 369
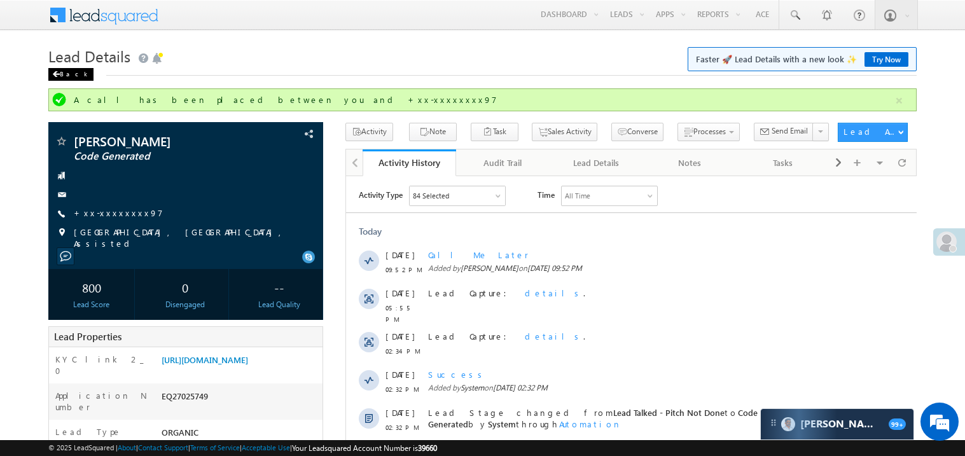
click at [57, 74] on span at bounding box center [56, 74] width 8 height 6
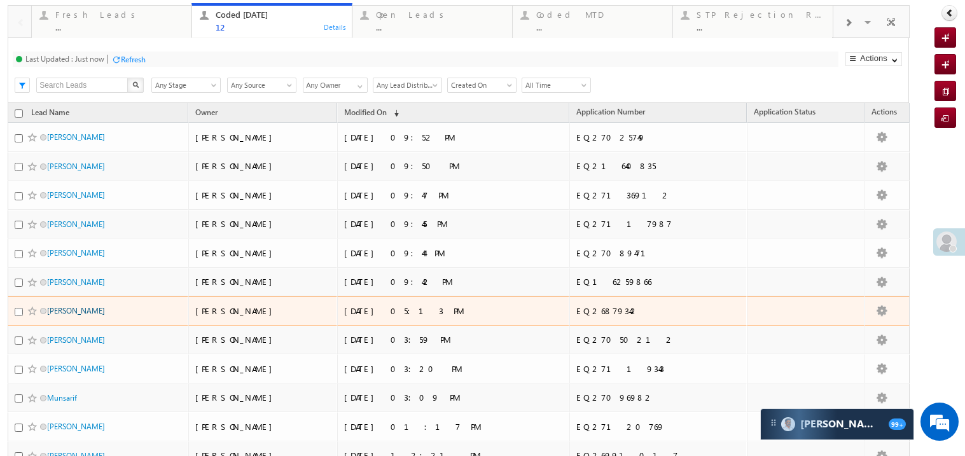
click at [68, 316] on link "[PERSON_NAME]" at bounding box center [76, 311] width 58 height 10
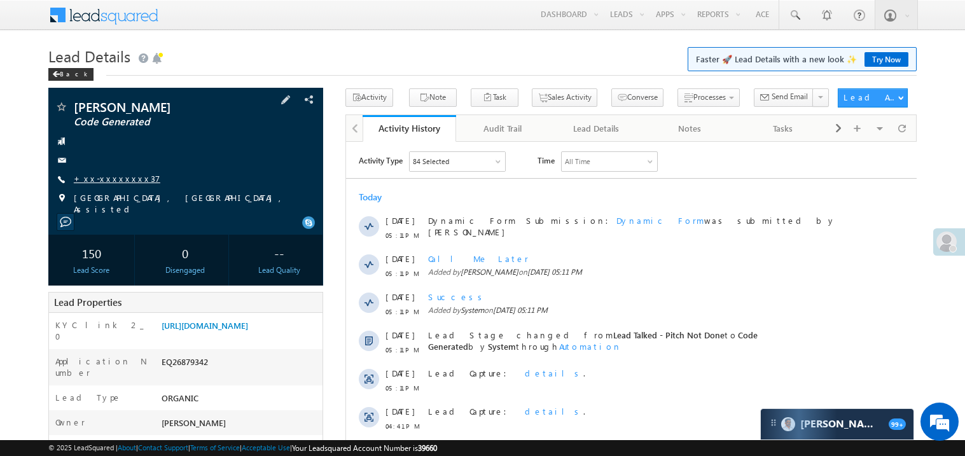
click at [116, 180] on link "+xx-xxxxxxxx37" at bounding box center [117, 178] width 87 height 11
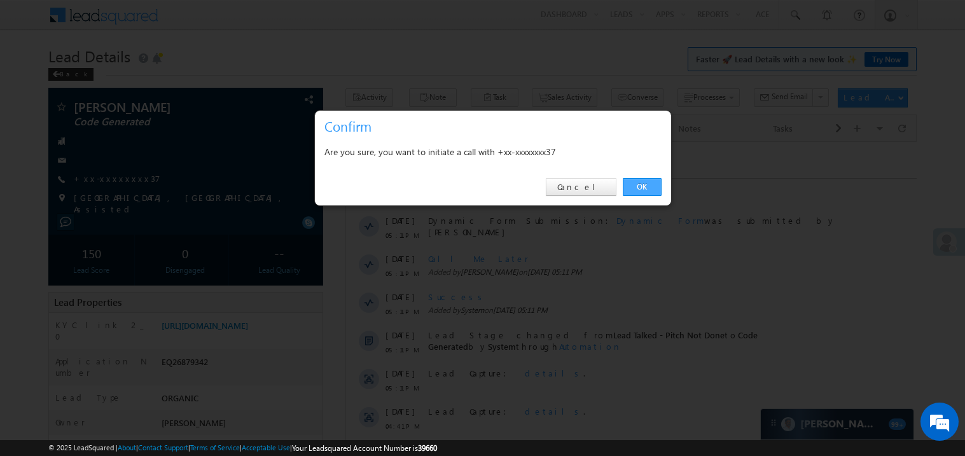
click at [641, 190] on link "OK" at bounding box center [642, 187] width 39 height 18
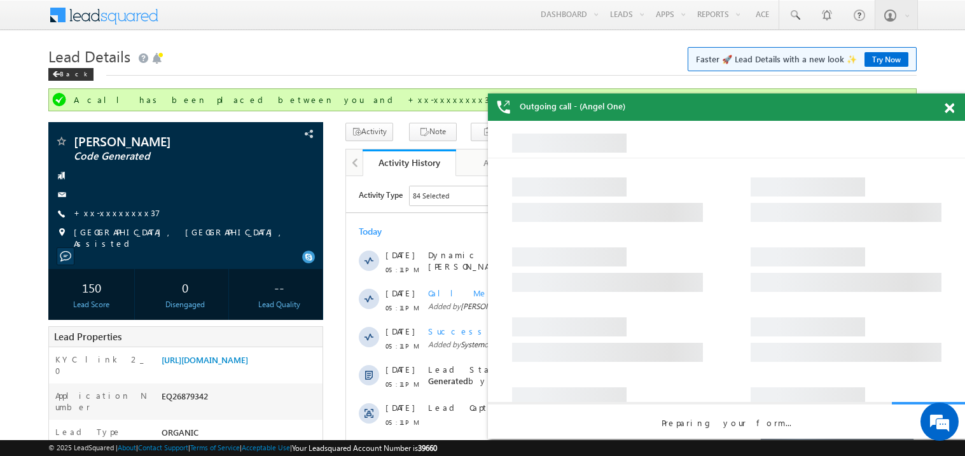
click at [951, 109] on span at bounding box center [950, 108] width 10 height 11
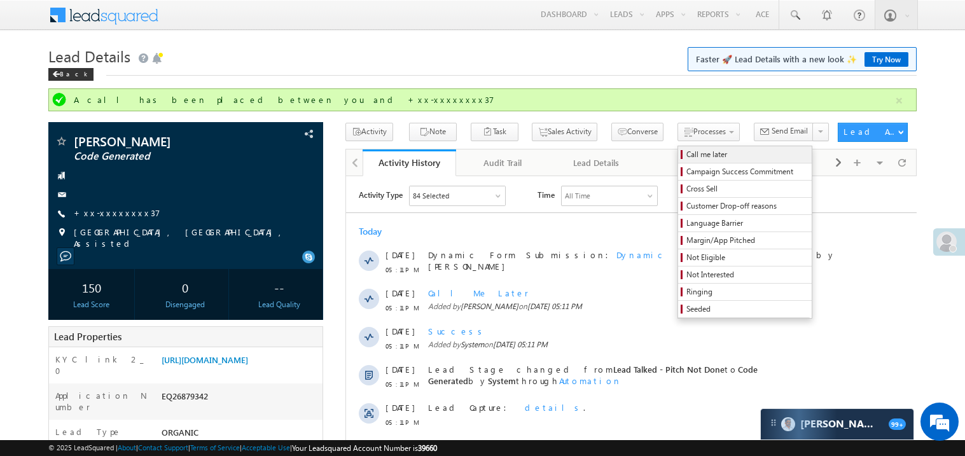
click at [687, 152] on span "Call me later" at bounding box center [747, 154] width 121 height 11
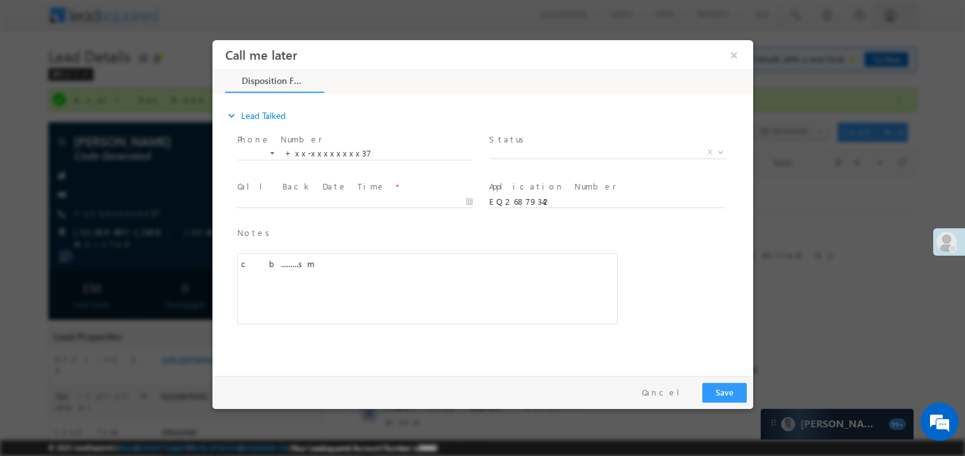
click at [514, 142] on span "Status *" at bounding box center [606, 139] width 235 height 14
click at [511, 155] on span "X" at bounding box center [607, 152] width 237 height 13
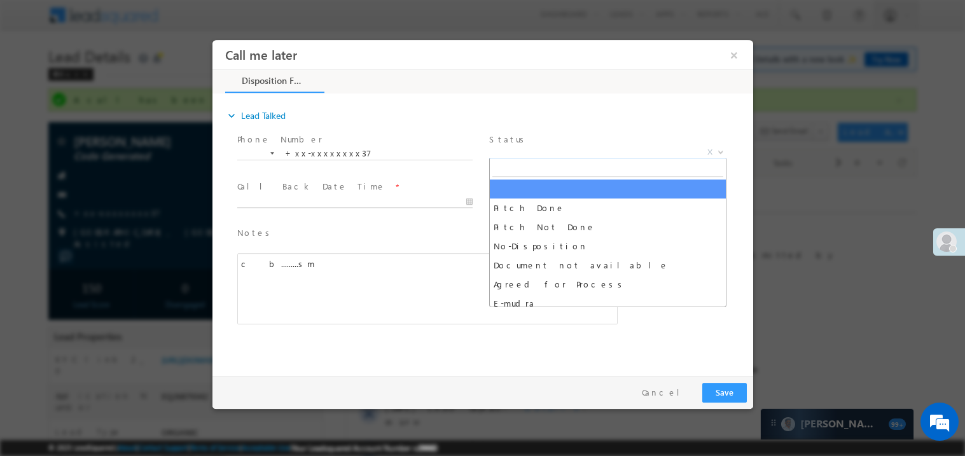
click at [337, 195] on body "Call me later ×" at bounding box center [482, 204] width 541 height 330
type input "08/13/25 9:53 PM"
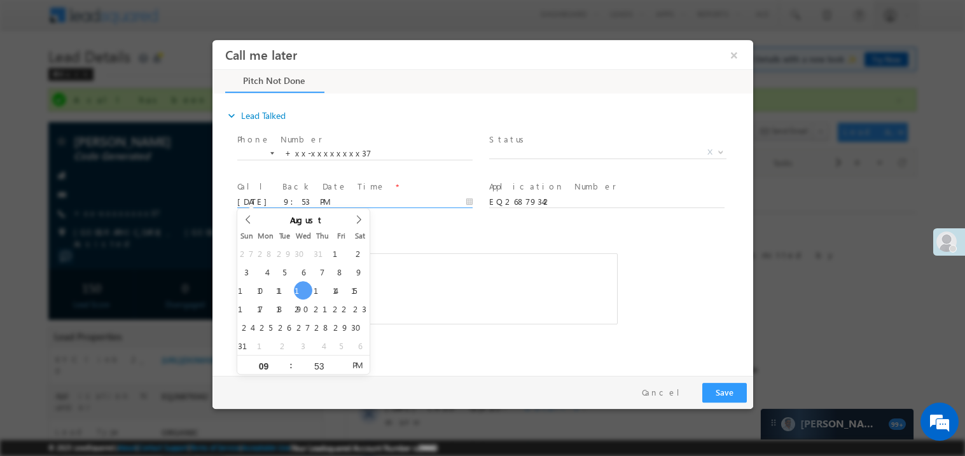
click at [528, 141] on span "Status *" at bounding box center [606, 139] width 235 height 14
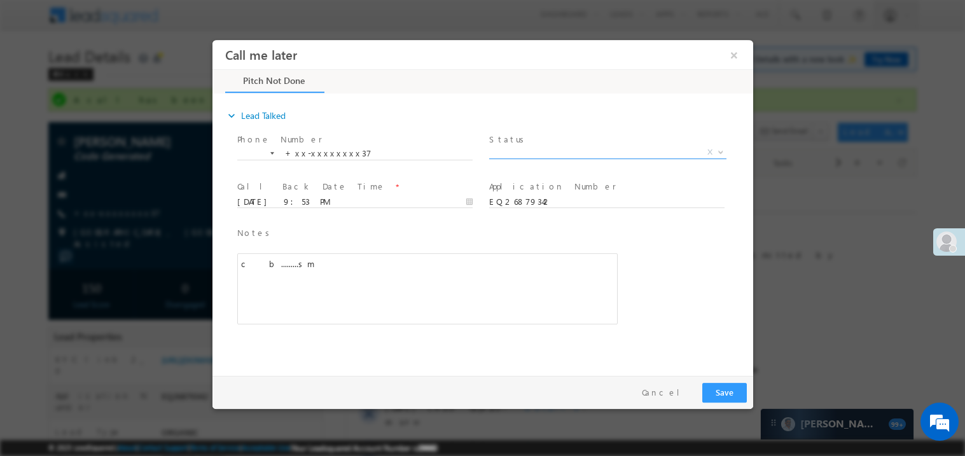
click at [525, 152] on span "X" at bounding box center [607, 152] width 237 height 13
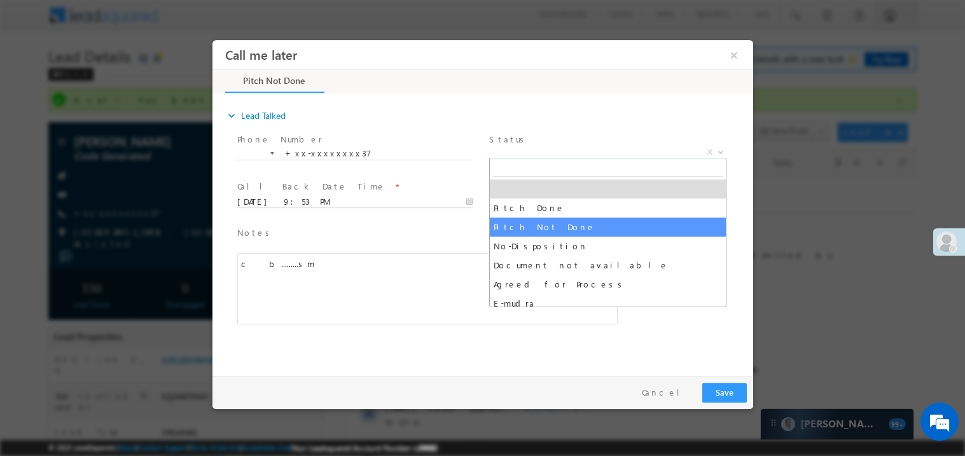
select select "Pitch Not Done"
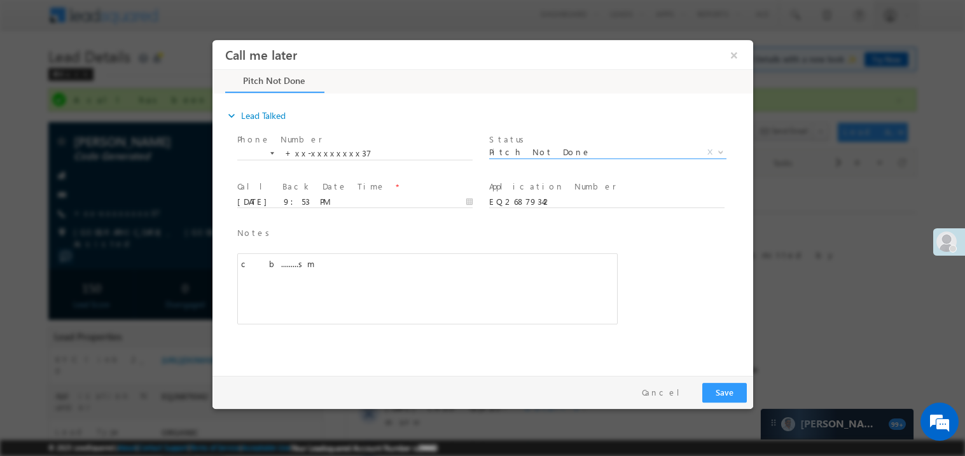
click at [460, 284] on div "c b.........sm" at bounding box center [427, 288] width 381 height 71
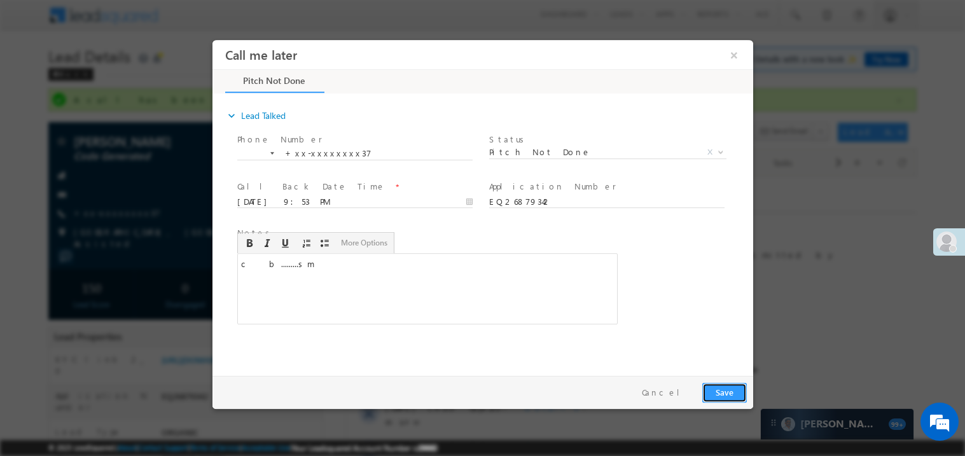
click at [710, 385] on button "Save" at bounding box center [724, 392] width 45 height 20
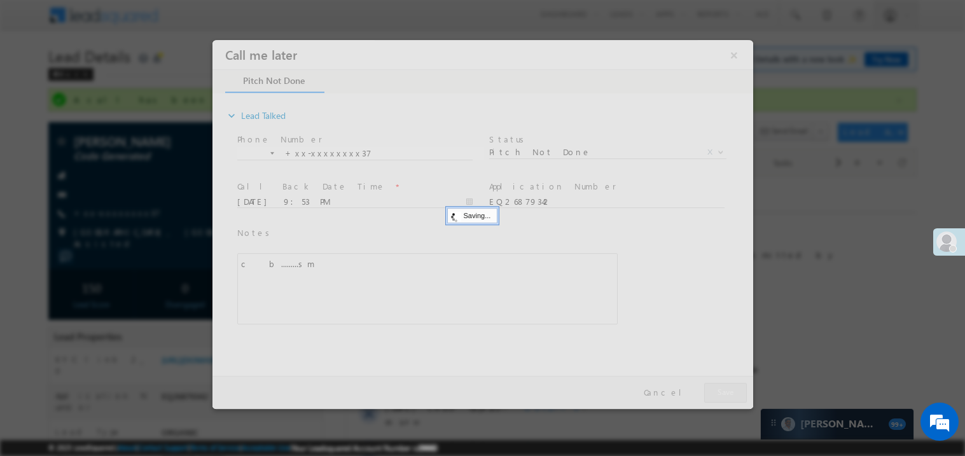
click at [710, 385] on div at bounding box center [482, 223] width 541 height 369
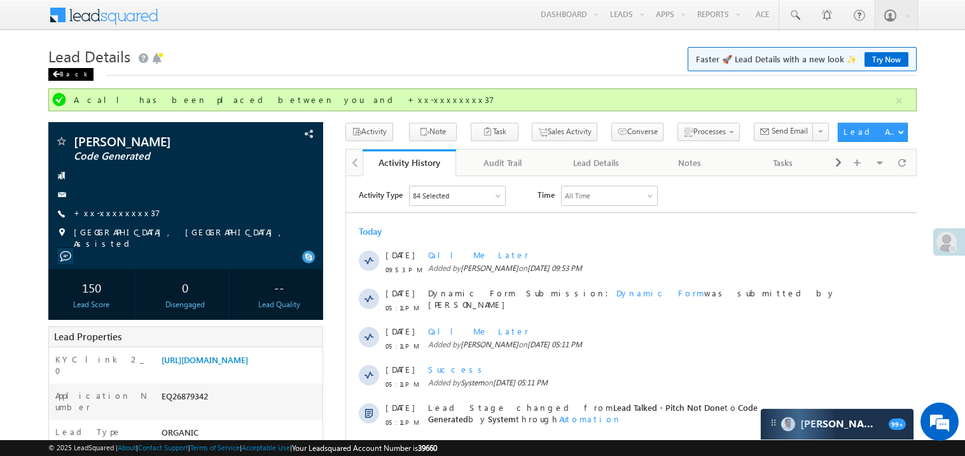
click at [57, 73] on span at bounding box center [56, 74] width 8 height 6
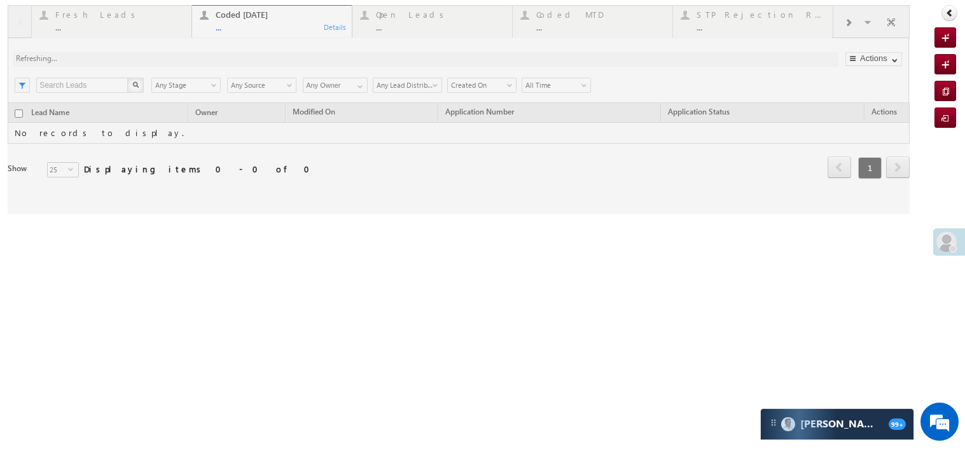
click at [267, 21] on div at bounding box center [459, 109] width 902 height 209
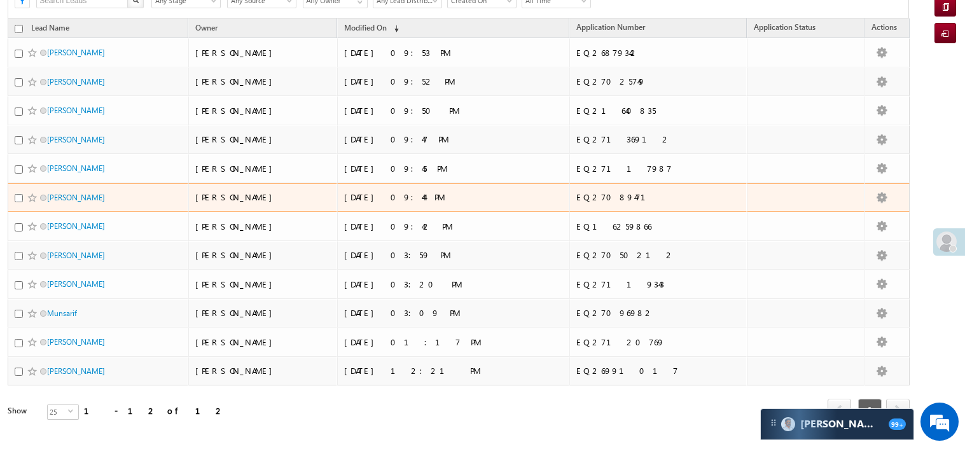
scroll to position [117, 0]
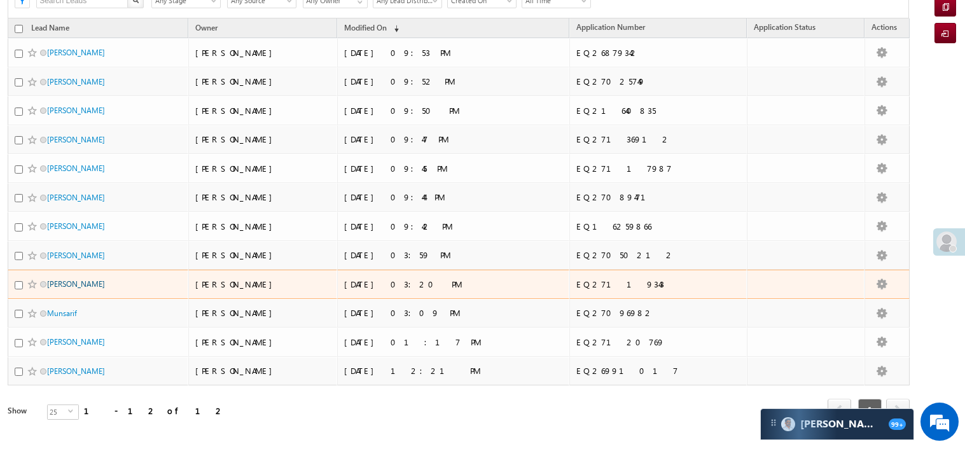
click at [71, 286] on link "[PERSON_NAME]" at bounding box center [76, 284] width 58 height 10
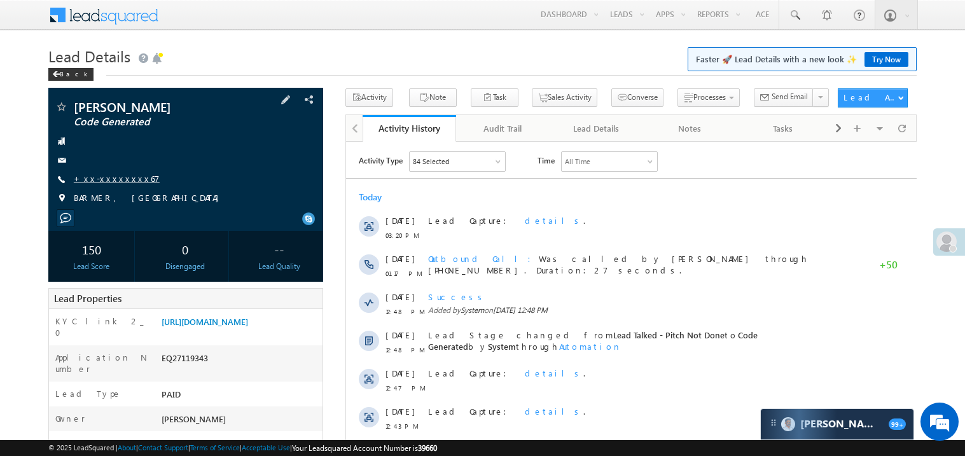
click at [115, 179] on link "+xx-xxxxxxxx67" at bounding box center [117, 178] width 86 height 11
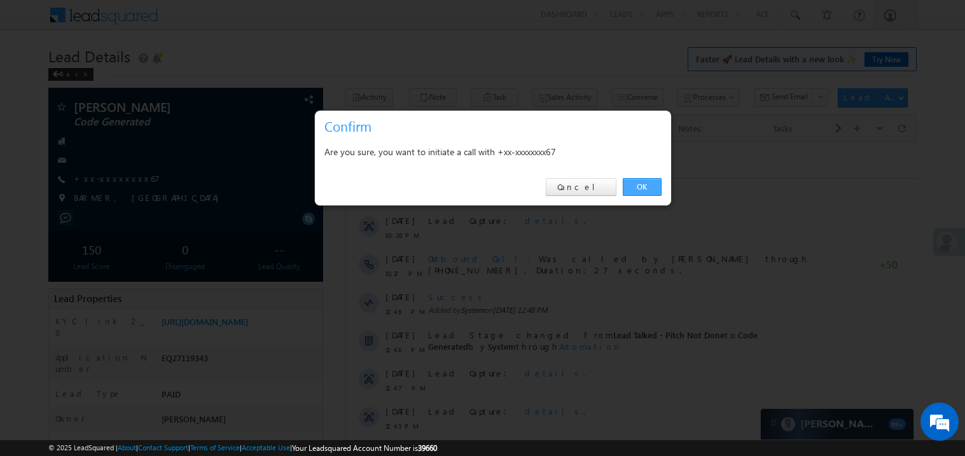
click at [640, 190] on link "OK" at bounding box center [642, 187] width 39 height 18
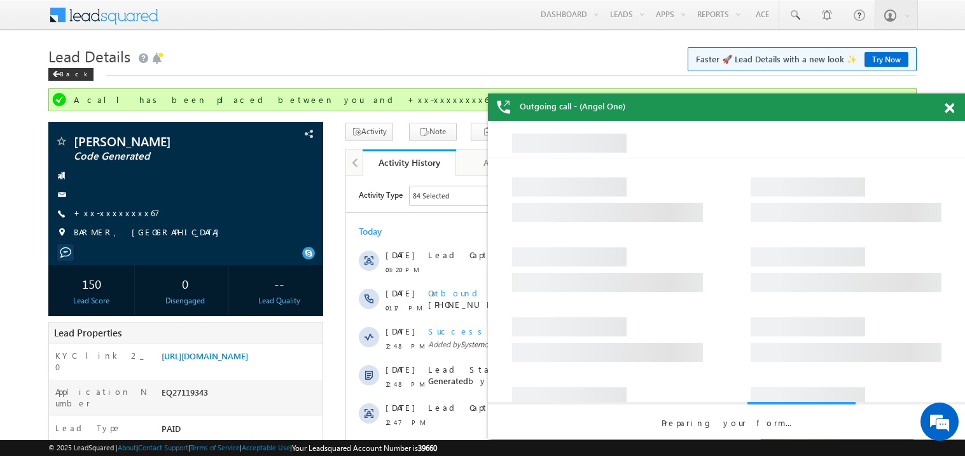
click at [949, 106] on span at bounding box center [950, 108] width 10 height 11
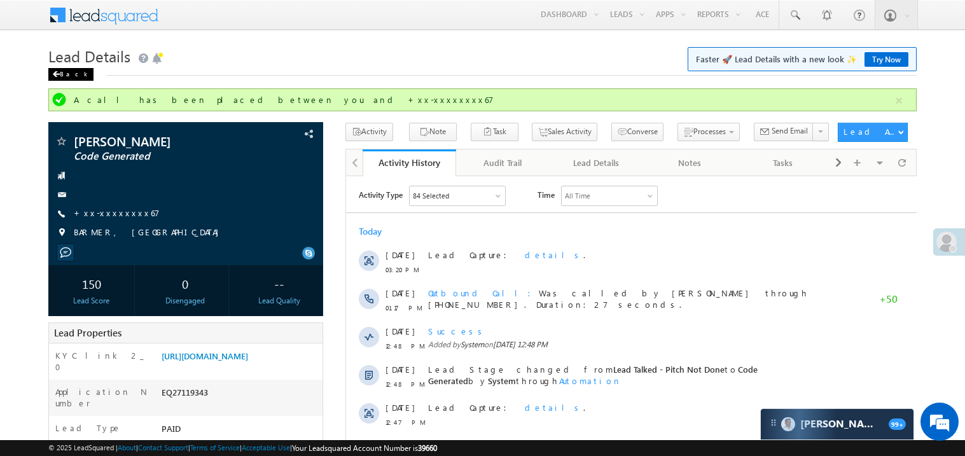
click at [55, 75] on span at bounding box center [56, 74] width 8 height 6
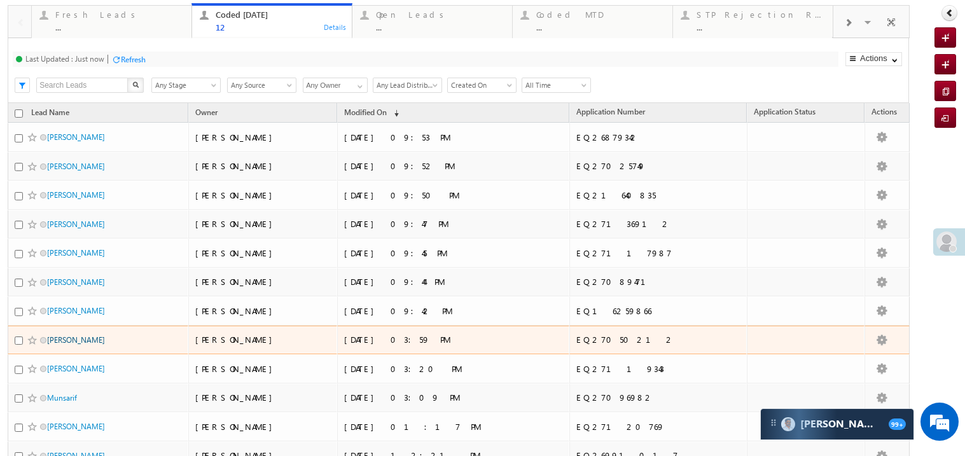
click at [49, 345] on link "[PERSON_NAME]" at bounding box center [76, 340] width 58 height 10
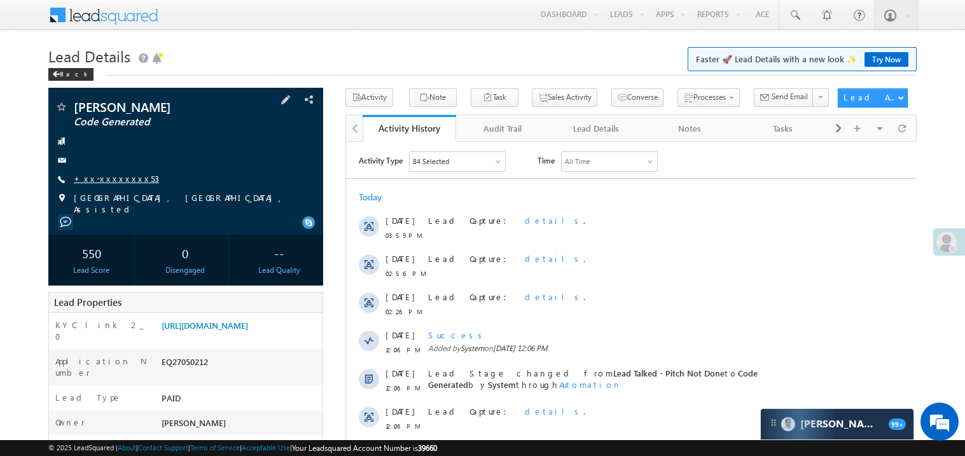
click at [115, 177] on link "+xx-xxxxxxxx53" at bounding box center [116, 178] width 85 height 11
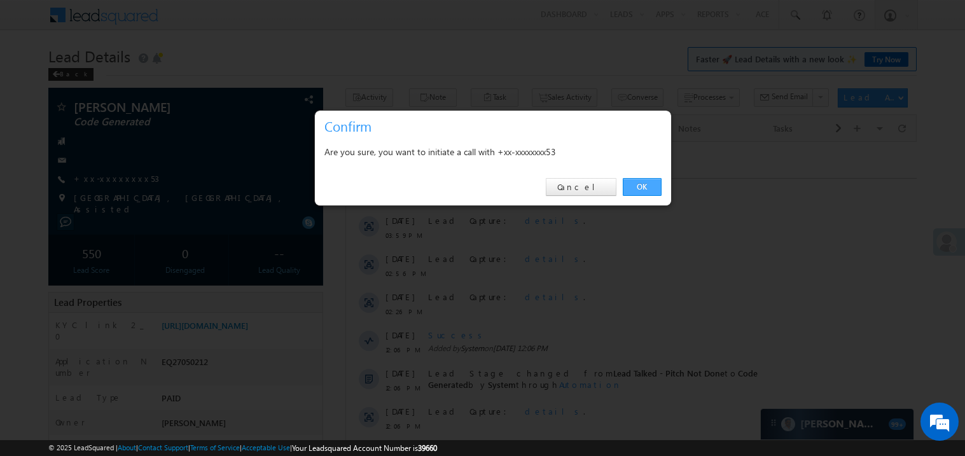
click at [640, 188] on link "OK" at bounding box center [642, 187] width 39 height 18
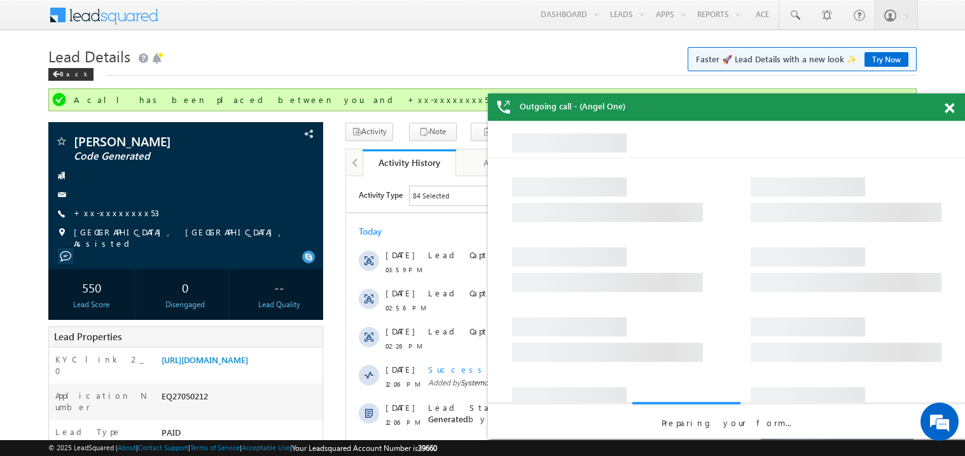
click at [951, 109] on span at bounding box center [950, 108] width 10 height 11
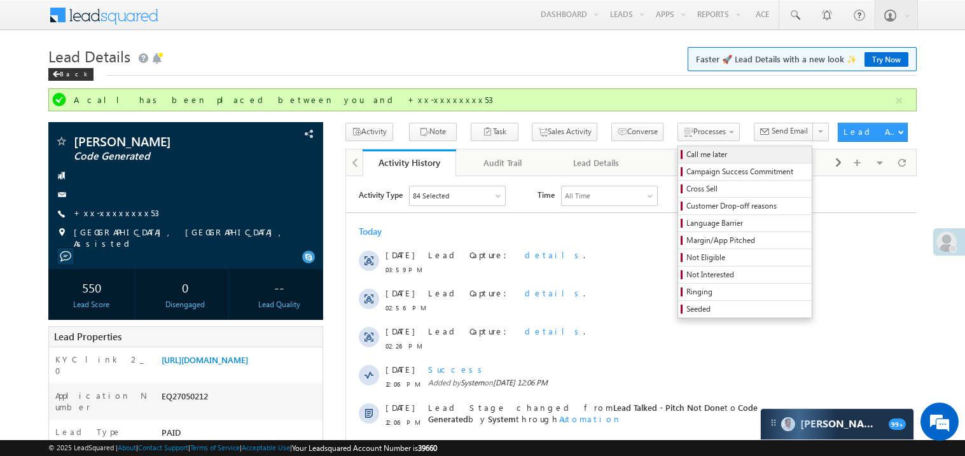
click at [687, 160] on span "Call me later" at bounding box center [747, 154] width 121 height 11
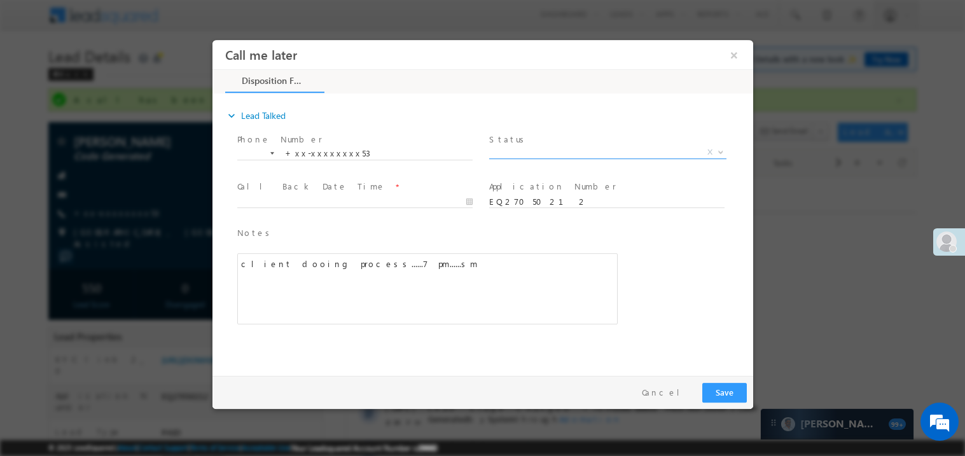
click at [519, 150] on span "X" at bounding box center [607, 152] width 237 height 13
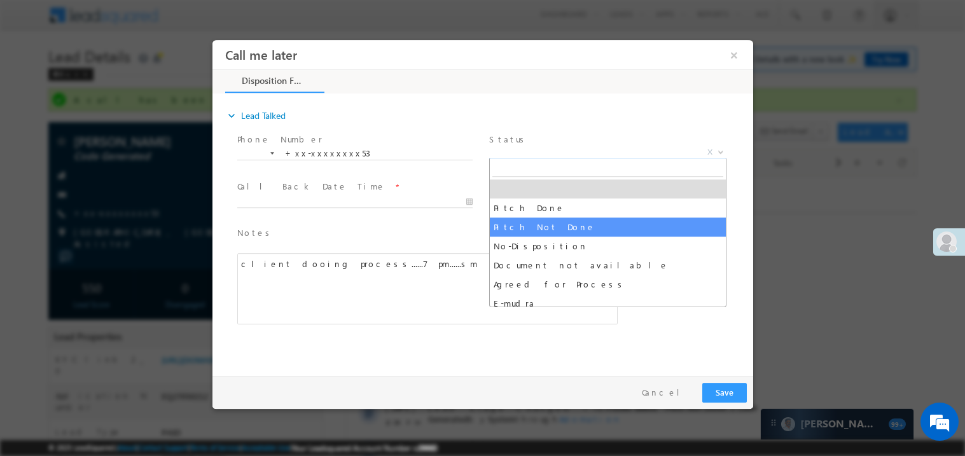
select select "Pitch Not Done"
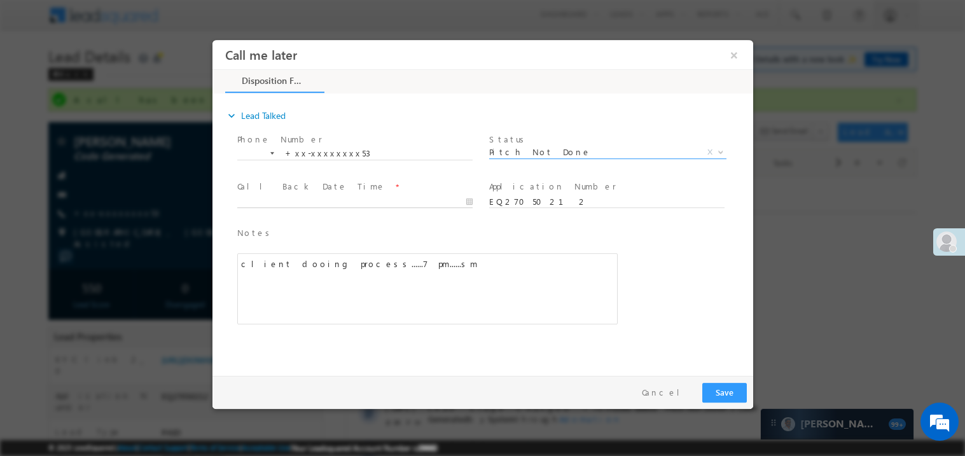
click at [295, 205] on body "Call me later ×" at bounding box center [482, 204] width 541 height 330
type input "08/13/25 9:54 PM"
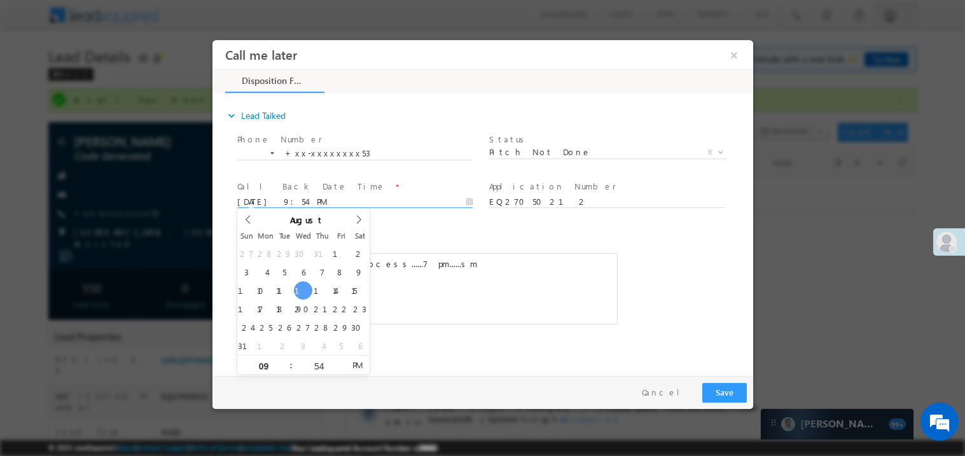
click at [438, 298] on div "client dooing process......7 pm......sm" at bounding box center [427, 288] width 381 height 71
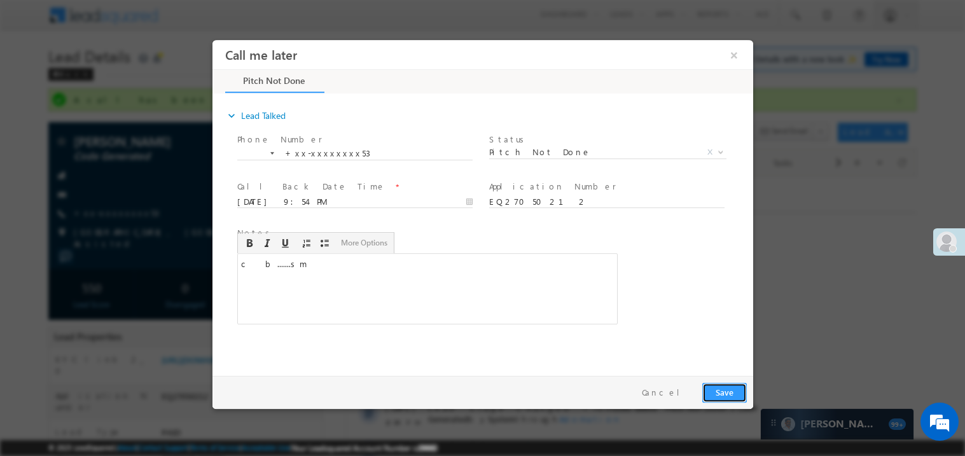
click at [719, 391] on button "Save" at bounding box center [724, 392] width 45 height 20
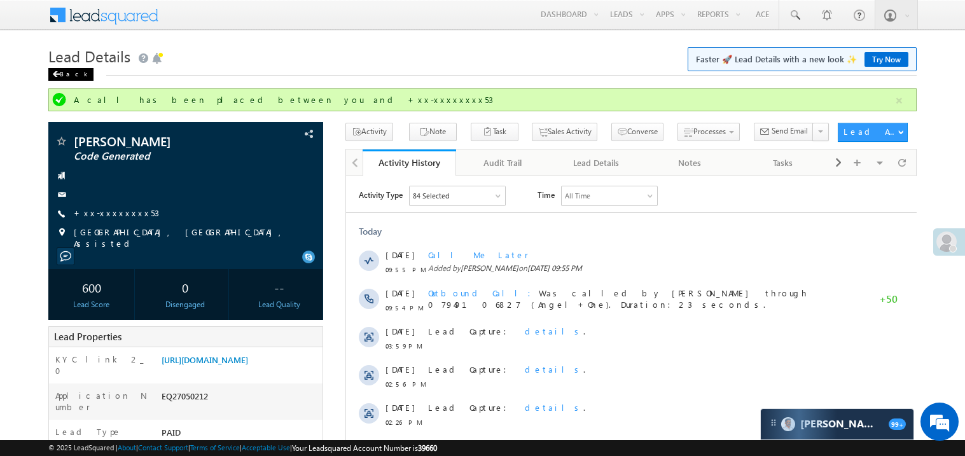
click at [53, 76] on span at bounding box center [56, 74] width 8 height 6
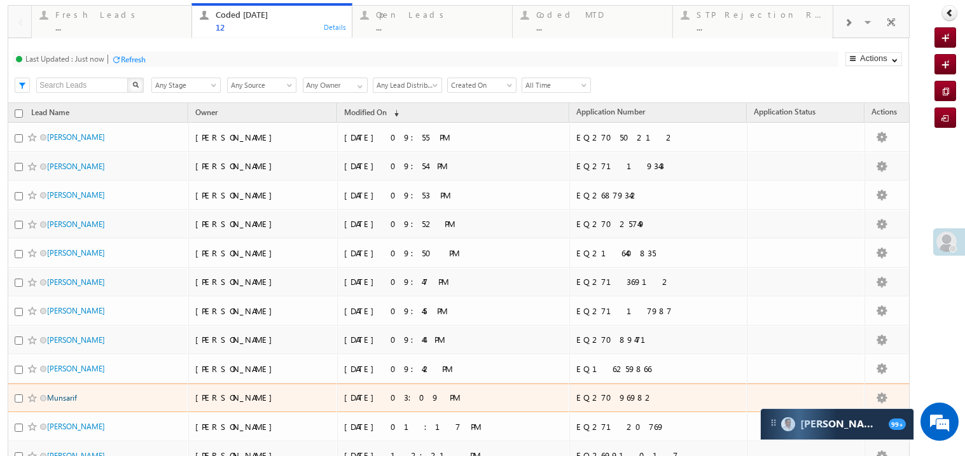
click at [71, 403] on link "Munsarif" at bounding box center [62, 398] width 30 height 10
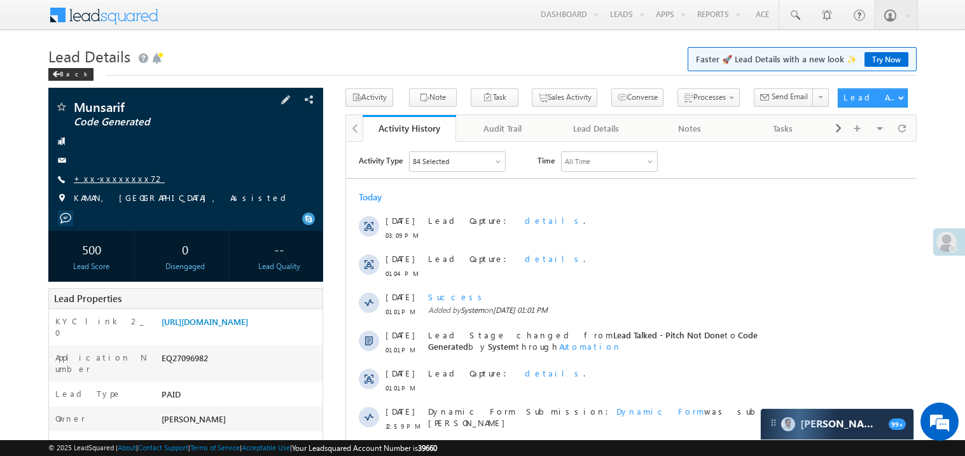
click at [106, 181] on link "+xx-xxxxxxxx72" at bounding box center [119, 178] width 91 height 11
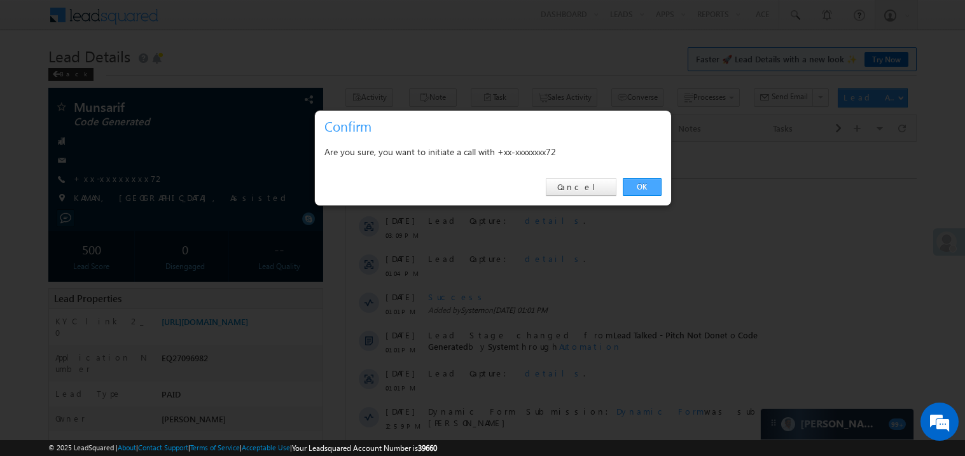
click at [631, 186] on link "OK" at bounding box center [642, 187] width 39 height 18
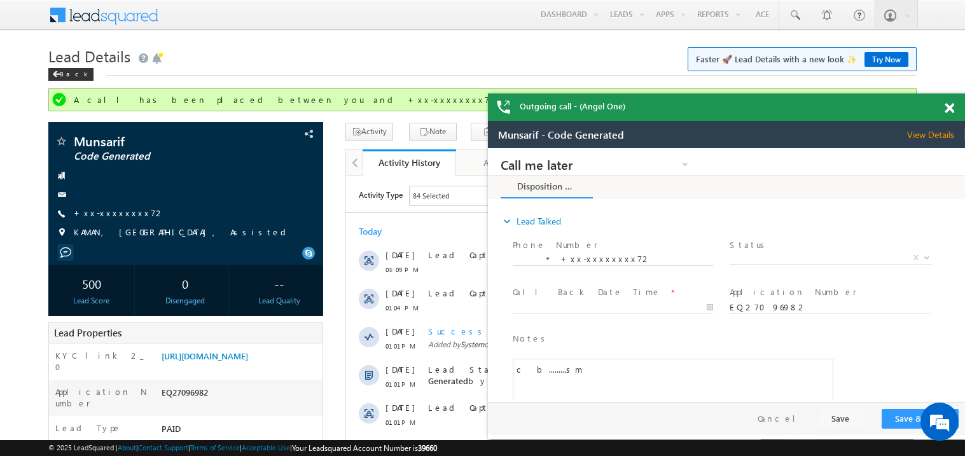
click at [952, 107] on span at bounding box center [950, 108] width 10 height 11
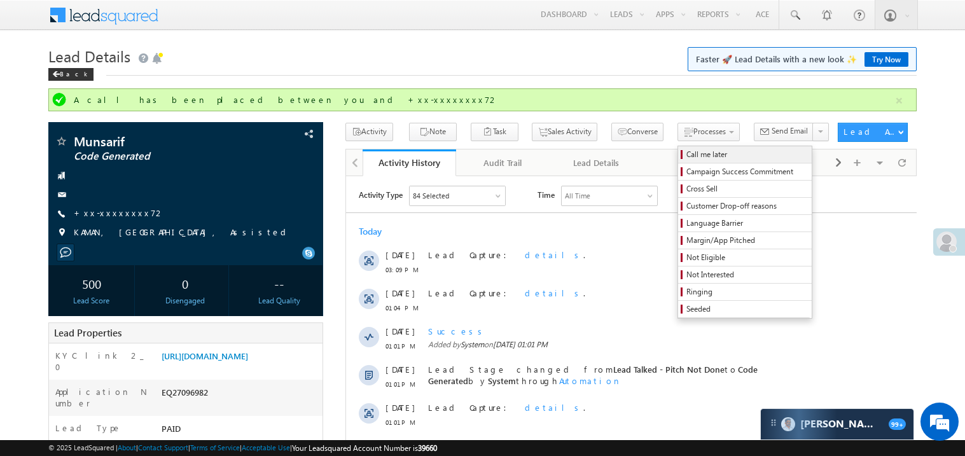
click at [687, 155] on span "Call me later" at bounding box center [747, 154] width 121 height 11
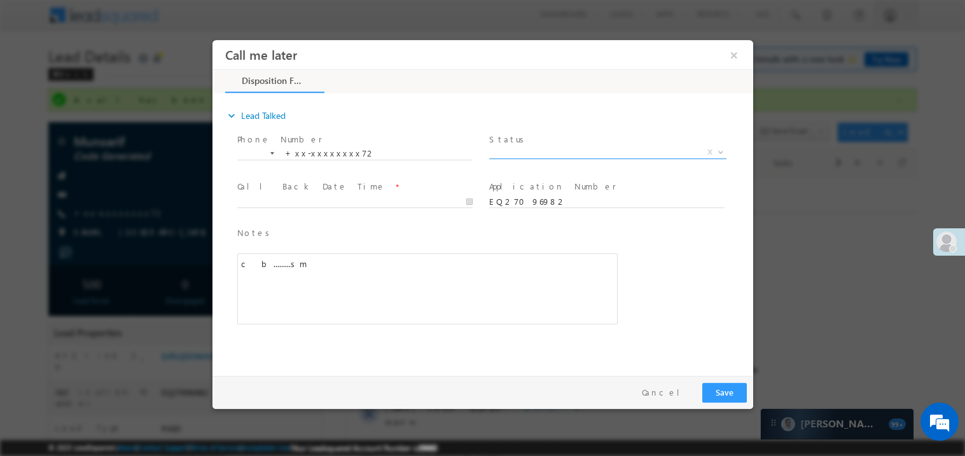
click at [507, 156] on span "X" at bounding box center [607, 152] width 237 height 13
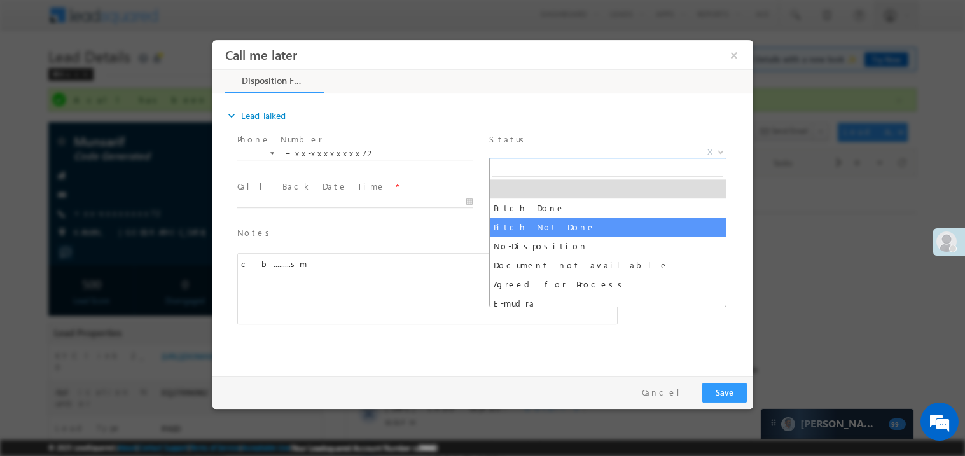
select select "Pitch Not Done"
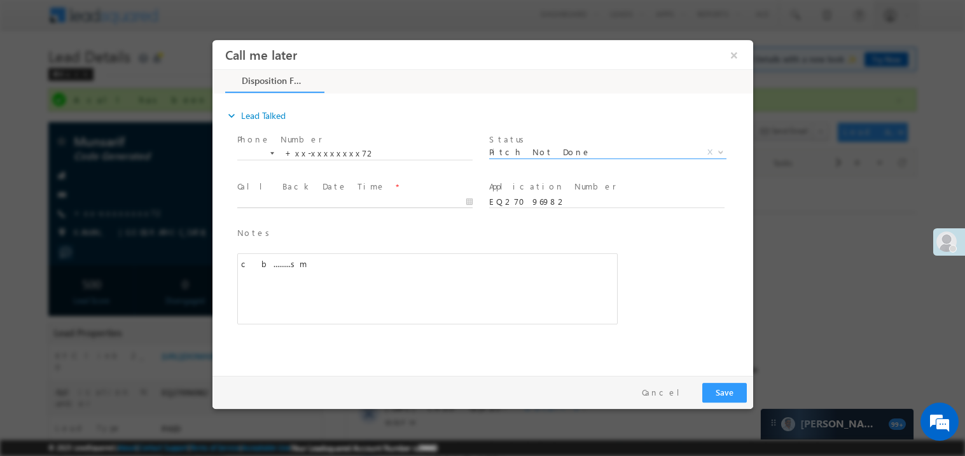
click at [262, 195] on input "text" at bounding box center [354, 201] width 235 height 13
type input "08/13/25 9:56 PM"
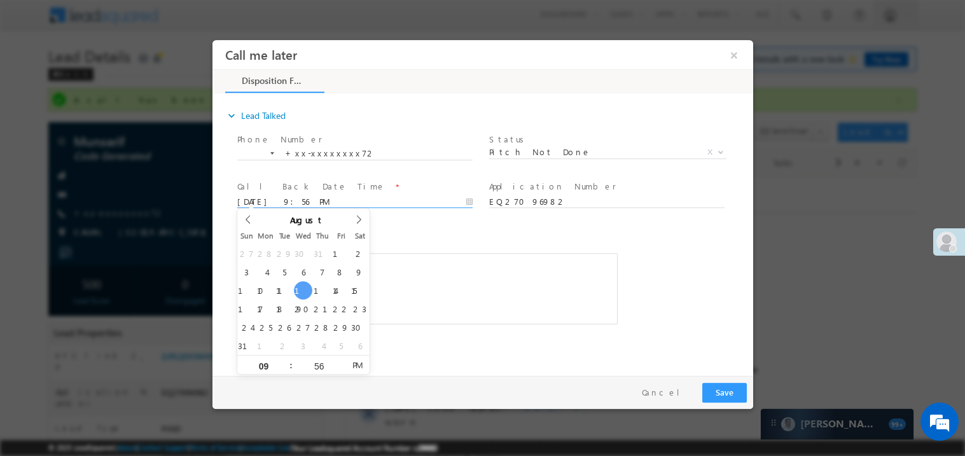
click at [432, 288] on div "c b.........sm" at bounding box center [427, 288] width 381 height 71
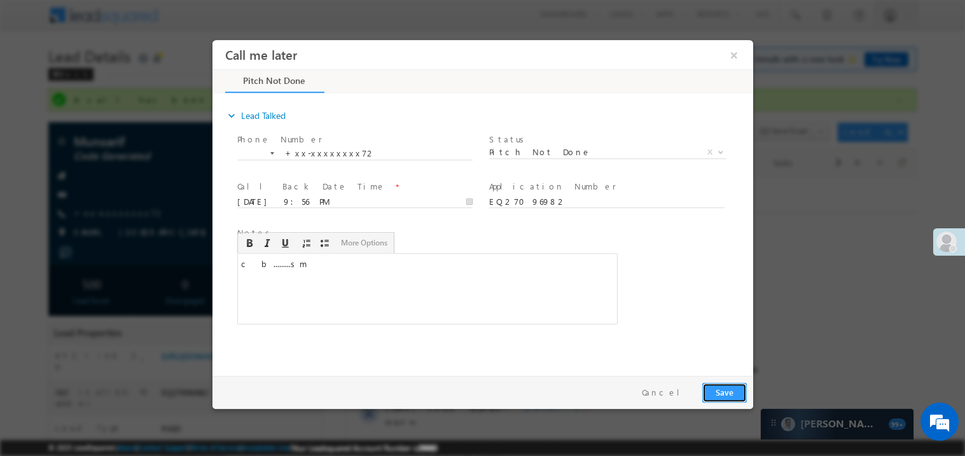
click at [735, 390] on button "Save" at bounding box center [724, 392] width 45 height 20
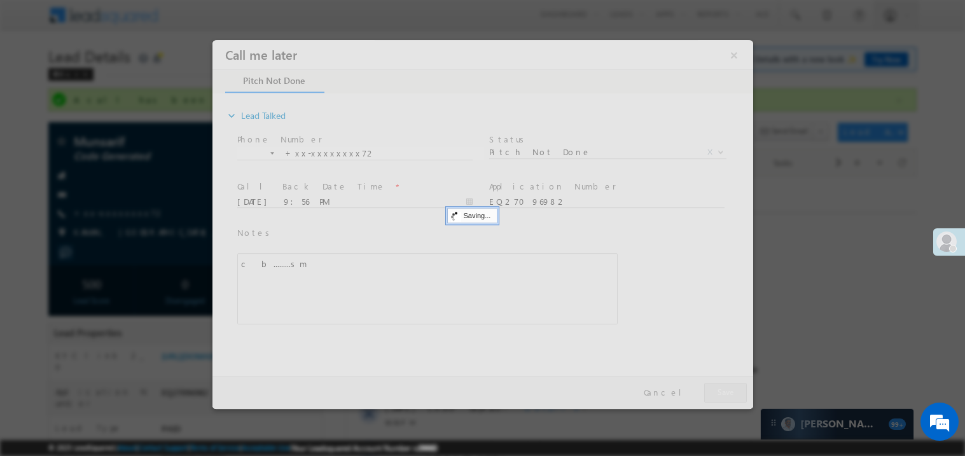
click at [735, 390] on div at bounding box center [482, 223] width 541 height 369
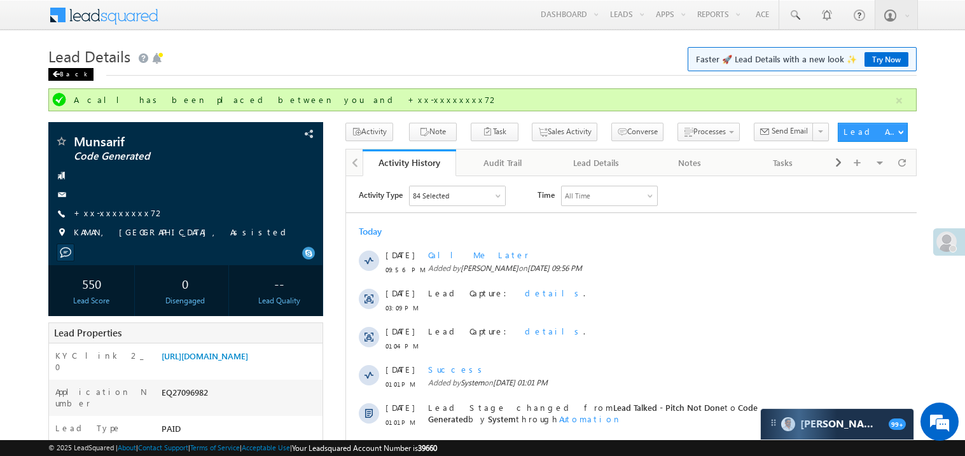
click at [56, 77] on span at bounding box center [56, 74] width 8 height 6
